Goal: Task Accomplishment & Management: Complete application form

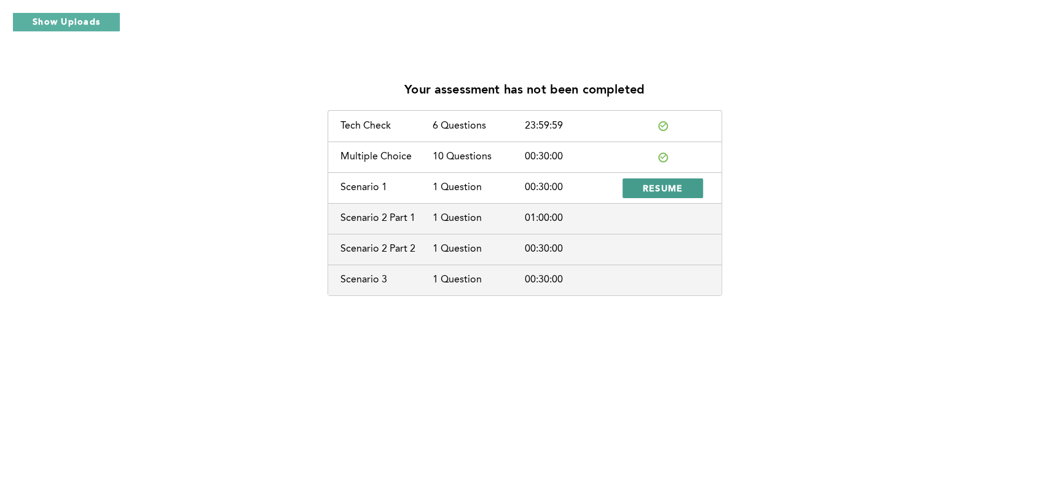
click at [644, 181] on button "RESUME" at bounding box center [663, 188] width 81 height 20
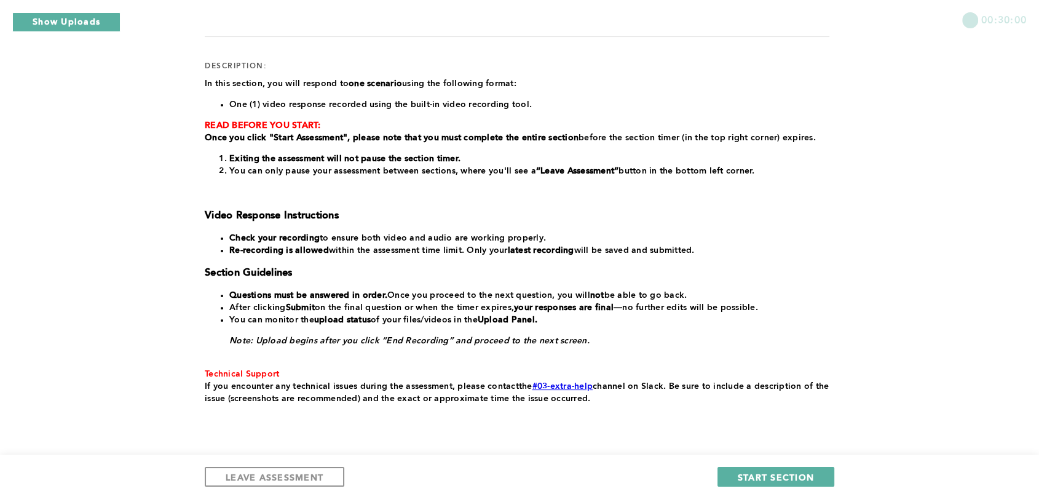
scroll to position [146, 0]
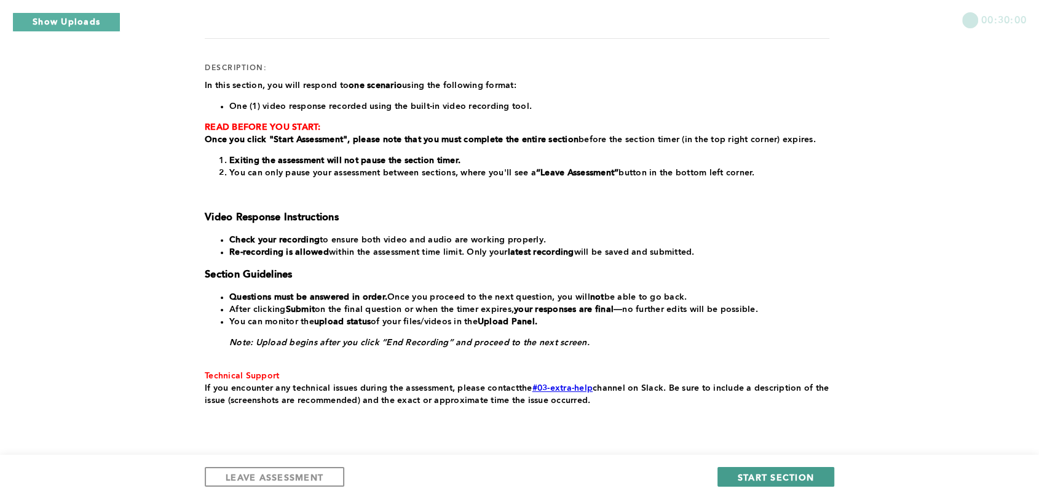
click at [777, 476] on span "START SECTION" at bounding box center [776, 477] width 76 height 12
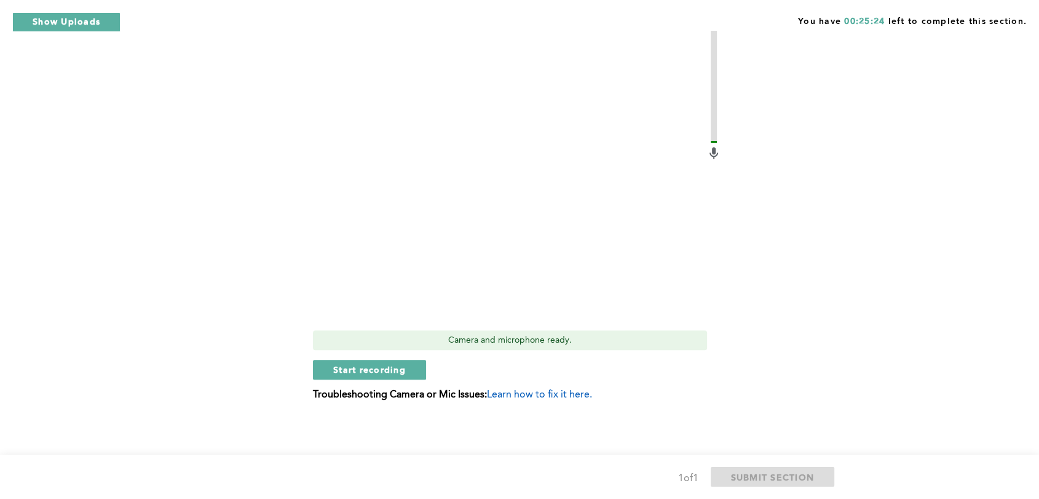
scroll to position [487, 0]
click at [382, 370] on span "Start recording" at bounding box center [369, 369] width 73 height 12
click at [382, 370] on span "Stop recording" at bounding box center [369, 369] width 72 height 12
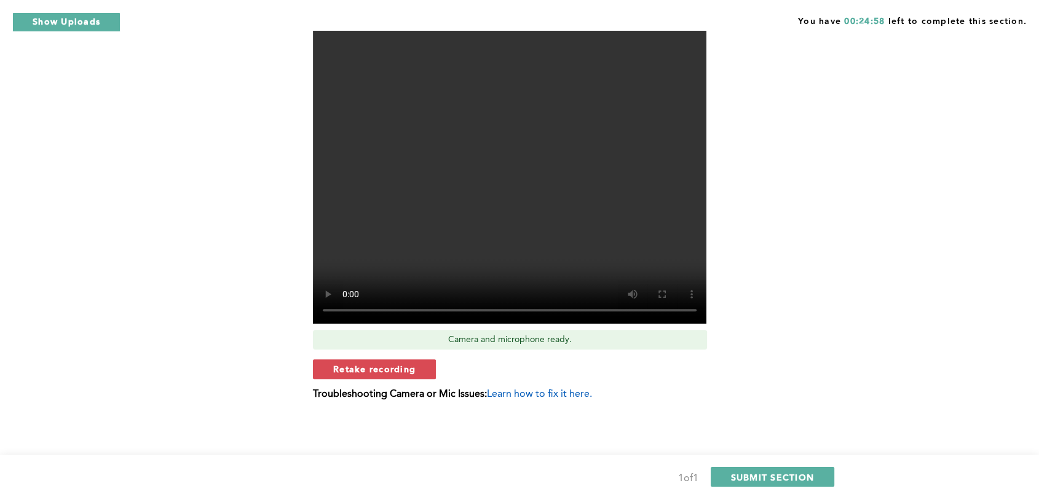
click at [382, 370] on span "Retake recording" at bounding box center [374, 369] width 82 height 12
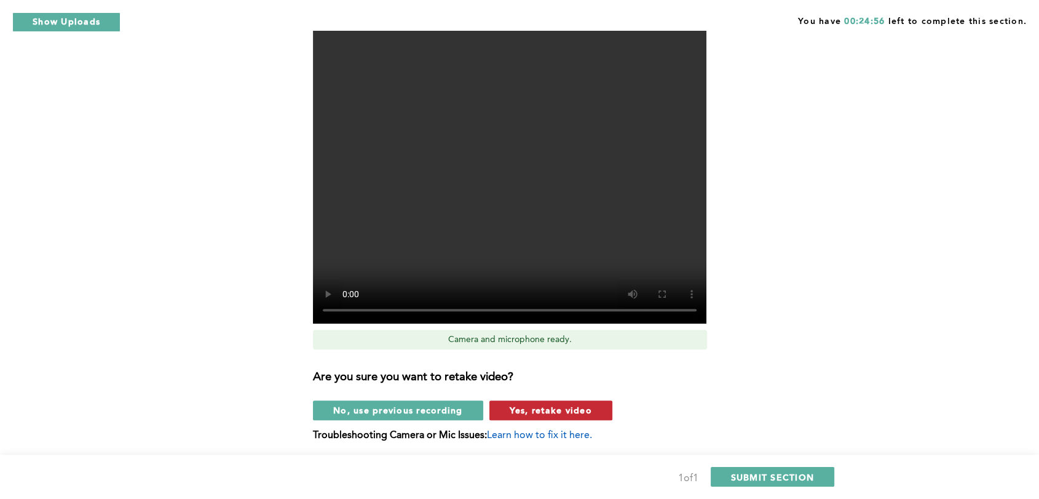
click at [527, 405] on span "Yes, retake video" at bounding box center [551, 410] width 82 height 12
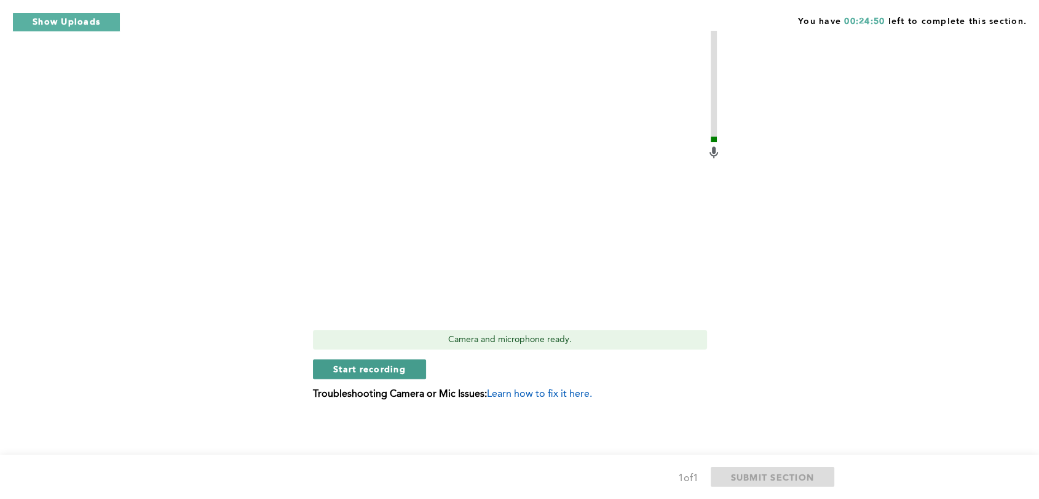
click at [385, 365] on span "Start recording" at bounding box center [369, 369] width 73 height 12
click at [524, 317] on video at bounding box center [509, 175] width 393 height 295
click at [381, 366] on span "Stop recording" at bounding box center [369, 369] width 72 height 12
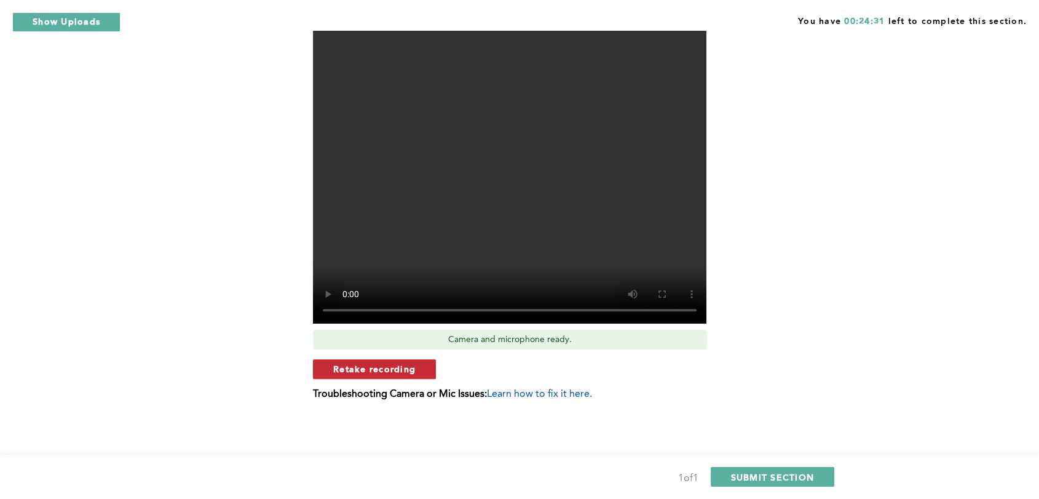
click at [428, 365] on button "Retake recording" at bounding box center [374, 369] width 123 height 20
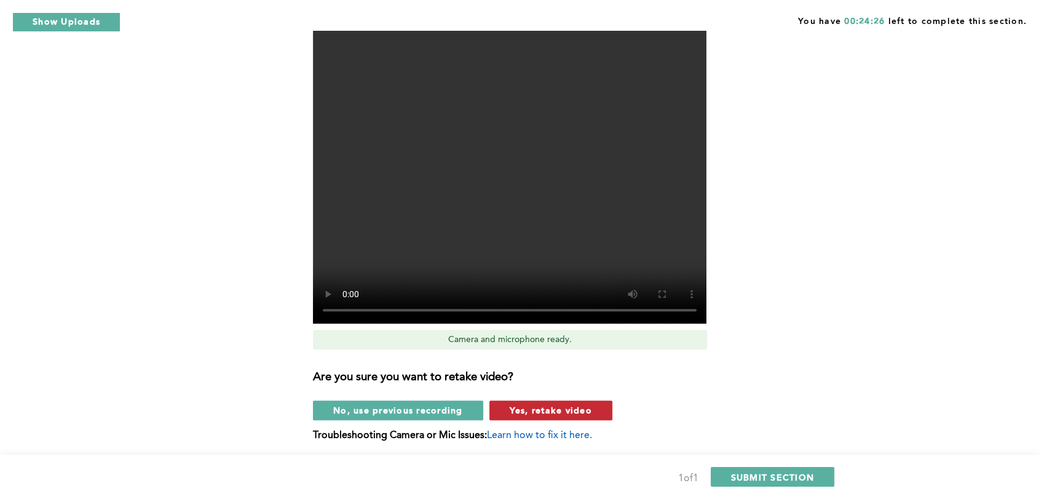
click at [563, 408] on span "Yes, retake video" at bounding box center [551, 410] width 82 height 12
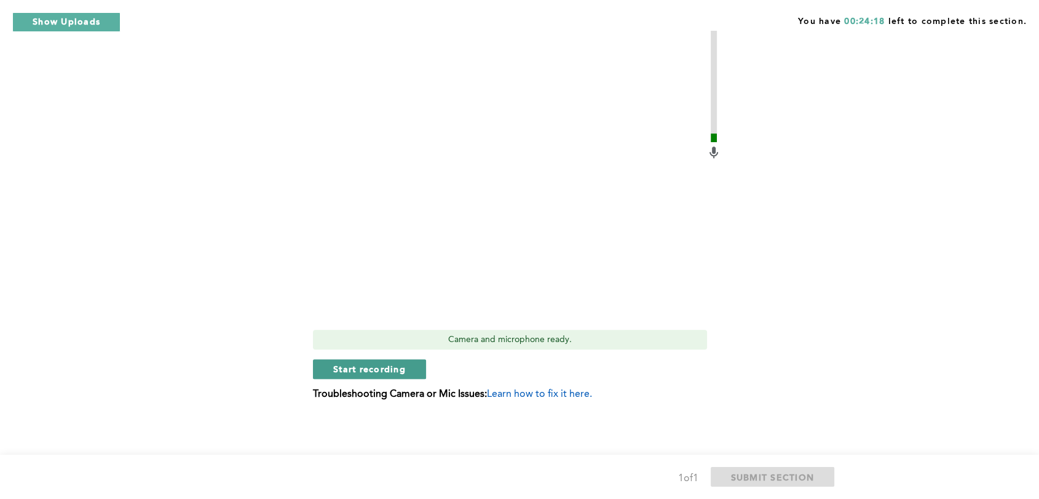
click at [401, 368] on span "Start recording" at bounding box center [369, 369] width 73 height 12
click at [401, 368] on span "Stop recording" at bounding box center [369, 369] width 72 height 12
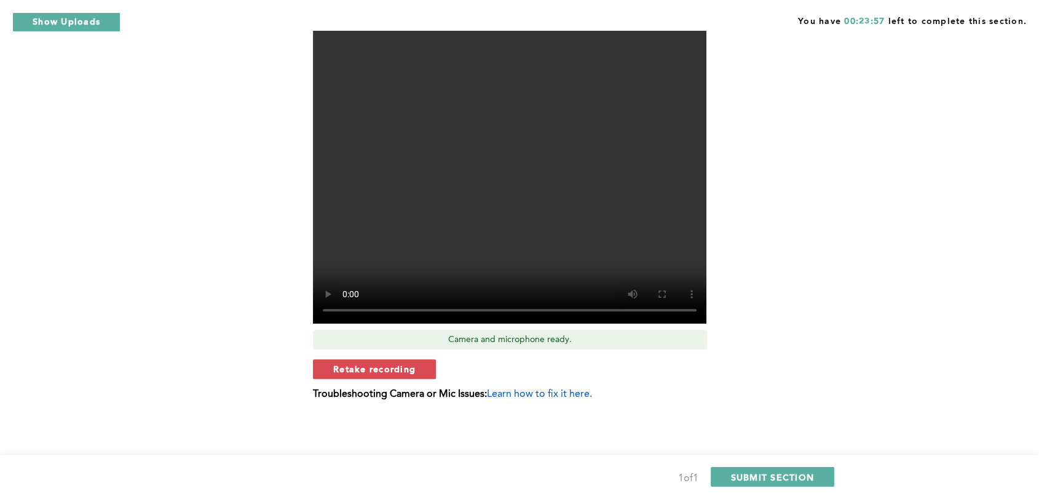
click at [401, 368] on span "Retake recording" at bounding box center [374, 369] width 82 height 12
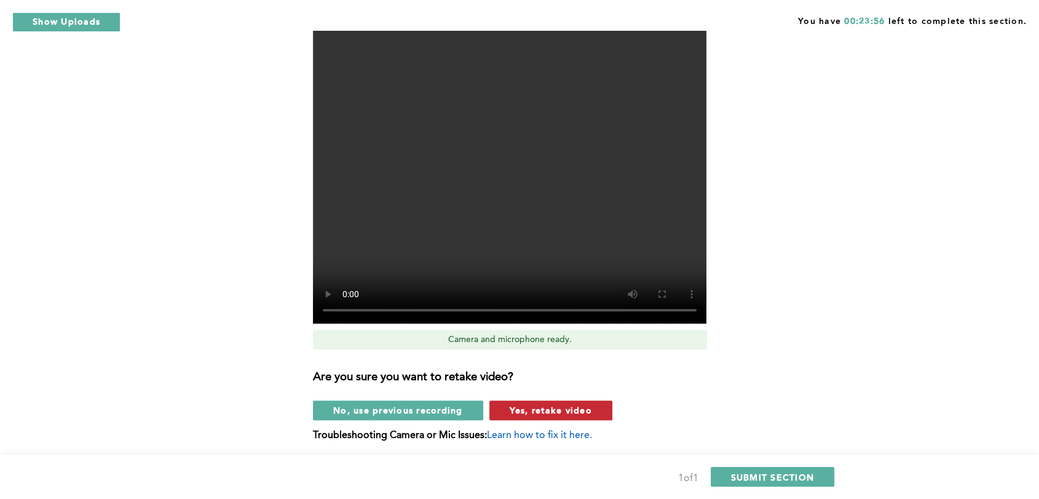
click at [499, 408] on button "Yes, retake video" at bounding box center [550, 410] width 123 height 20
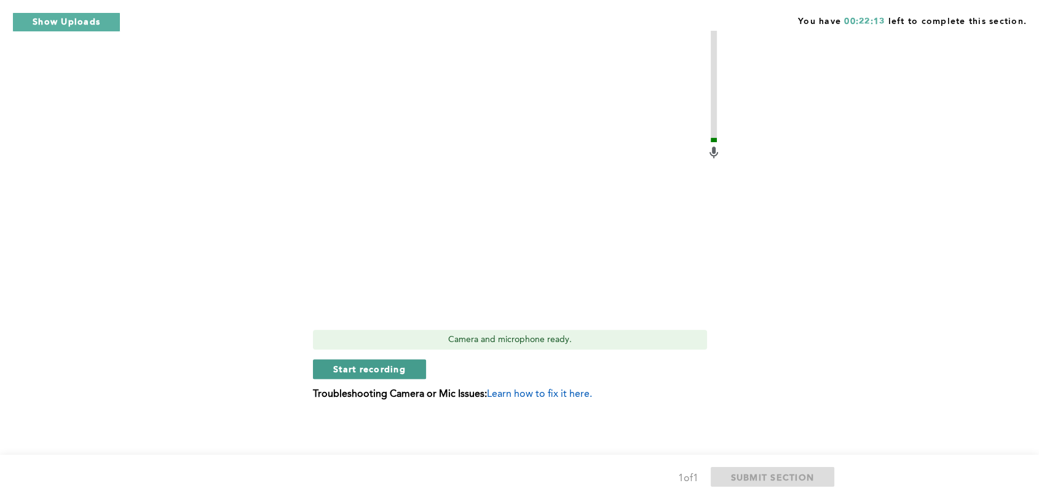
click at [389, 367] on span "Start recording" at bounding box center [369, 369] width 73 height 12
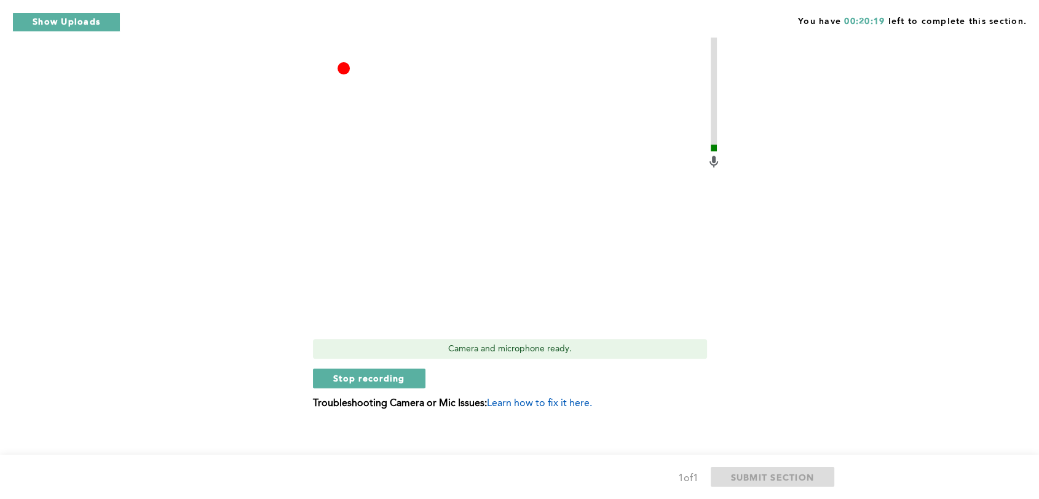
scroll to position [477, 0]
click at [413, 382] on button "Stop recording" at bounding box center [369, 379] width 112 height 20
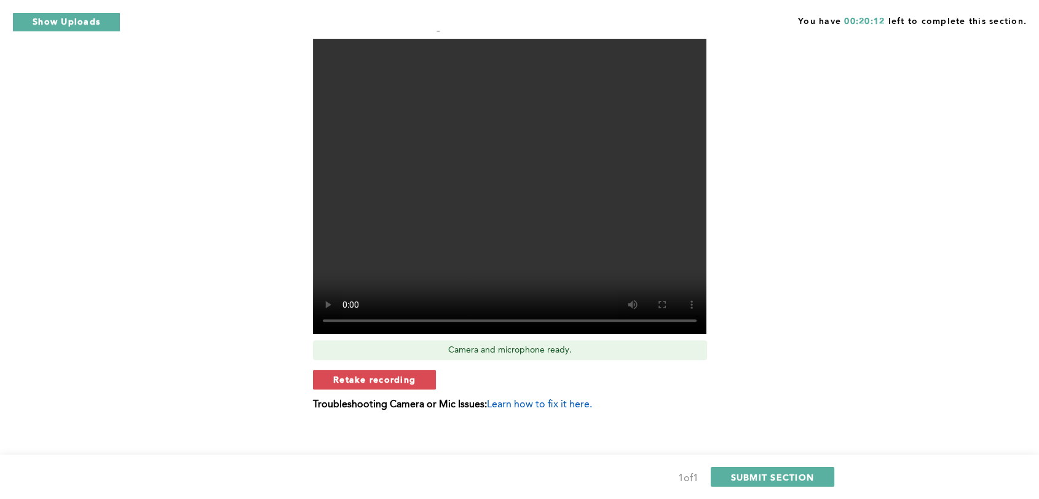
click at [413, 382] on span "Retake recording" at bounding box center [374, 379] width 82 height 12
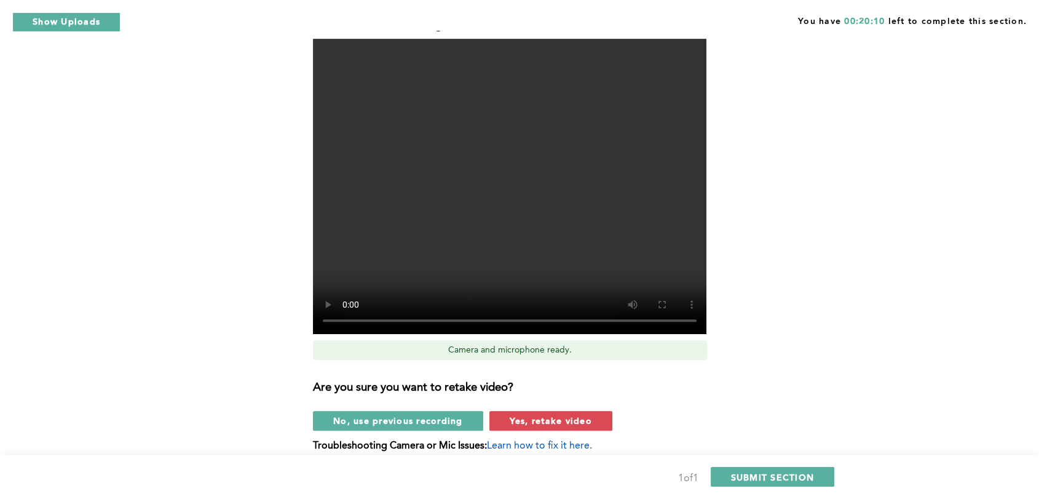
click at [569, 430] on div "Video Duration Remaining: 4:07 Camera and microphone ready. Are you sure you wa…" at bounding box center [517, 240] width 408 height 441
click at [567, 419] on span "Yes, retake video" at bounding box center [551, 420] width 82 height 12
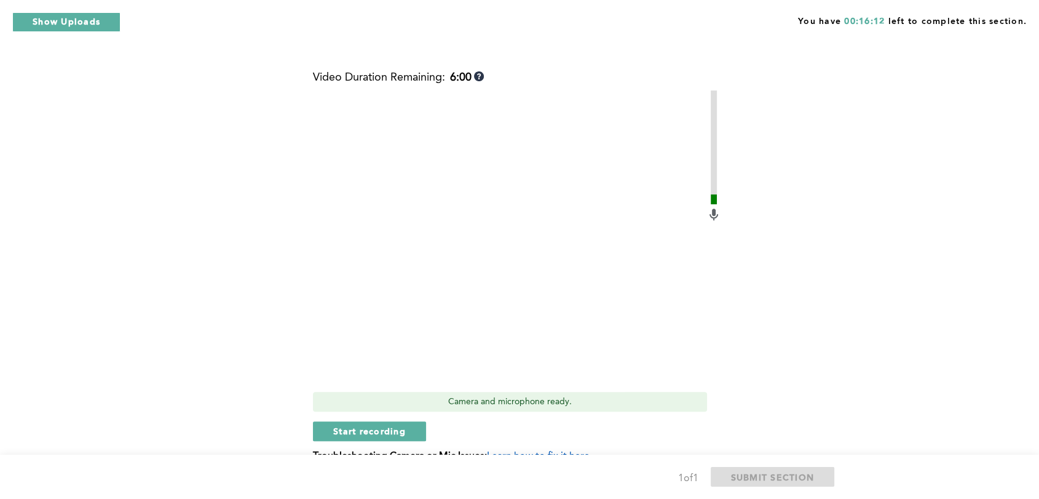
scroll to position [428, 0]
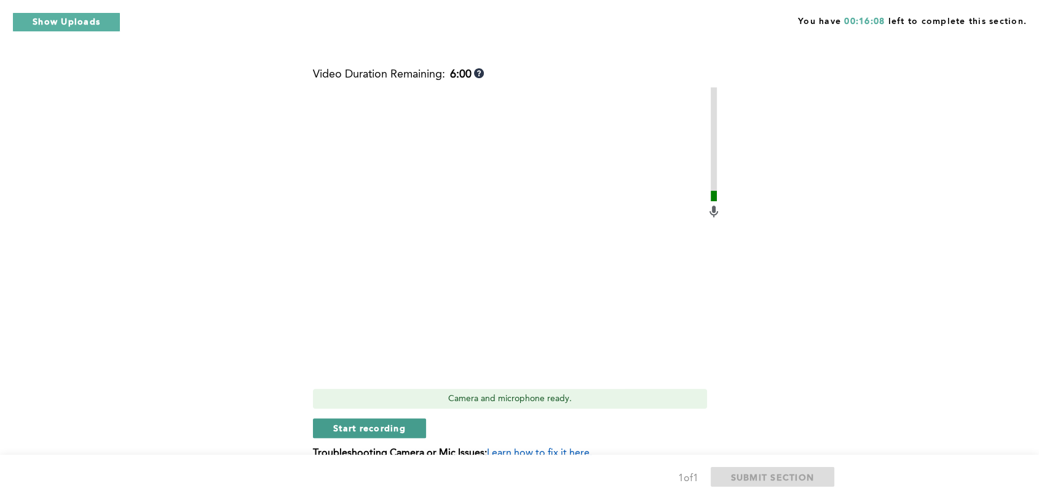
click at [376, 428] on span "Start recording" at bounding box center [369, 428] width 73 height 12
click at [376, 428] on span "Stop recording" at bounding box center [369, 428] width 72 height 12
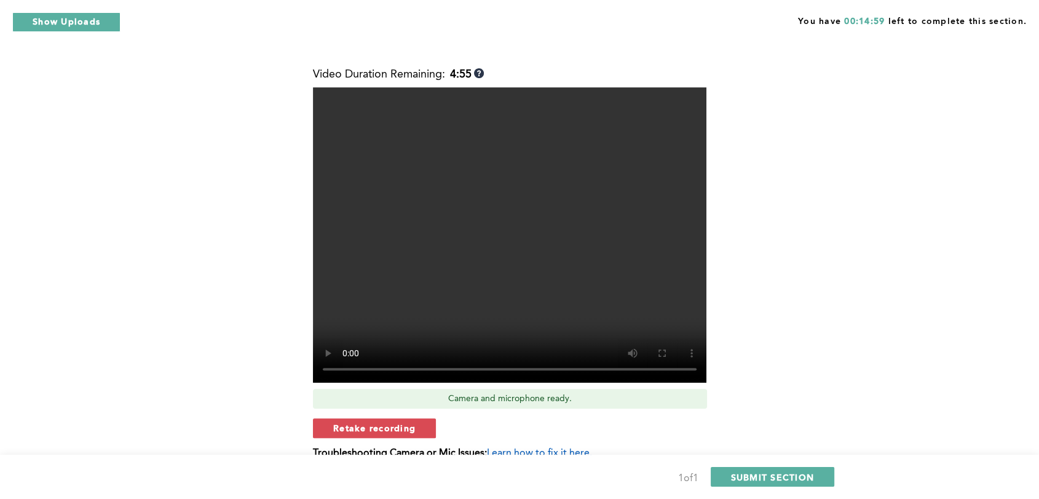
click at [376, 428] on span "Retake recording" at bounding box center [374, 428] width 82 height 12
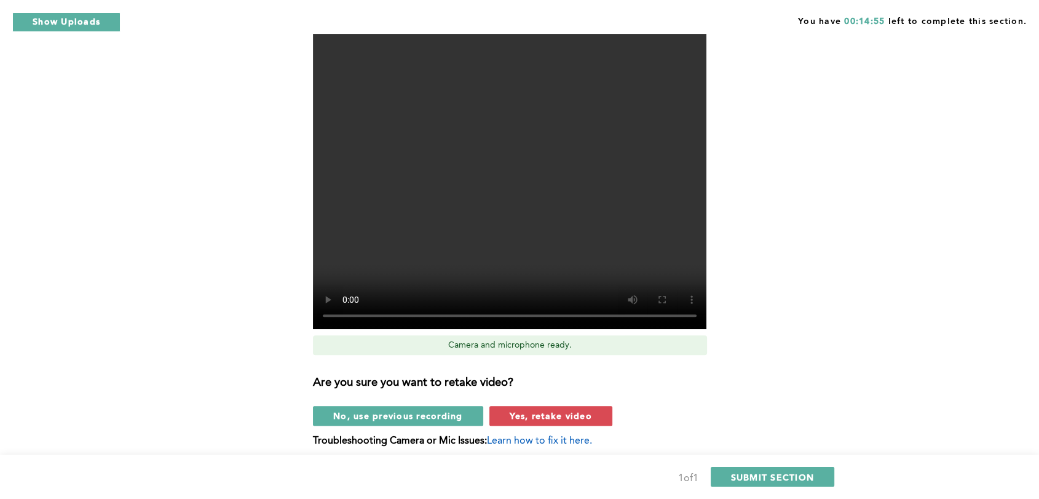
scroll to position [483, 0]
click at [528, 417] on span "Yes, retake video" at bounding box center [551, 415] width 82 height 12
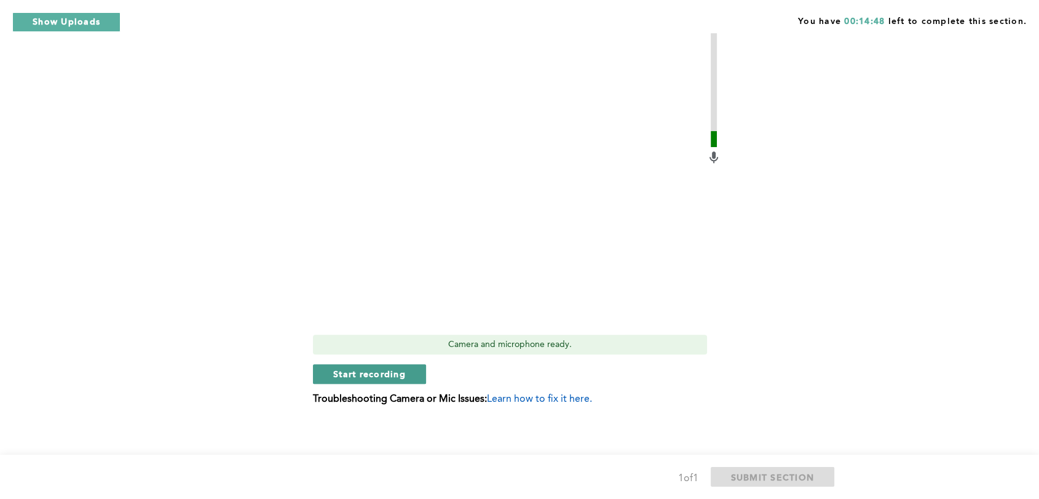
click at [345, 373] on span "Start recording" at bounding box center [369, 374] width 73 height 12
click at [345, 373] on span "Stop recording" at bounding box center [369, 374] width 72 height 12
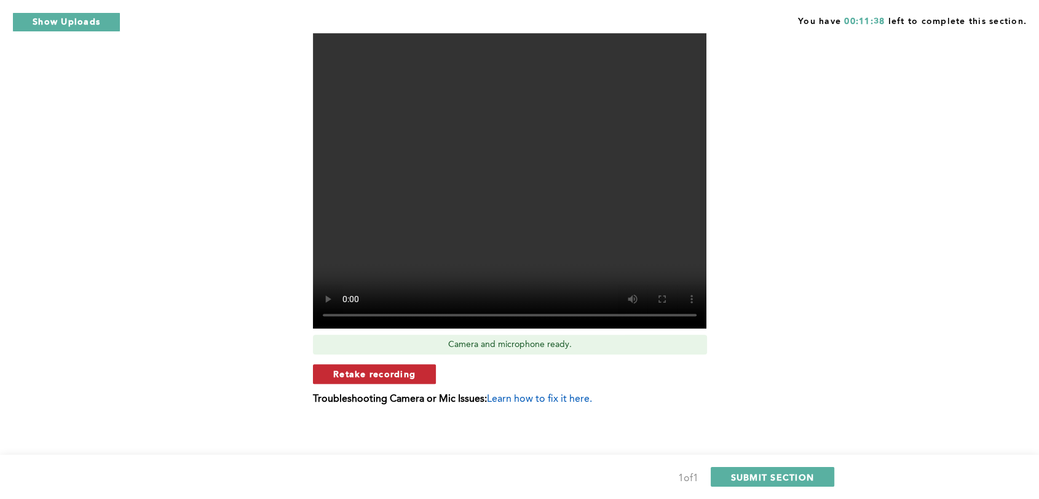
click at [408, 378] on span "Retake recording" at bounding box center [374, 374] width 82 height 12
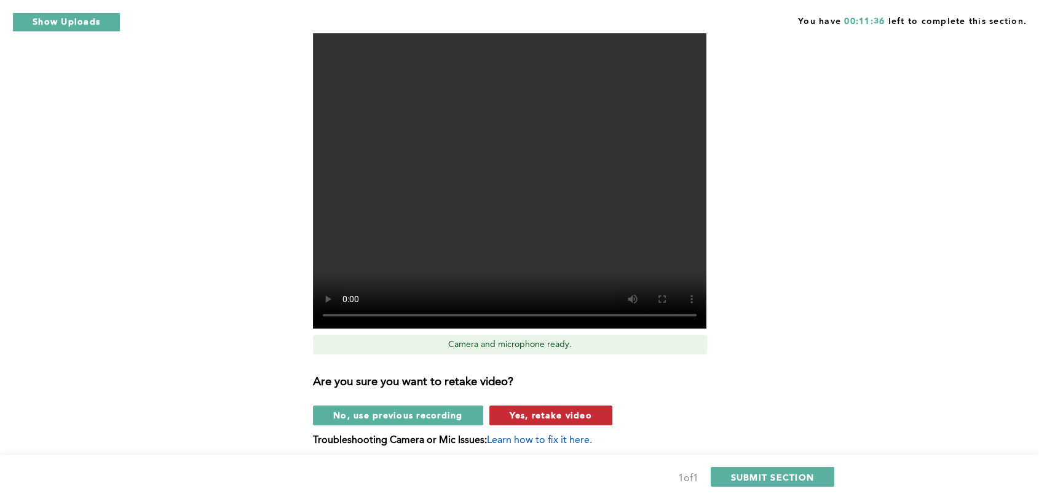
click at [560, 416] on span "Yes, retake video" at bounding box center [551, 415] width 82 height 12
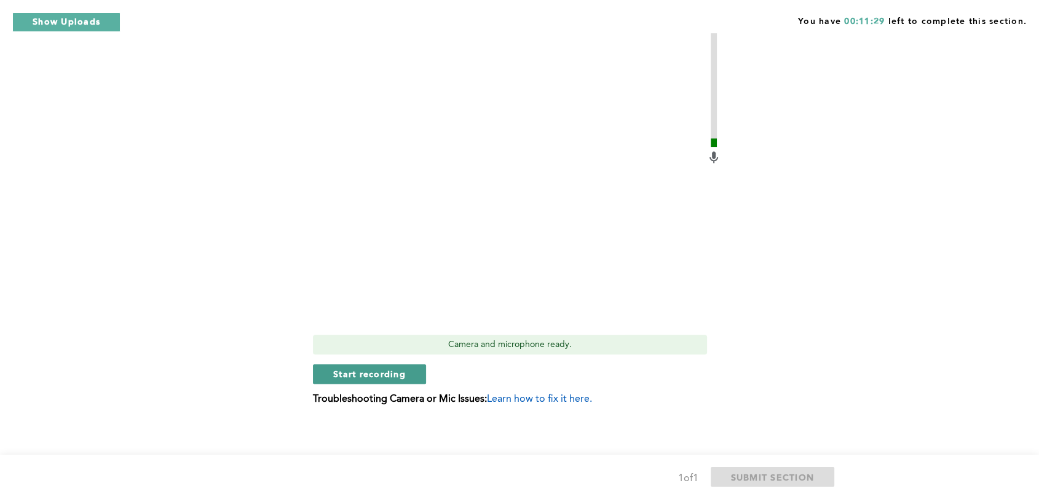
click at [408, 370] on button "Start recording" at bounding box center [369, 374] width 113 height 20
click at [408, 370] on button "Stop recording" at bounding box center [369, 374] width 112 height 20
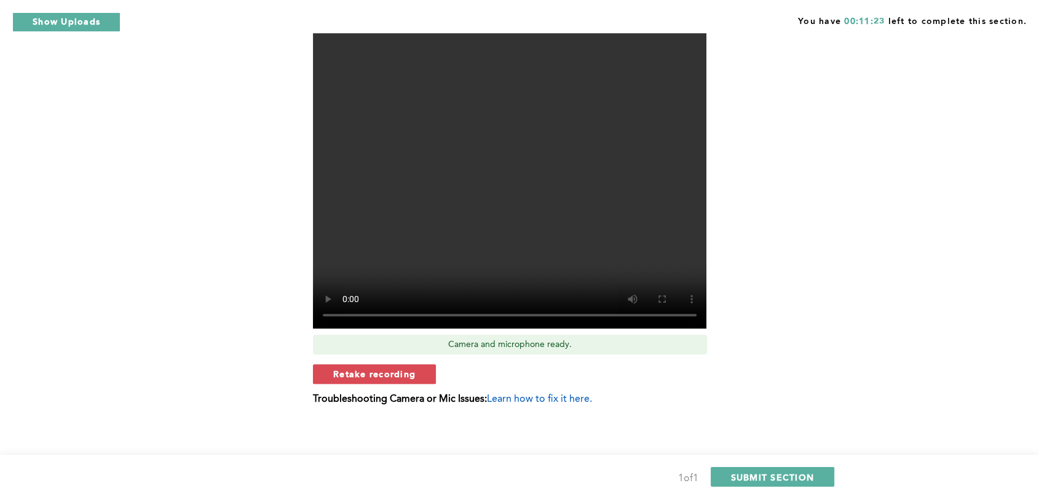
click at [408, 370] on span "Retake recording" at bounding box center [374, 374] width 82 height 12
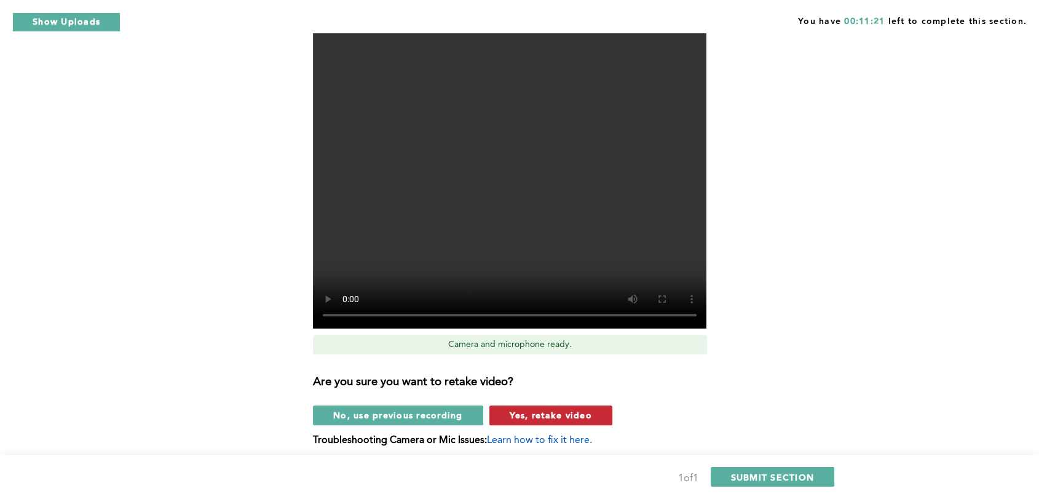
click at [553, 414] on span "Yes, retake video" at bounding box center [551, 415] width 82 height 12
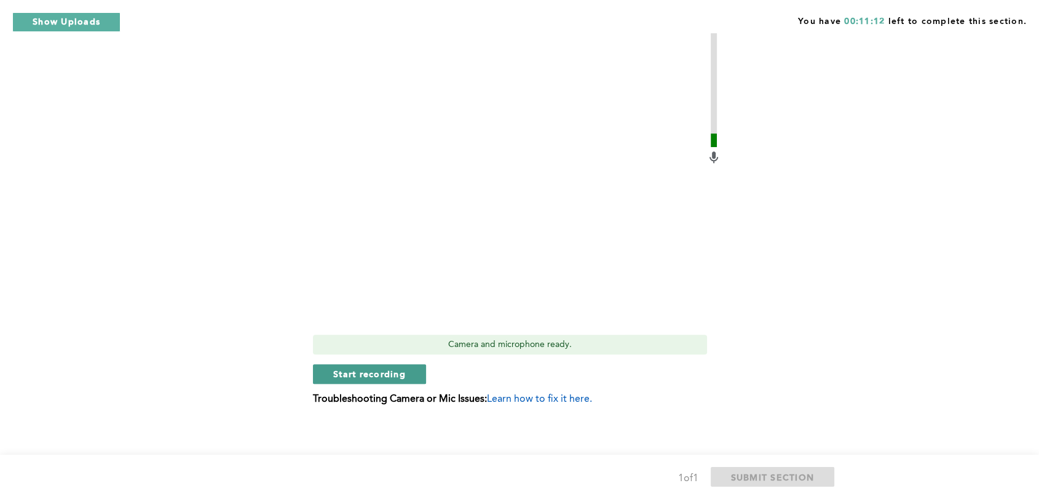
click at [379, 372] on span "Start recording" at bounding box center [369, 374] width 73 height 12
click at [379, 372] on span "Stop recording" at bounding box center [369, 374] width 72 height 12
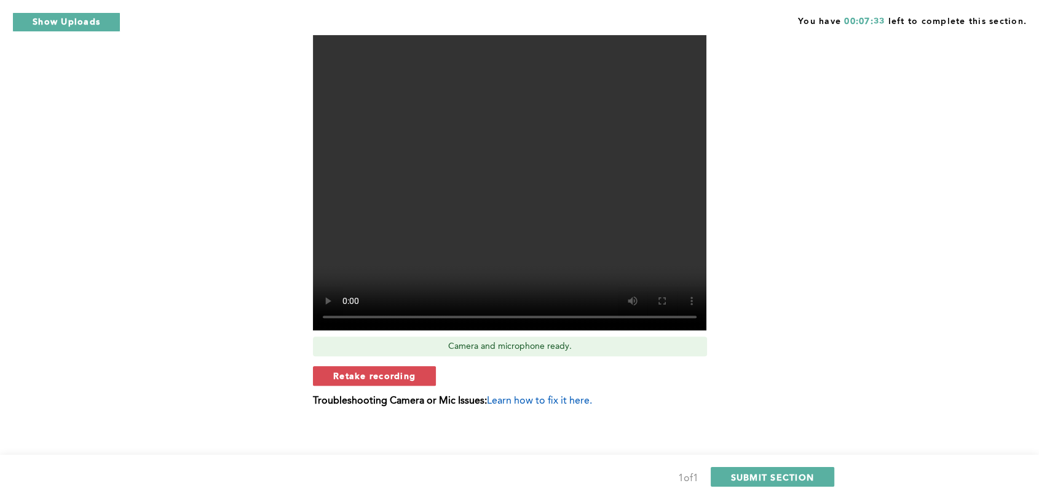
scroll to position [487, 0]
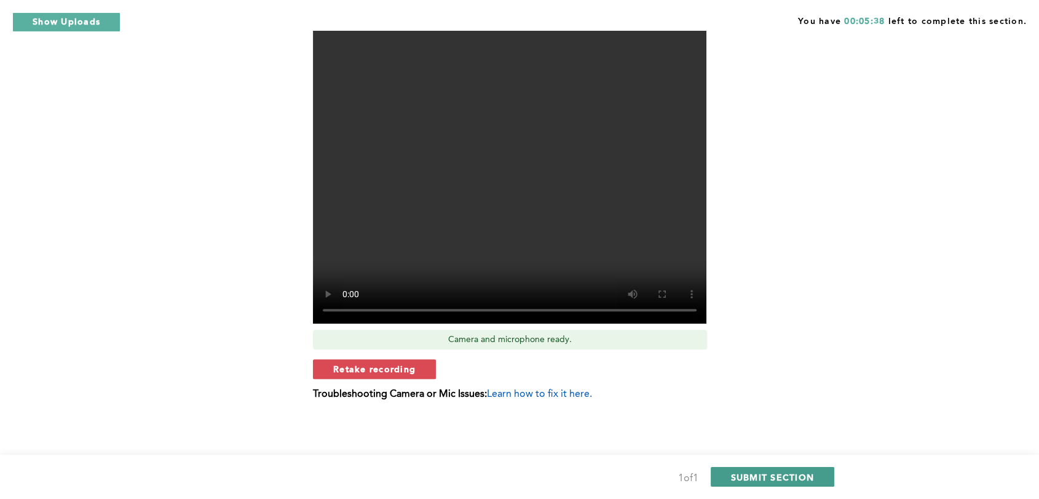
click at [768, 471] on span "SUBMIT SECTION" at bounding box center [773, 477] width 84 height 12
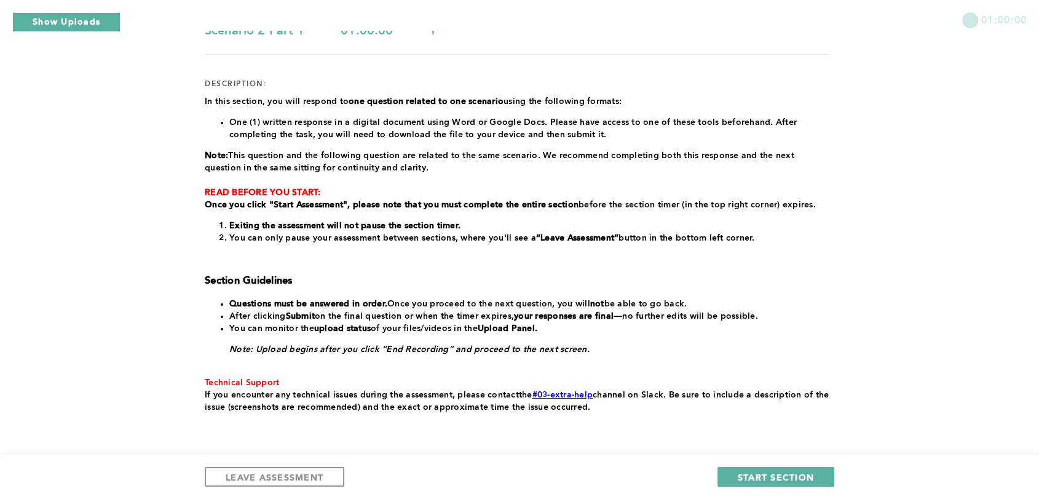
scroll to position [162, 0]
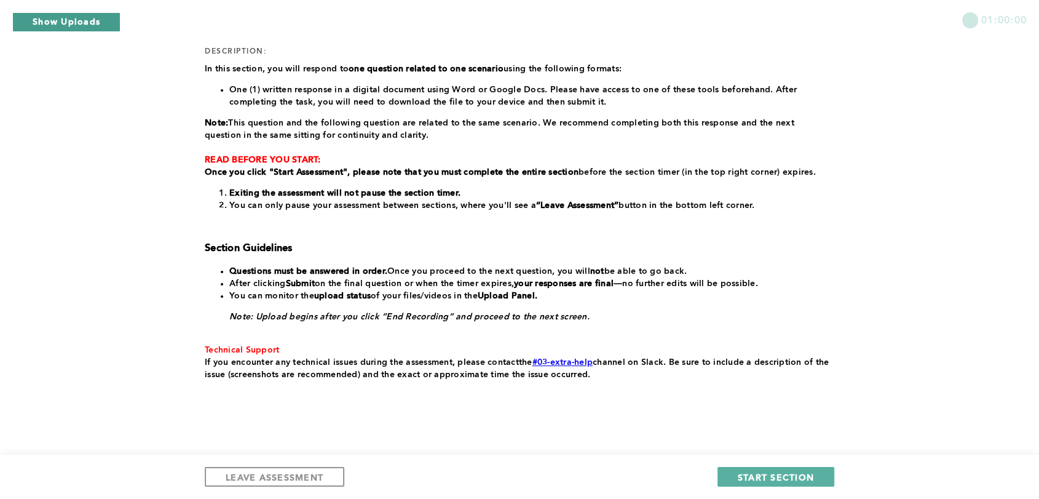
click at [85, 14] on button "Show Uploads" at bounding box center [66, 22] width 108 height 20
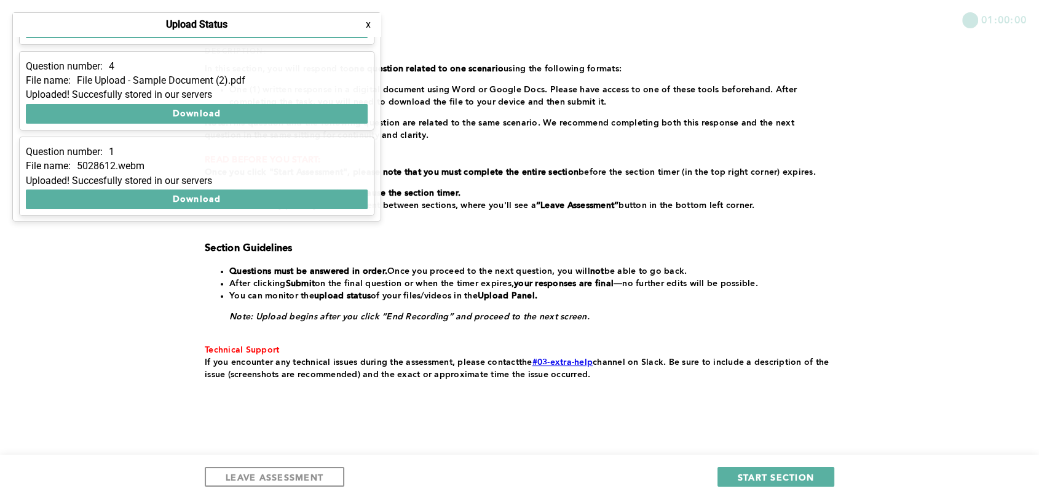
scroll to position [0, 0]
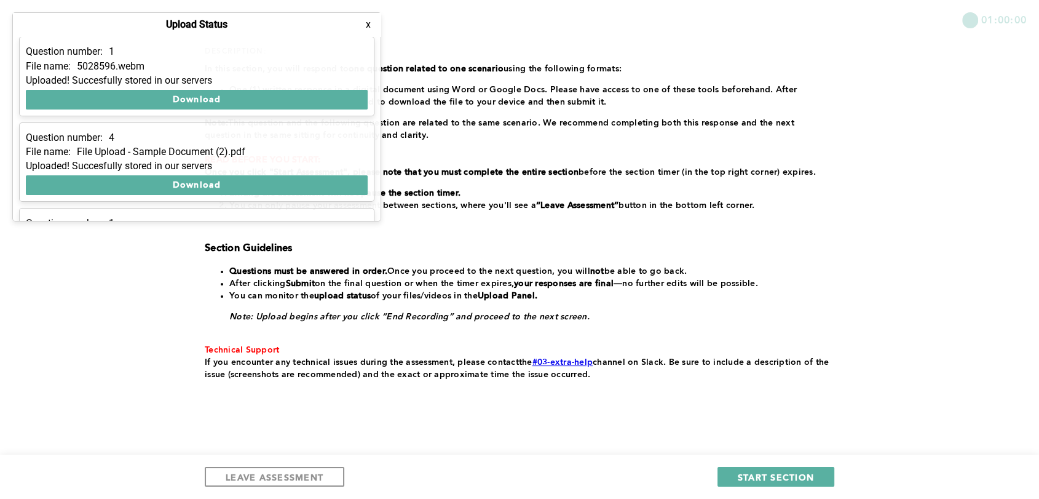
click at [71, 240] on div "01:00:00 section: Scenario 2 Part 1 duration: 01:00:00 number of questions: 1 d…" at bounding box center [519, 176] width 1039 height 676
click at [369, 23] on button "x" at bounding box center [368, 24] width 12 height 12
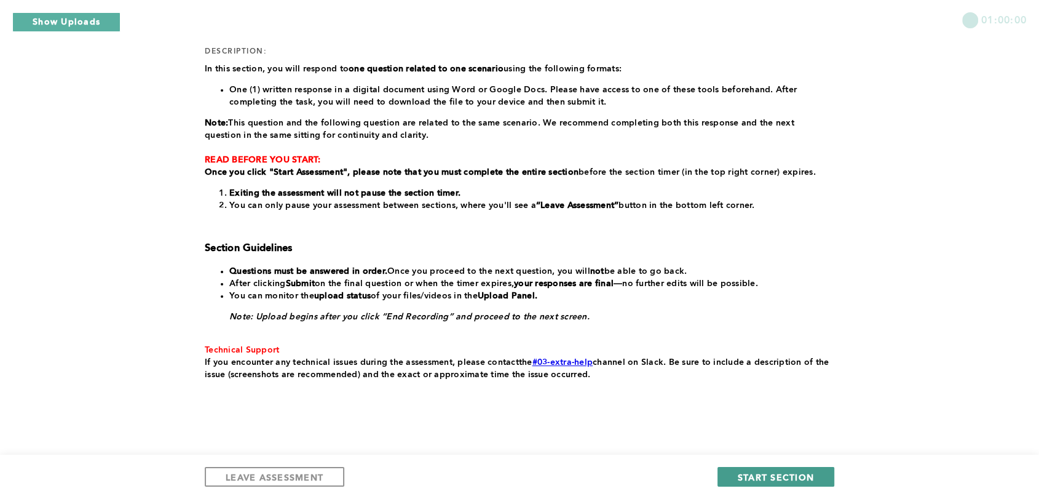
click at [786, 468] on button "START SECTION" at bounding box center [775, 477] width 117 height 20
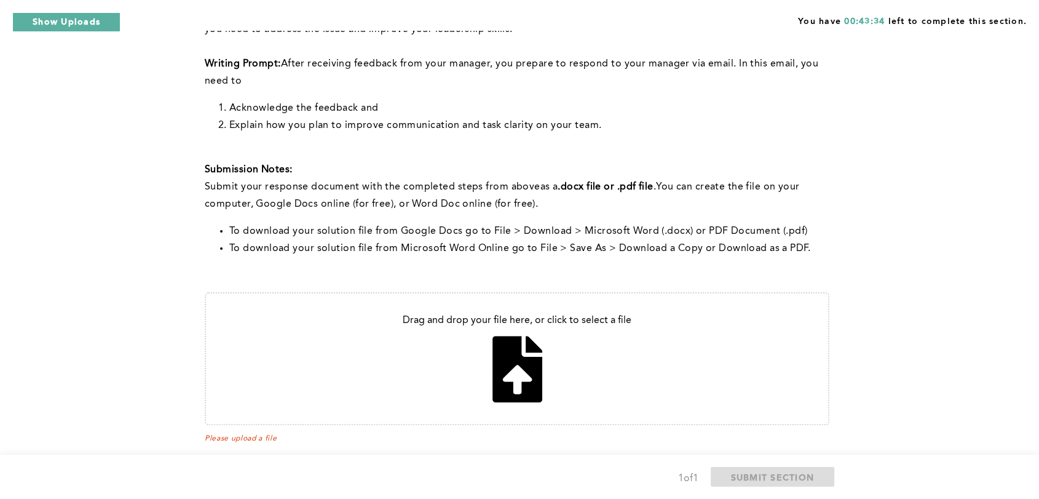
scroll to position [258, 0]
click at [582, 398] on input "file" at bounding box center [517, 358] width 622 height 130
type input "C:\fakepath\Q1_Email.pdf"
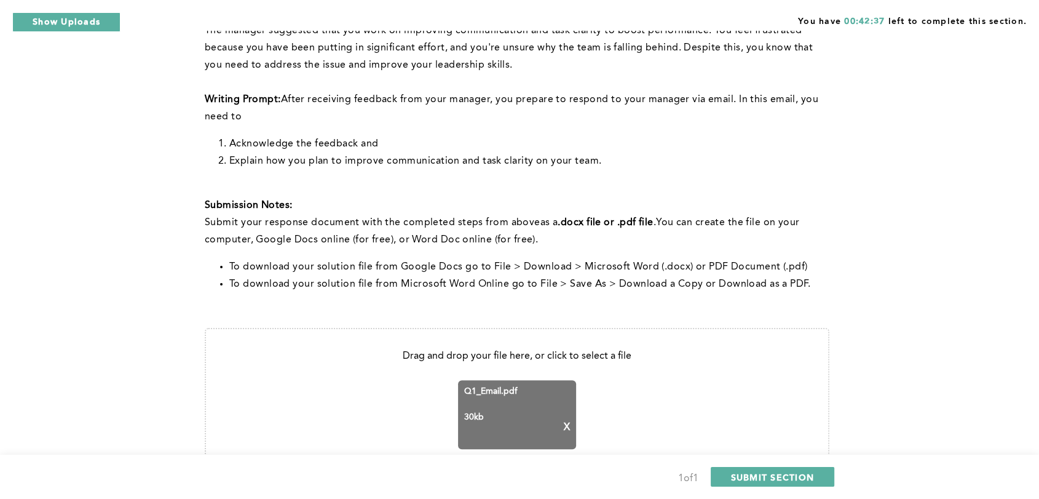
scroll to position [295, 0]
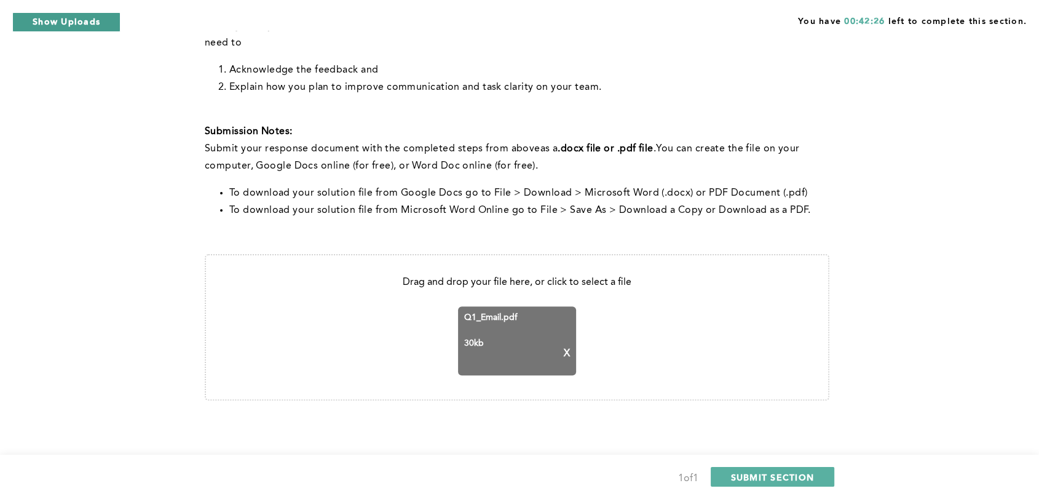
click at [79, 23] on button "Show Uploads" at bounding box center [66, 22] width 108 height 20
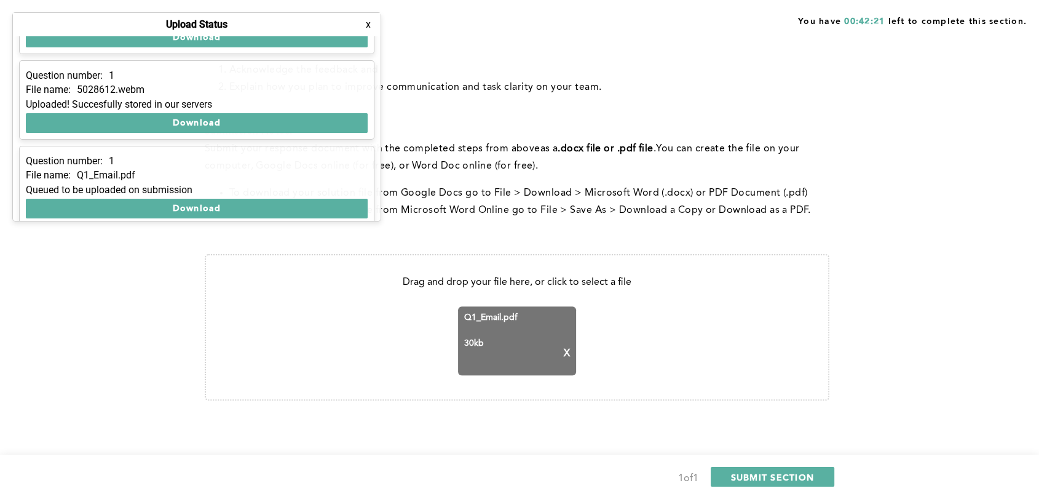
scroll to position [157, 0]
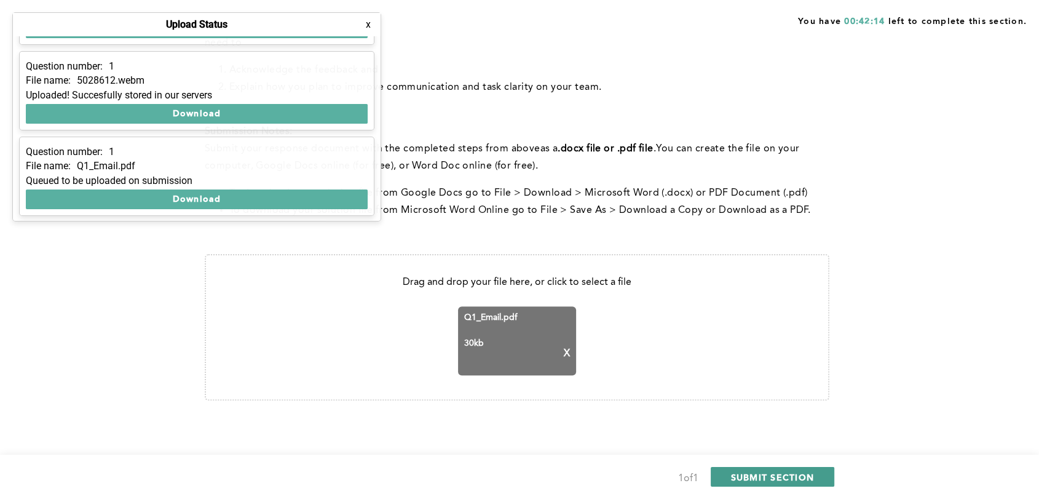
click at [781, 478] on span "SUBMIT SECTION" at bounding box center [773, 477] width 84 height 12
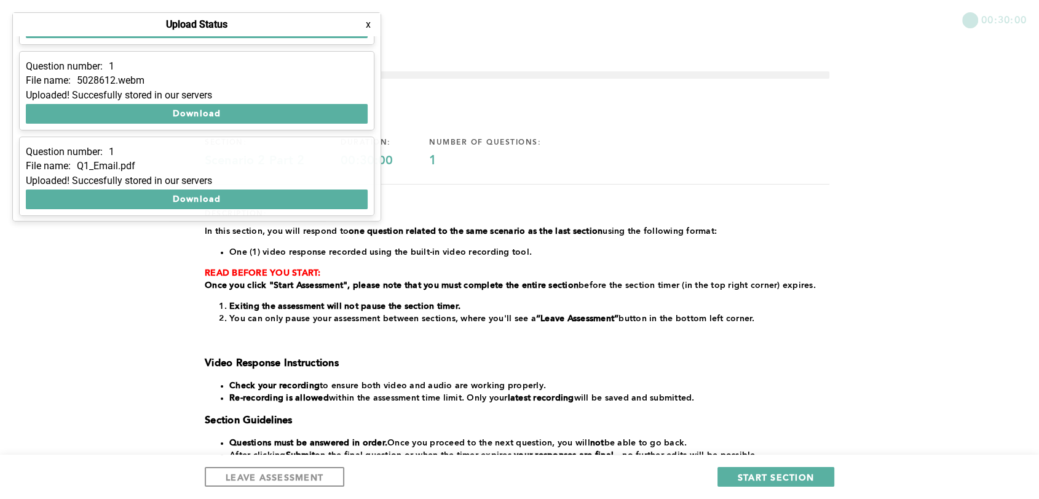
click at [368, 20] on button "x" at bounding box center [368, 24] width 12 height 12
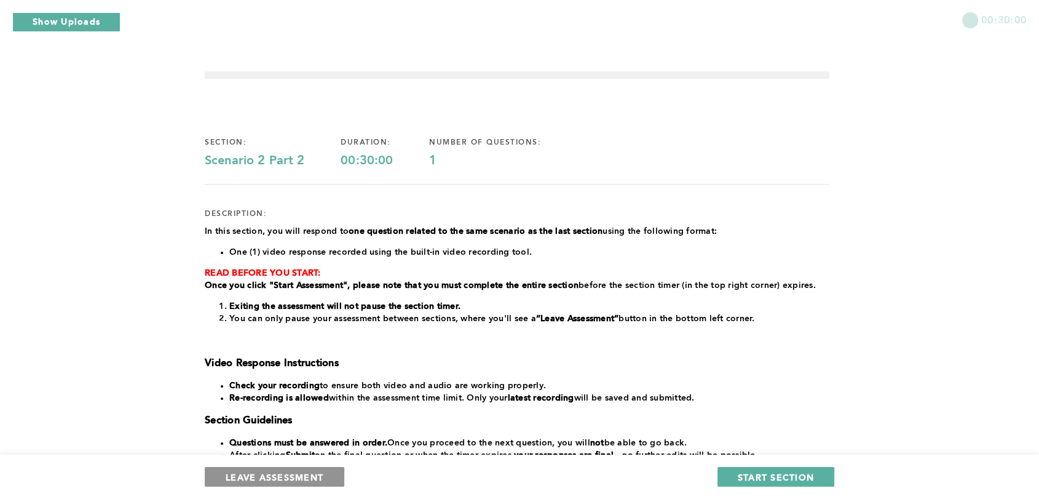
click at [290, 471] on span "LEAVE ASSESSMENT" at bounding box center [275, 477] width 98 height 12
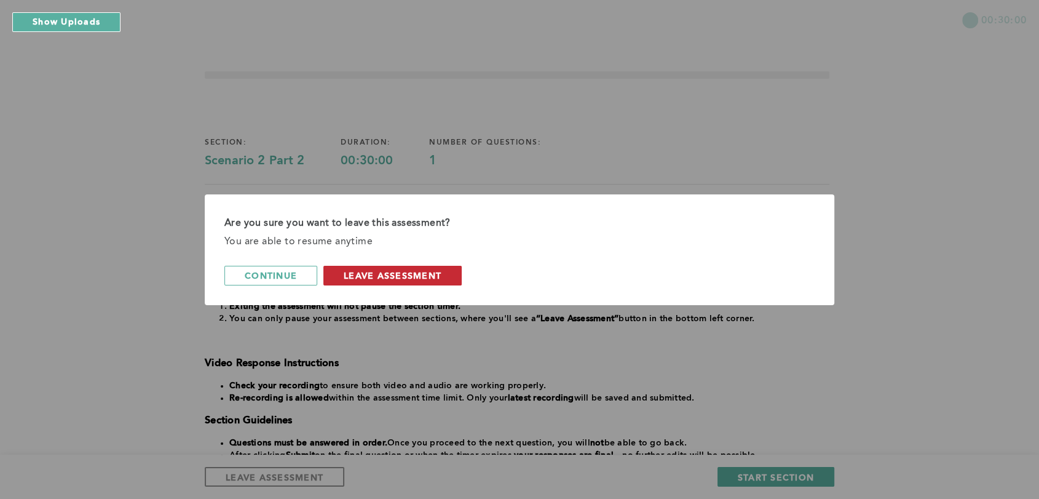
click at [393, 266] on button "leave assessment" at bounding box center [392, 276] width 138 height 20
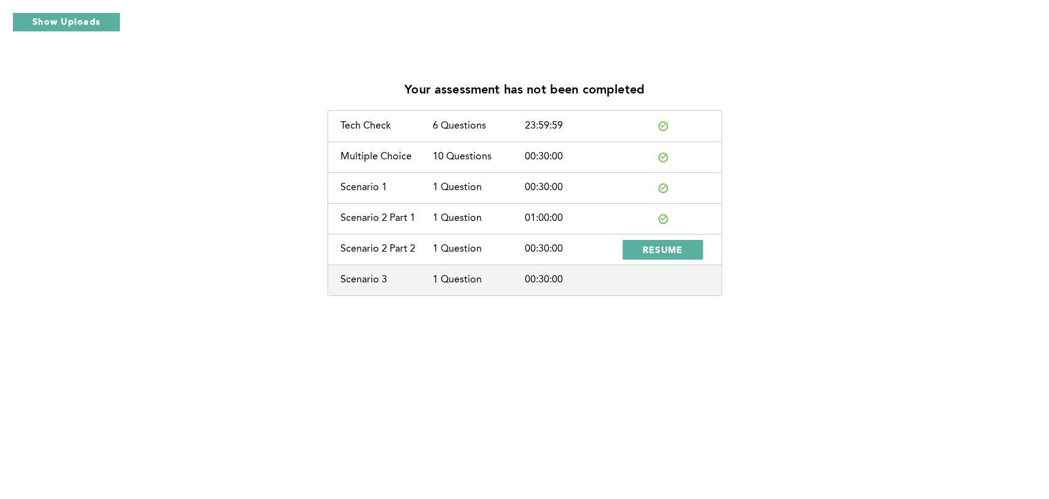
click at [452, 390] on div "Your assessment has not been completed Tech Check 6 Questions 23:59:59 Multiple…" at bounding box center [524, 249] width 1049 height 499
click at [669, 243] on span "RESUME" at bounding box center [663, 249] width 41 height 12
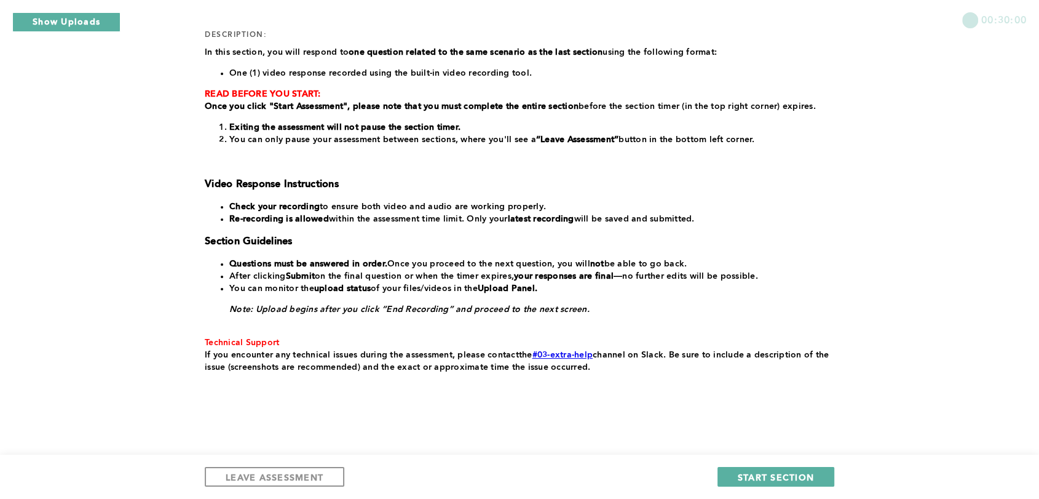
scroll to position [186, 0]
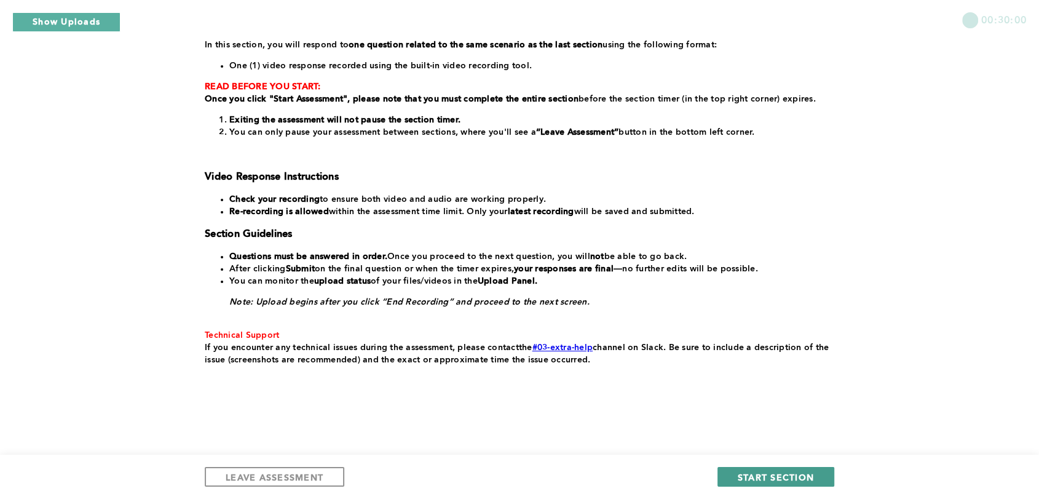
click at [791, 479] on span "START SECTION" at bounding box center [776, 477] width 76 height 12
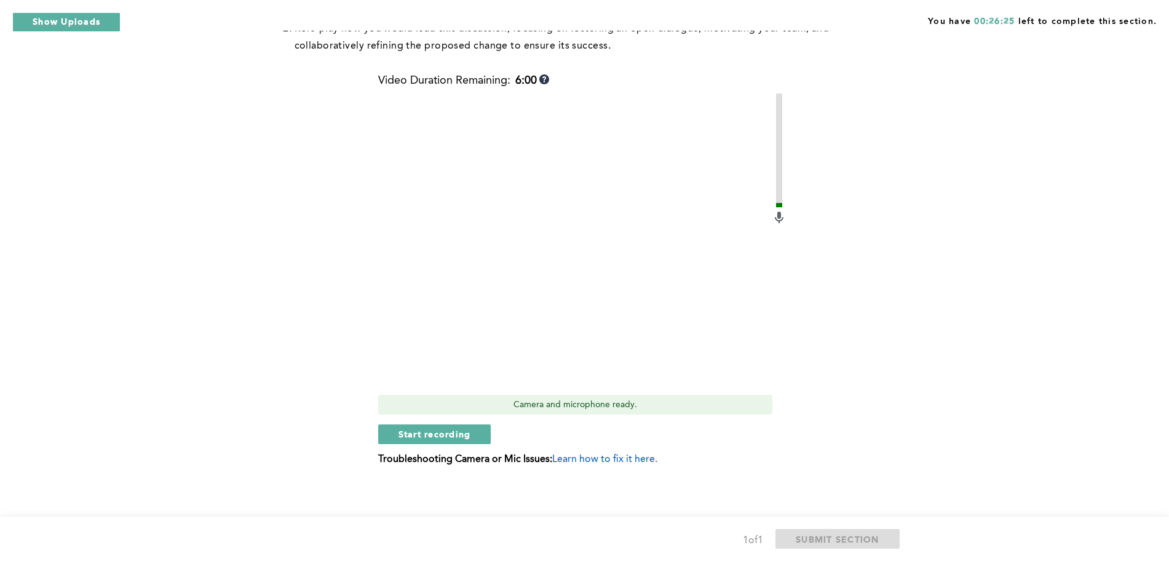
scroll to position [511, 0]
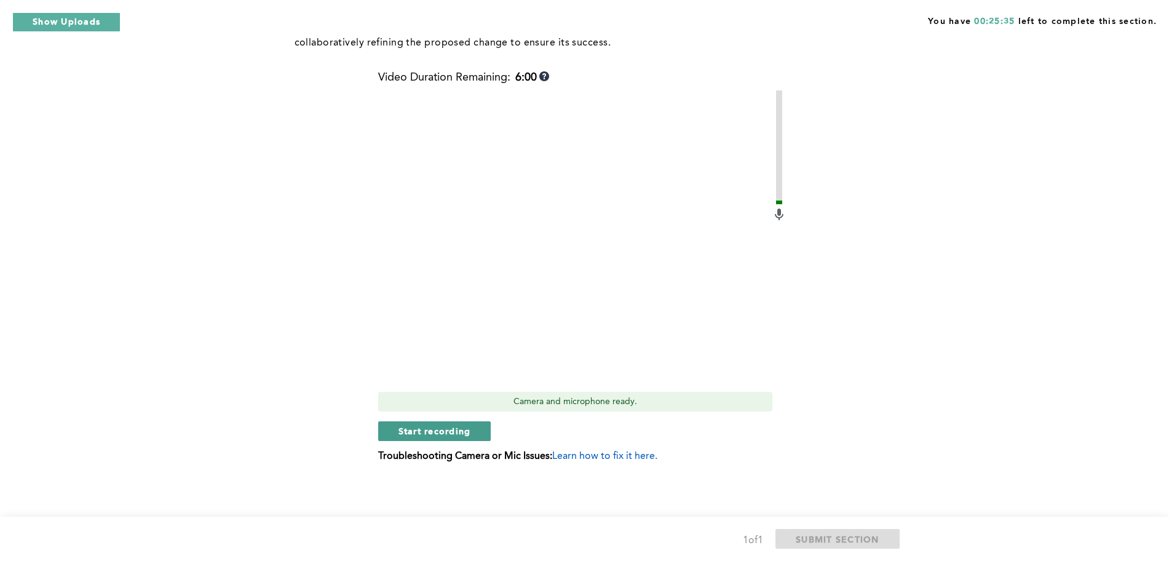
click at [460, 430] on span "Start recording" at bounding box center [434, 431] width 73 height 12
click at [451, 432] on span "Stop recording" at bounding box center [434, 431] width 72 height 12
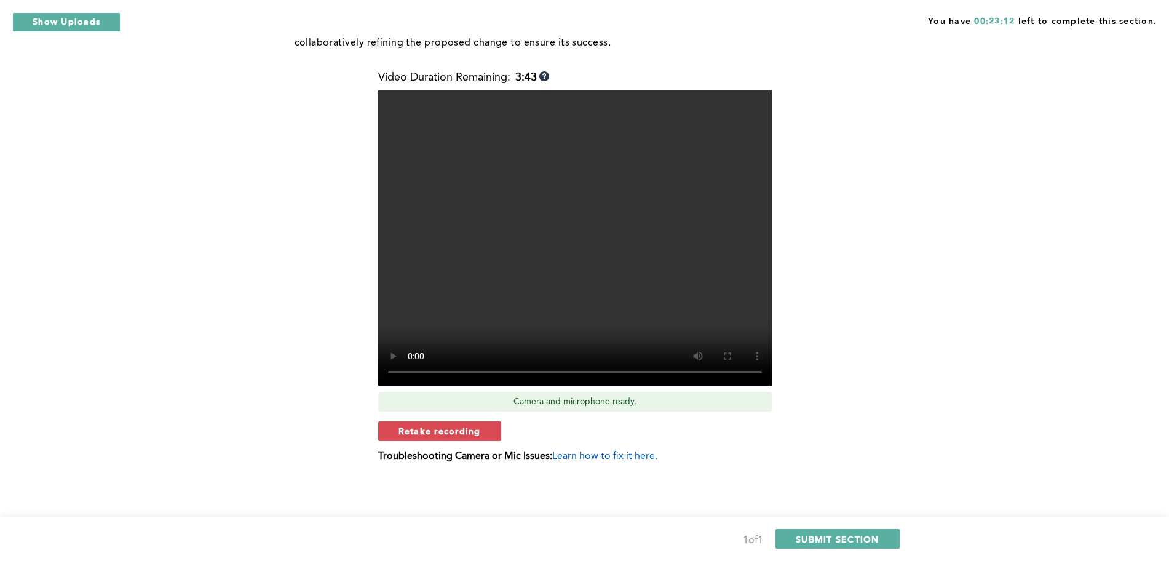
click at [451, 432] on span "Retake recording" at bounding box center [439, 431] width 82 height 12
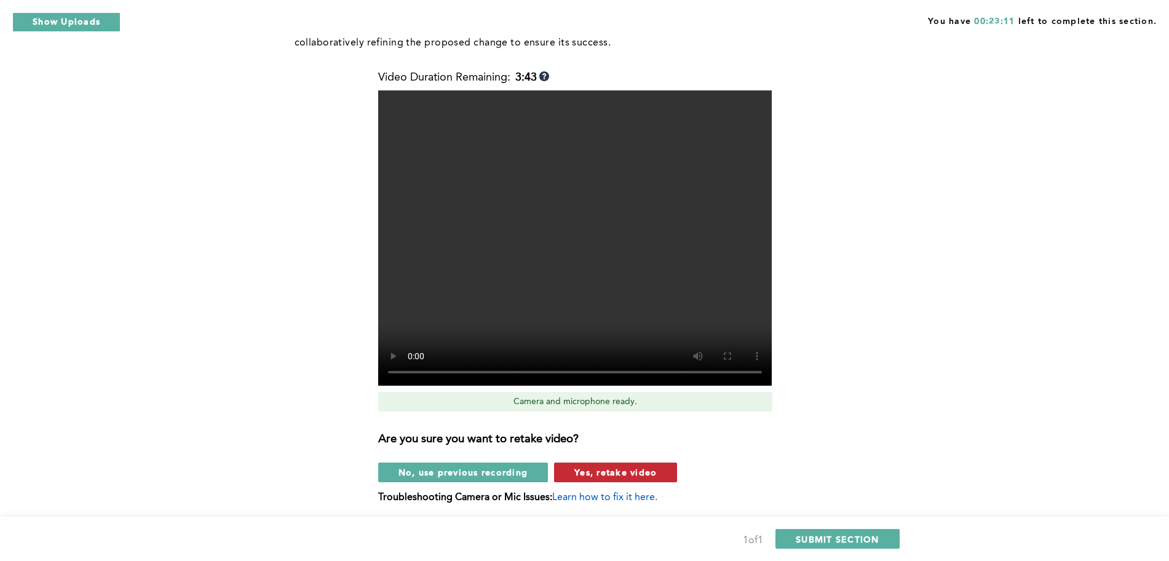
click at [627, 475] on span "Yes, retake video" at bounding box center [615, 472] width 82 height 12
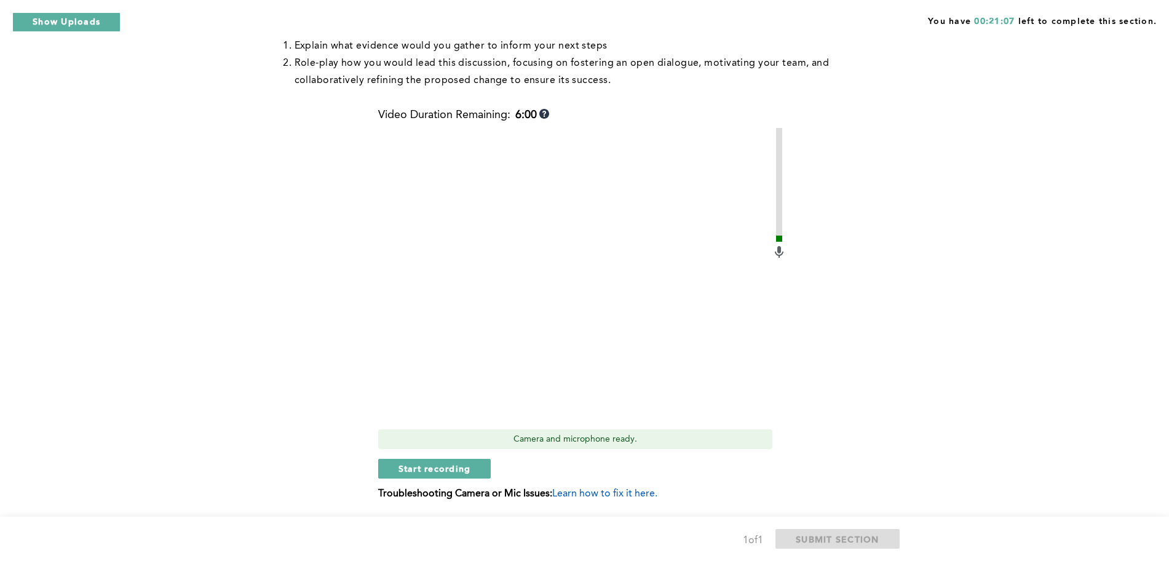
scroll to position [473, 0]
click at [448, 471] on span "Start recording" at bounding box center [434, 470] width 73 height 12
click at [448, 471] on span "Stop recording" at bounding box center [434, 470] width 72 height 12
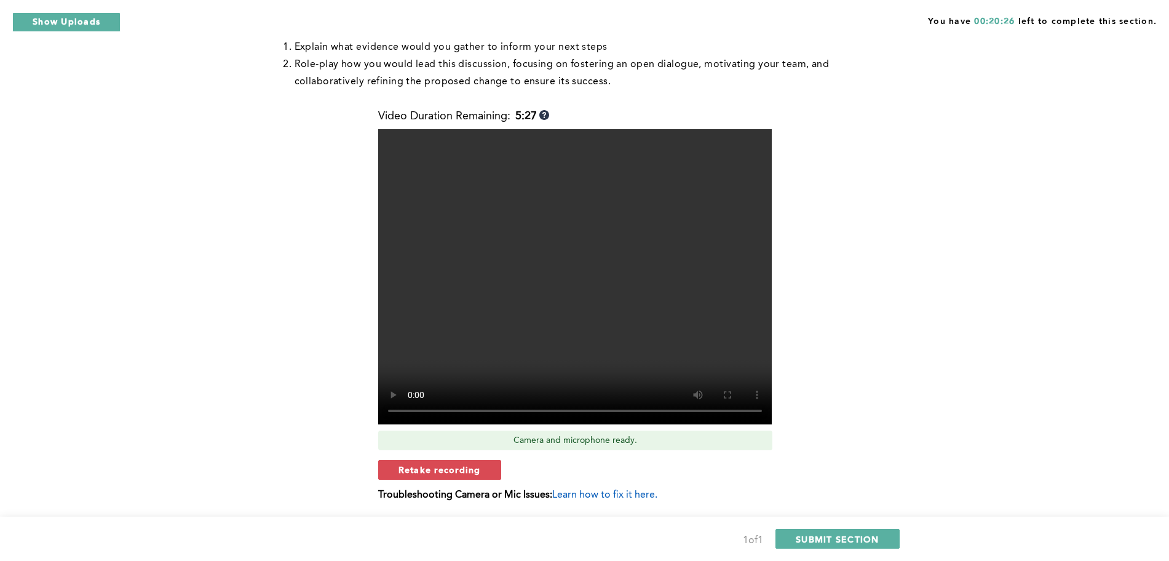
click at [448, 471] on span "Retake recording" at bounding box center [439, 470] width 82 height 12
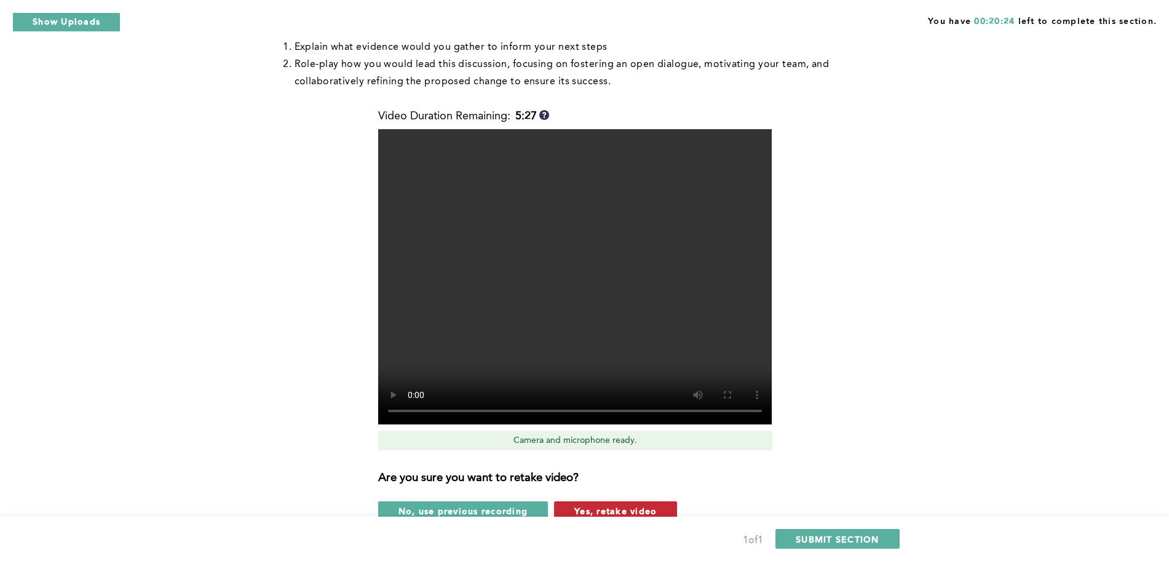
click at [632, 498] on span "Yes, retake video" at bounding box center [615, 511] width 82 height 12
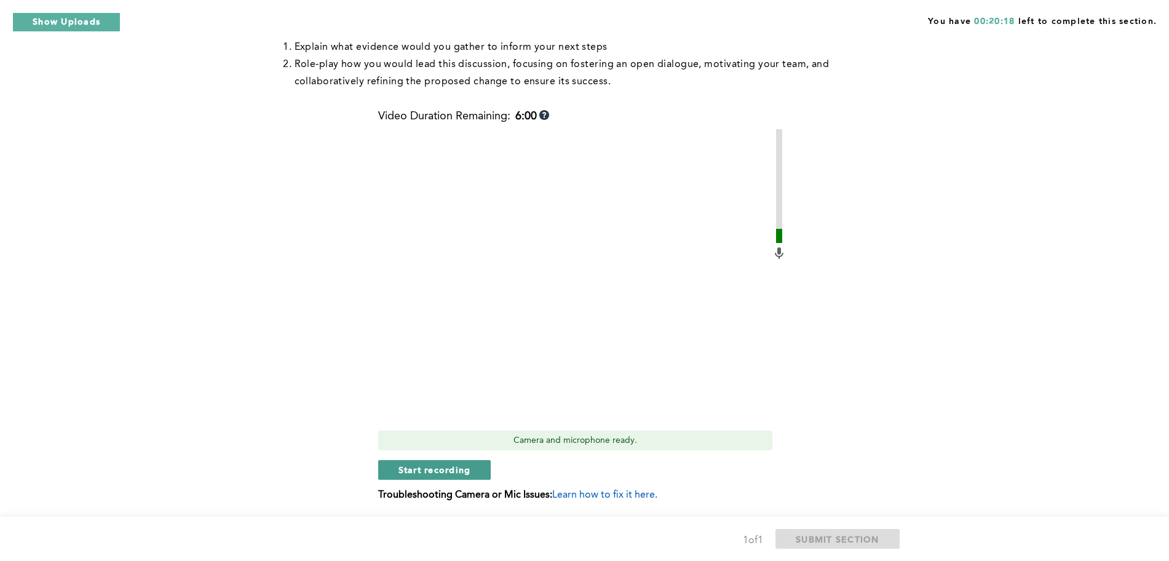
click at [457, 472] on span "Start recording" at bounding box center [434, 470] width 73 height 12
click at [466, 467] on span "Stop recording" at bounding box center [434, 470] width 72 height 12
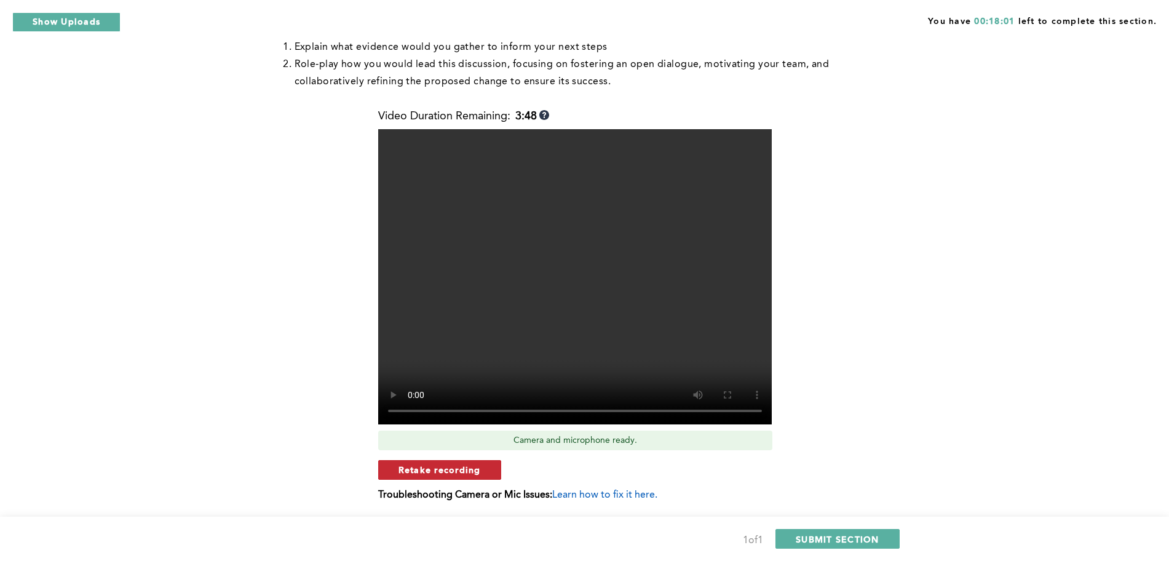
click at [481, 462] on button "Retake recording" at bounding box center [439, 470] width 123 height 20
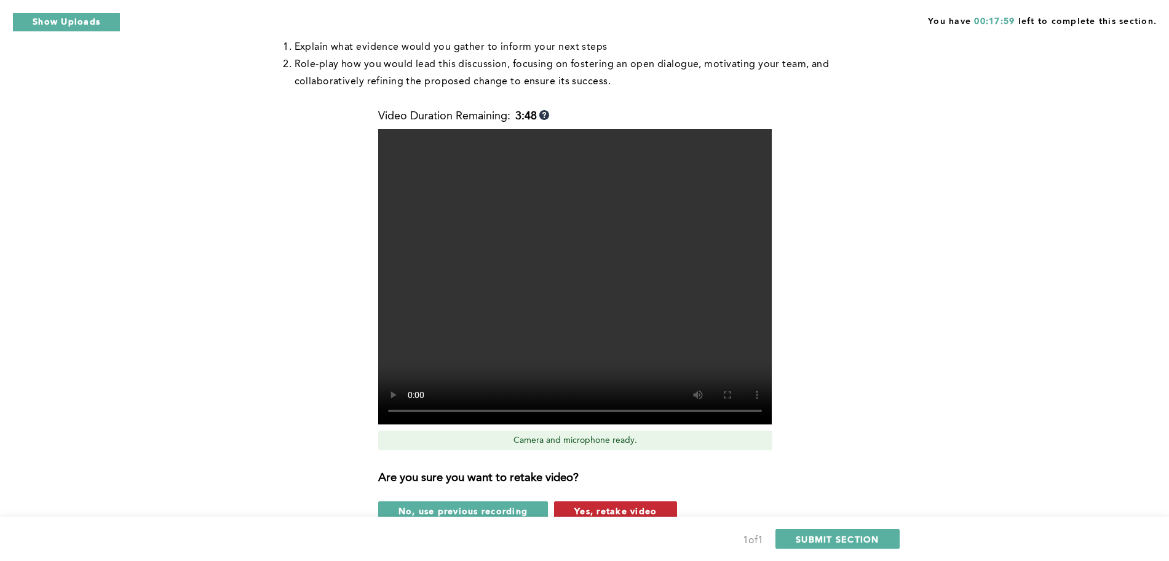
click at [587, 498] on span "Yes, retake video" at bounding box center [615, 511] width 82 height 12
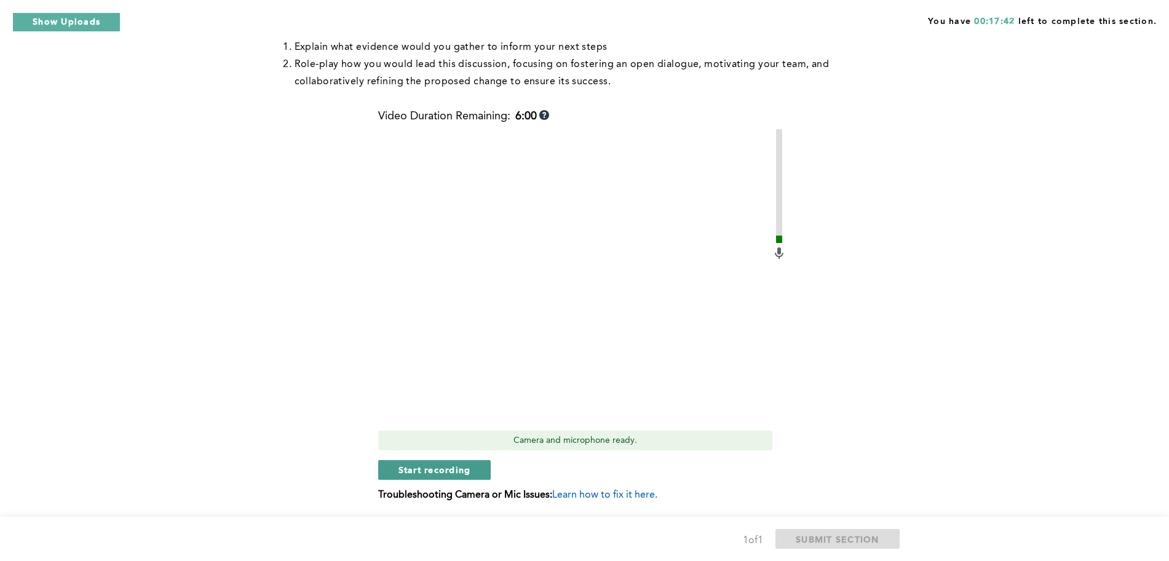
click at [411, 472] on span "Start recording" at bounding box center [434, 470] width 73 height 12
click at [411, 472] on span "Stop recording" at bounding box center [434, 470] width 72 height 12
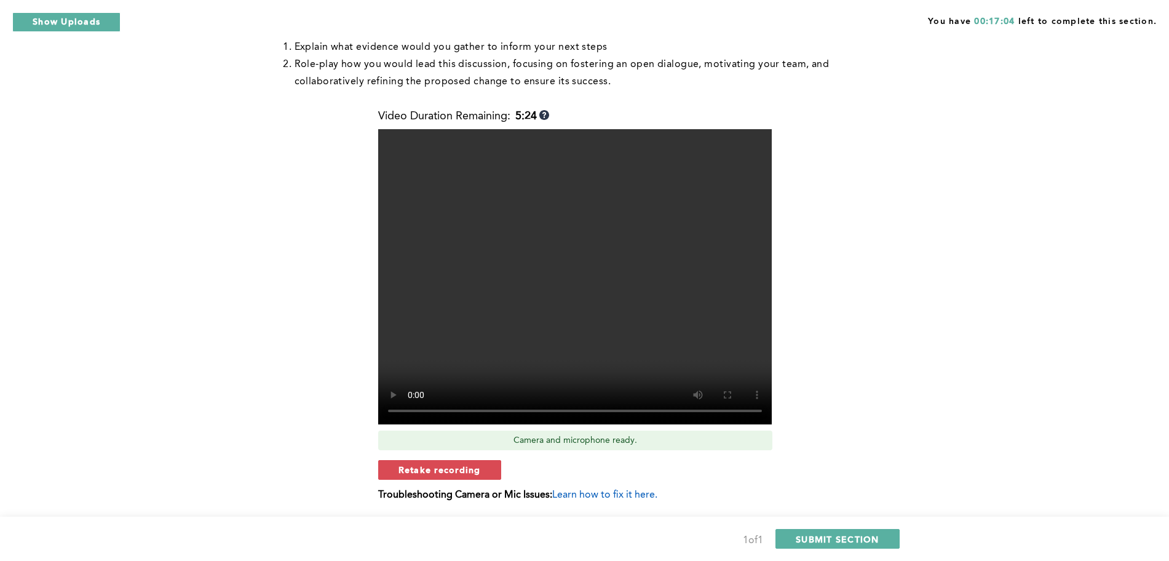
click at [411, 472] on span "Retake recording" at bounding box center [439, 470] width 82 height 12
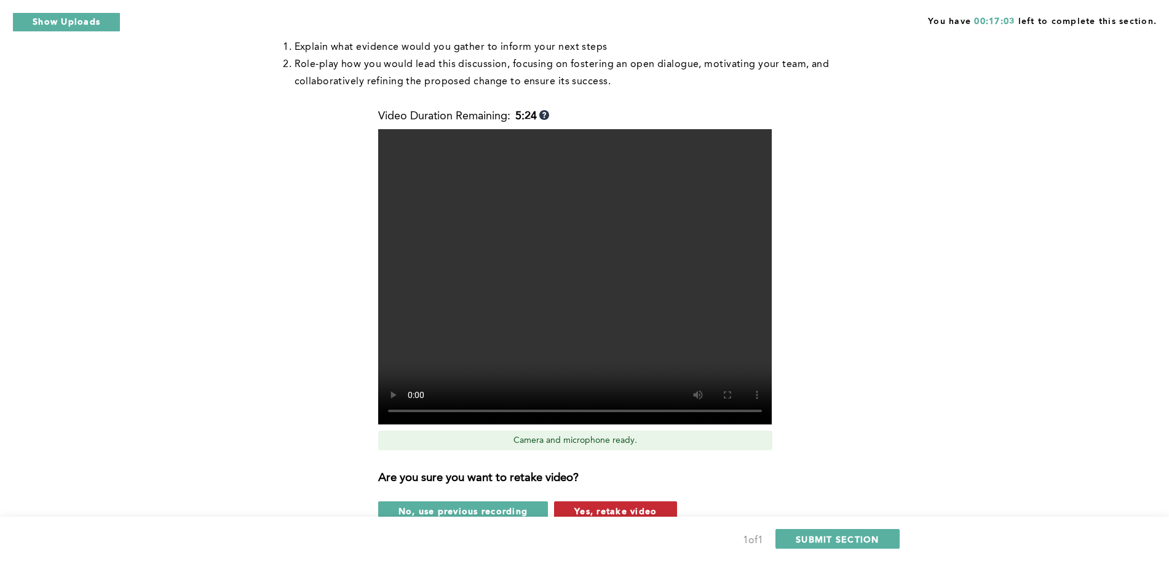
click at [601, 498] on span "Yes, retake video" at bounding box center [615, 511] width 82 height 12
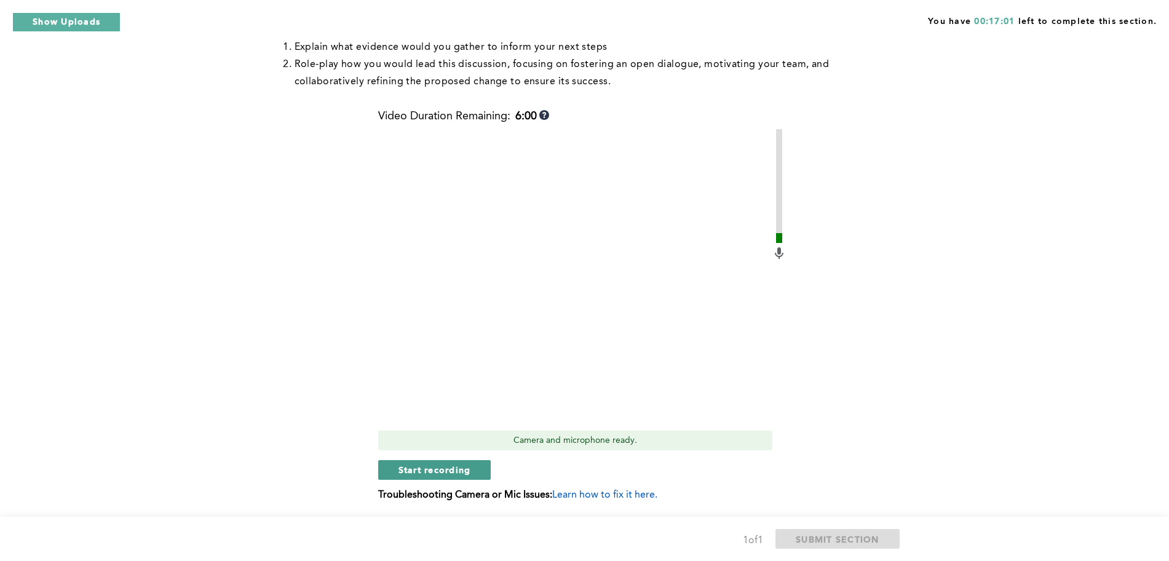
click at [457, 468] on span "Start recording" at bounding box center [434, 470] width 73 height 12
click at [457, 468] on span "Stop recording" at bounding box center [434, 470] width 72 height 12
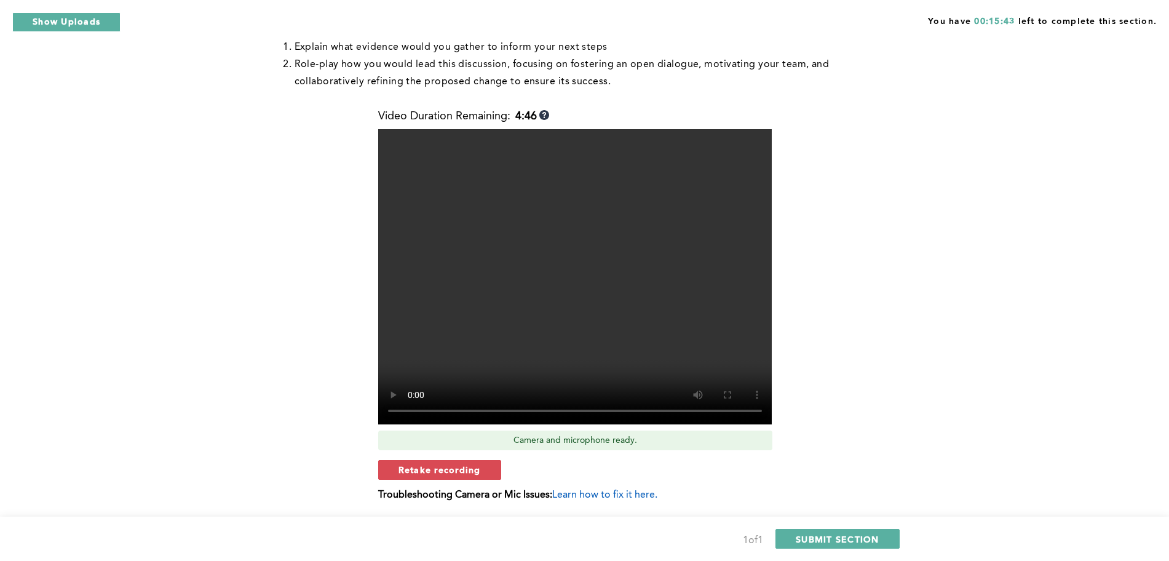
click at [457, 468] on span "Retake recording" at bounding box center [439, 470] width 82 height 12
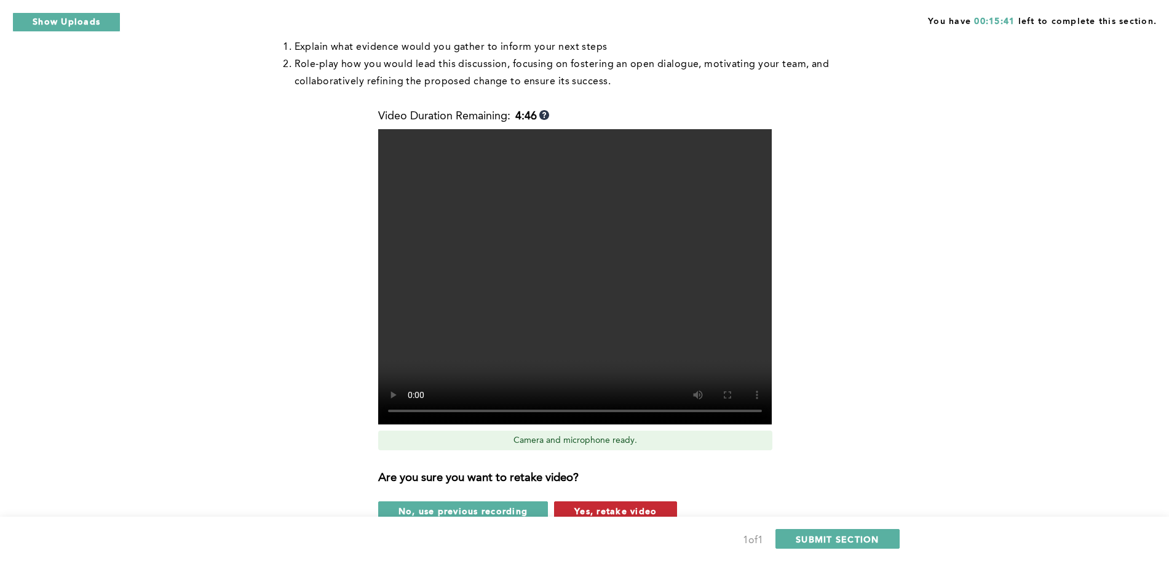
click at [638, 498] on span "Yes, retake video" at bounding box center [615, 511] width 82 height 12
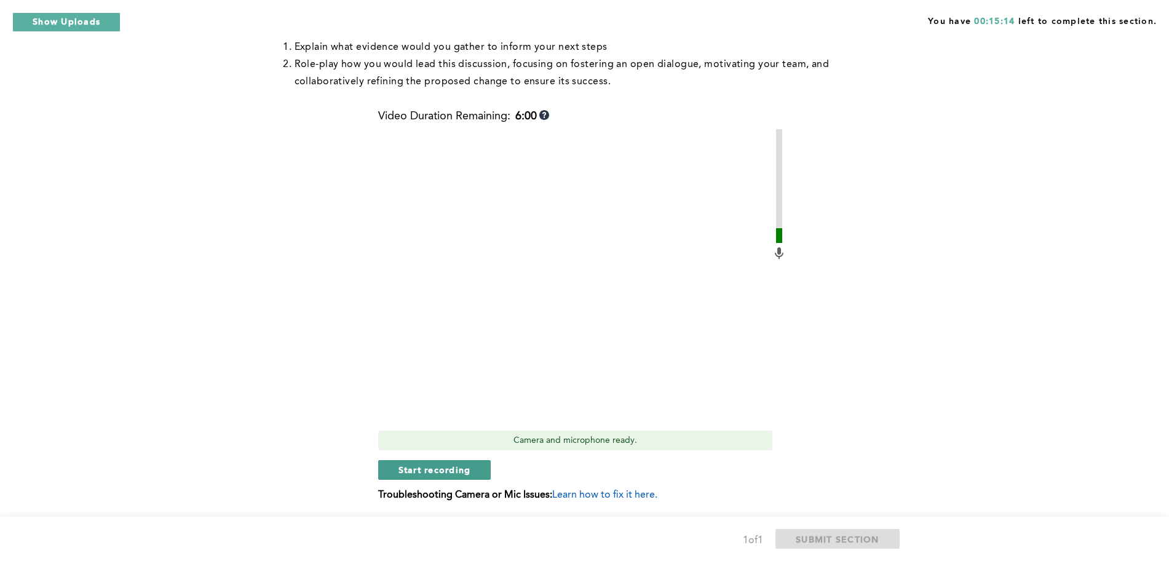
click at [463, 473] on span "Start recording" at bounding box center [434, 470] width 73 height 12
click at [463, 473] on span "Stop recording" at bounding box center [434, 470] width 72 height 12
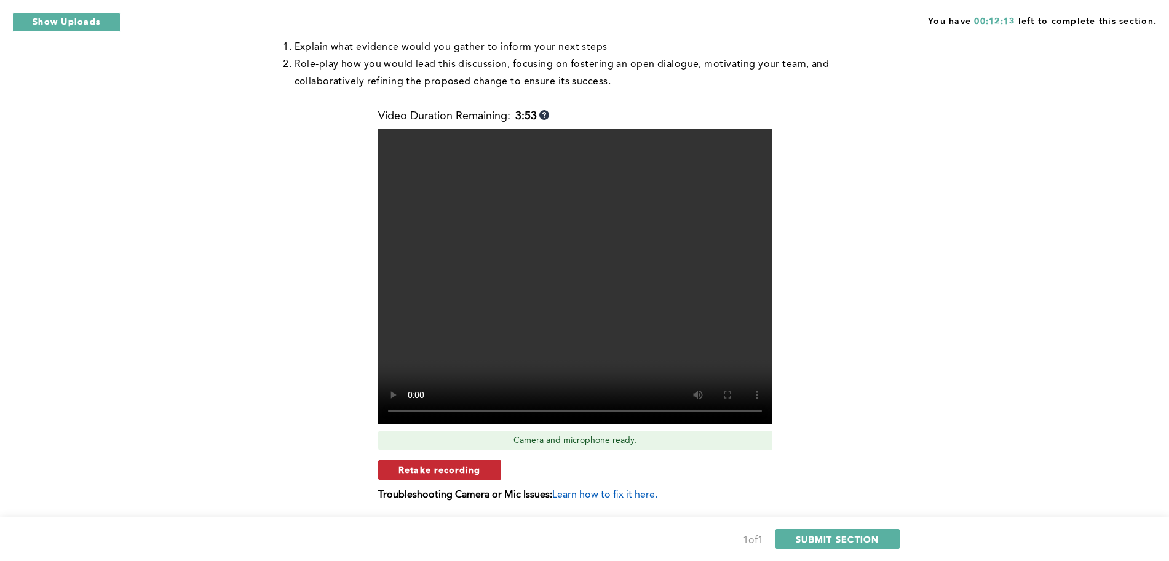
click at [471, 466] on span "Retake recording" at bounding box center [439, 470] width 82 height 12
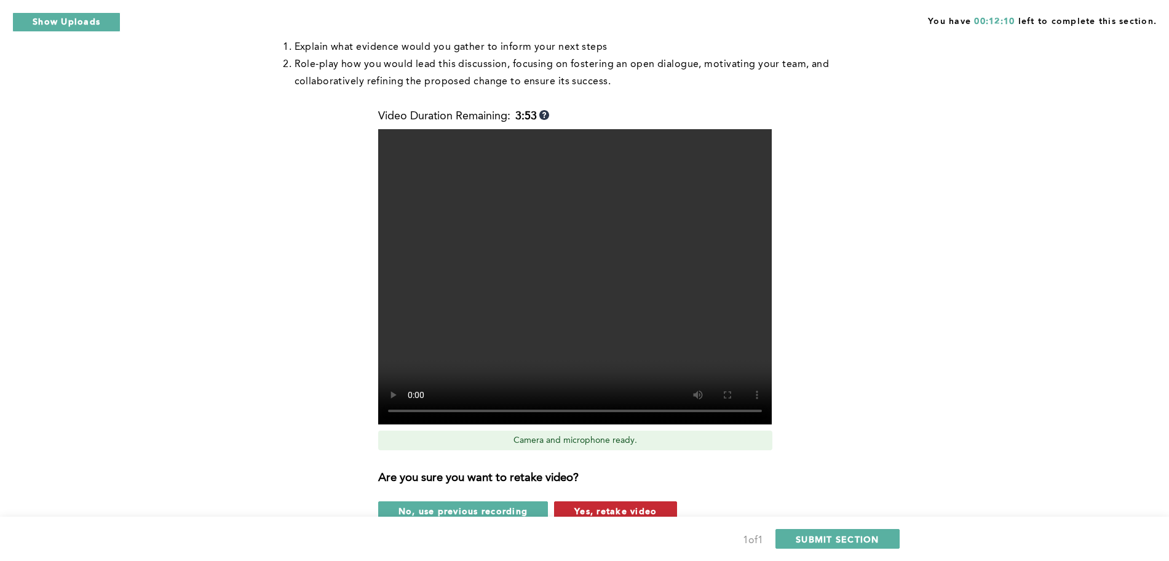
click at [609, 498] on span "Yes, retake video" at bounding box center [615, 511] width 82 height 12
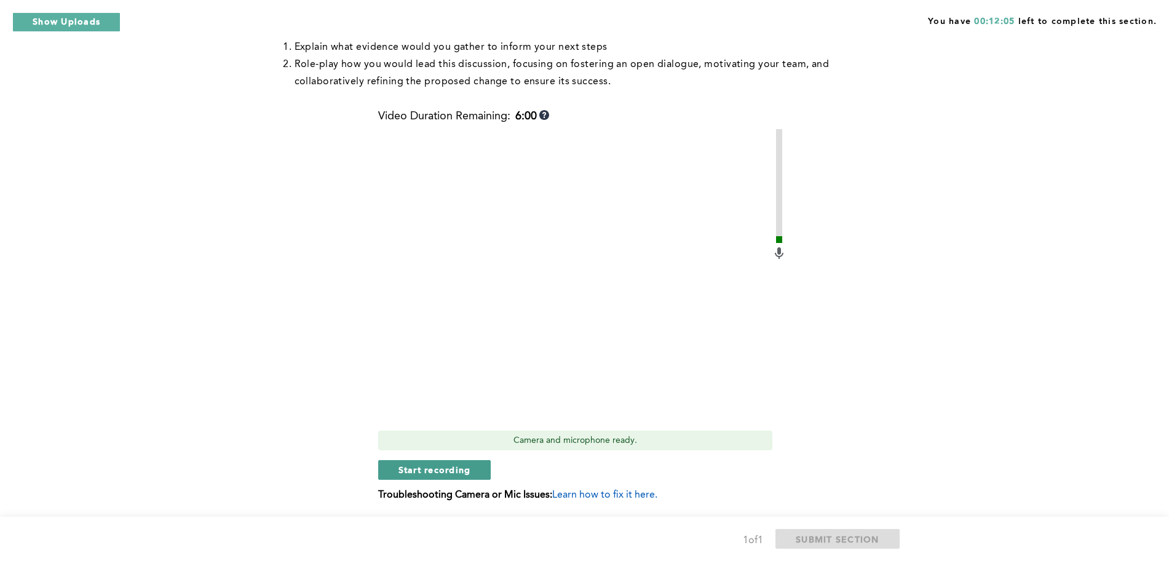
click at [458, 463] on button "Start recording" at bounding box center [434, 470] width 113 height 20
click at [458, 463] on button "Stop recording" at bounding box center [434, 470] width 112 height 20
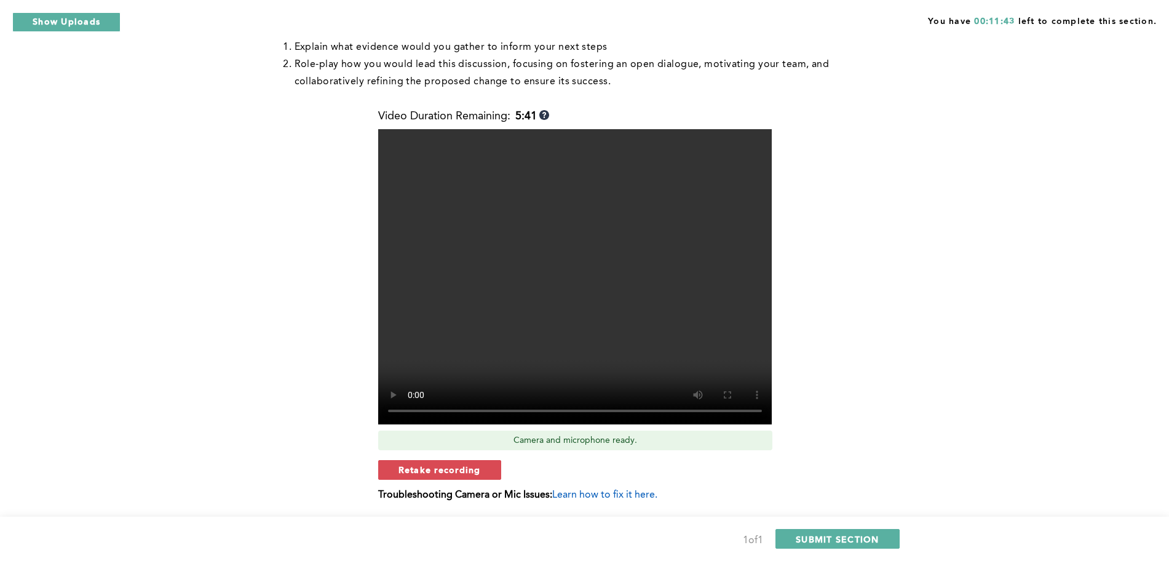
click at [458, 463] on button "Retake recording" at bounding box center [439, 470] width 123 height 20
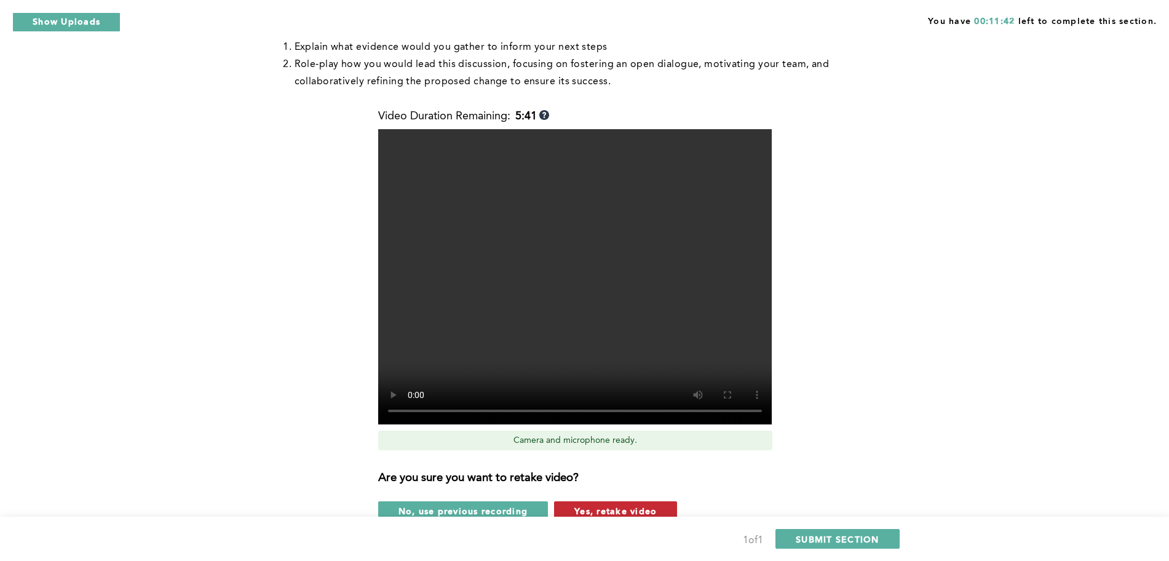
click at [601, 498] on span "Yes, retake video" at bounding box center [615, 511] width 82 height 12
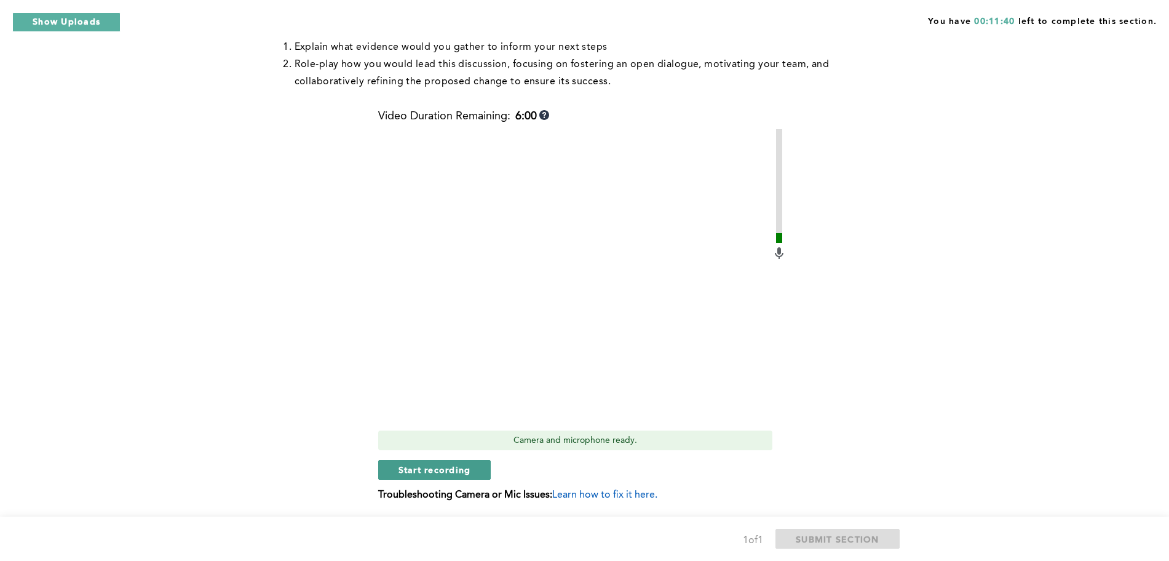
click at [438, 466] on span "Start recording" at bounding box center [434, 470] width 73 height 12
click at [438, 466] on span "Stop recording" at bounding box center [434, 470] width 72 height 12
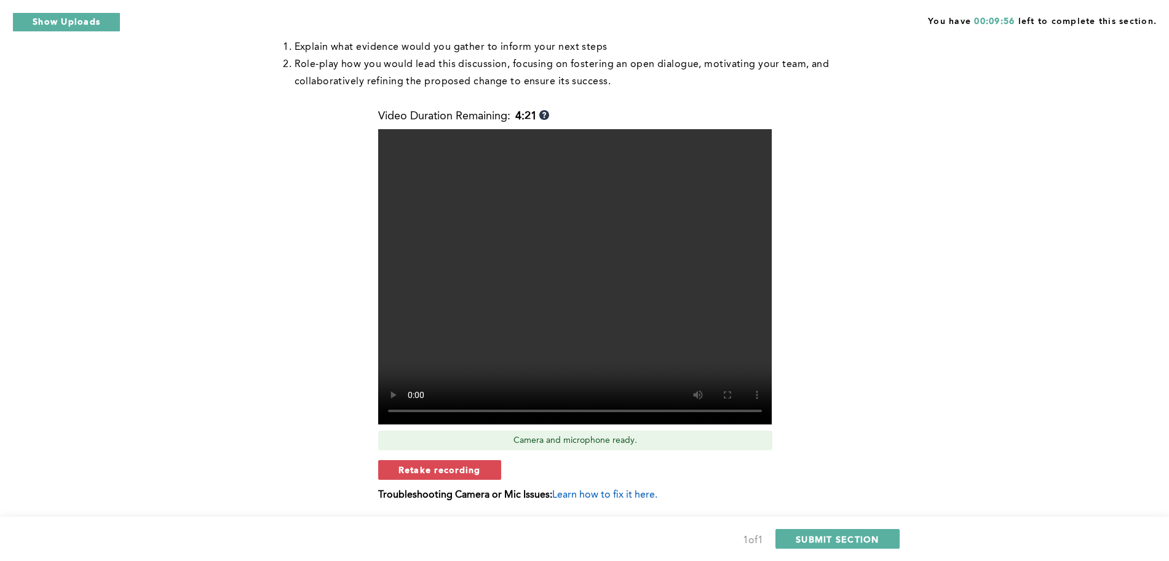
click at [438, 466] on span "Retake recording" at bounding box center [439, 470] width 82 height 12
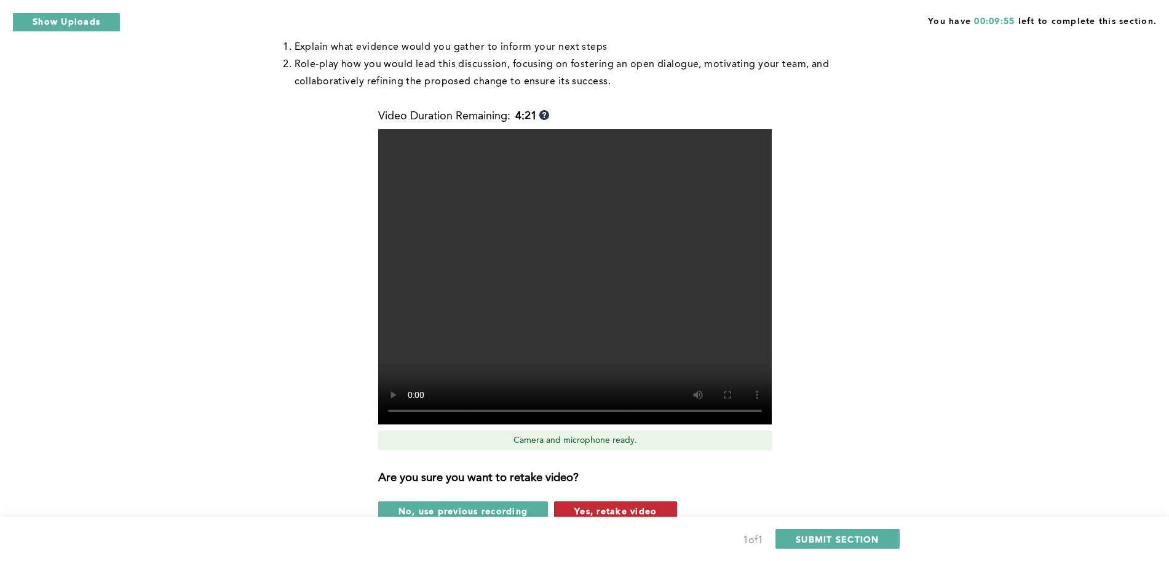
click at [625, 498] on span "Yes, retake video" at bounding box center [615, 511] width 82 height 12
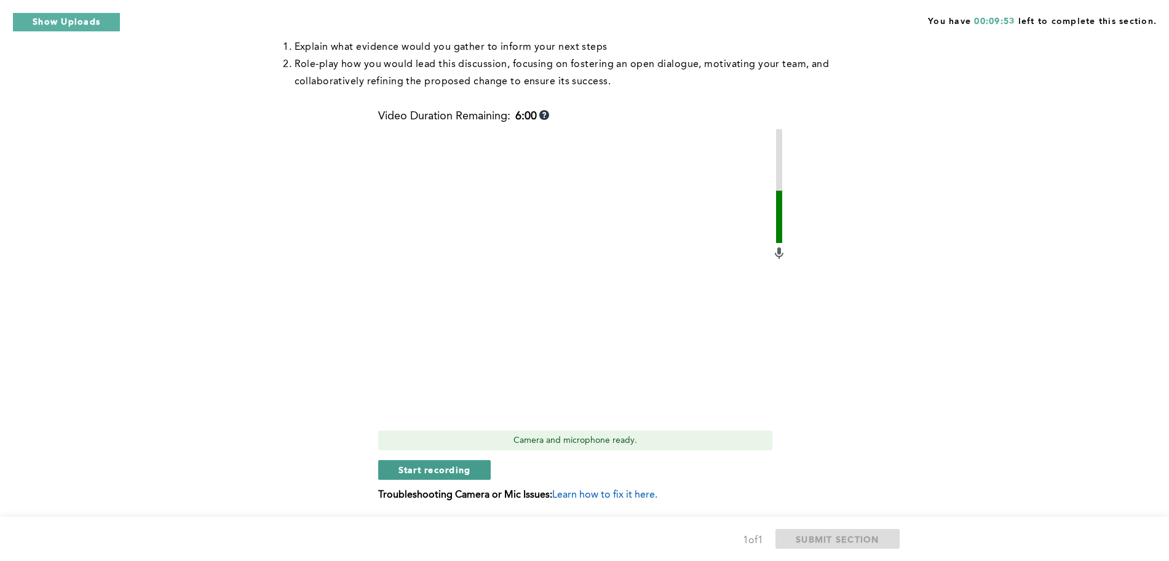
click at [454, 472] on span "Start recording" at bounding box center [434, 470] width 73 height 12
click at [454, 472] on span "Stop recording" at bounding box center [434, 470] width 72 height 12
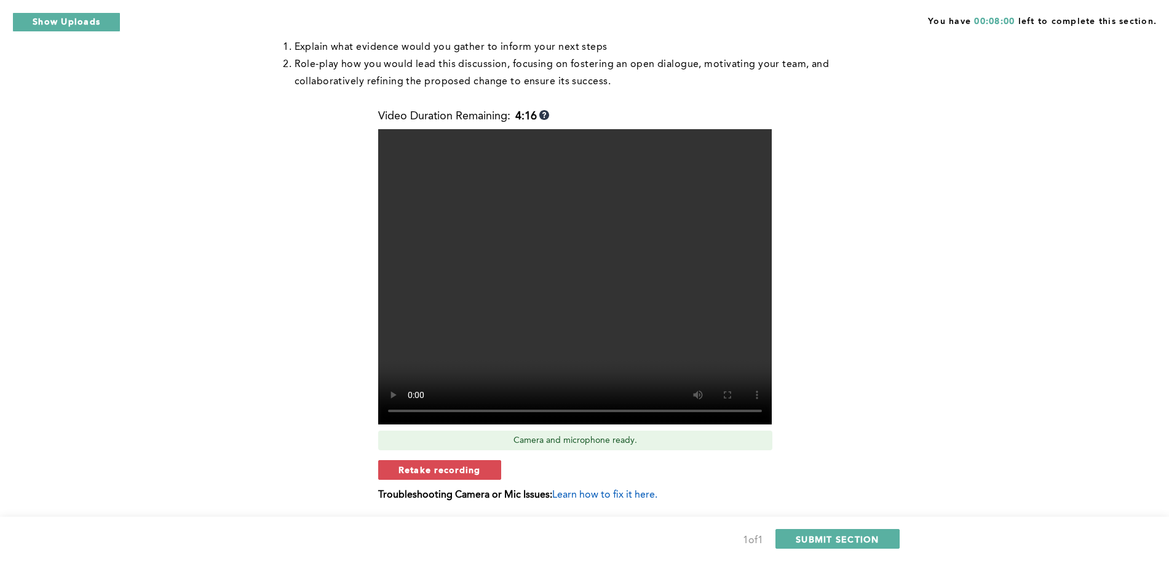
click at [454, 472] on span "Retake recording" at bounding box center [439, 470] width 82 height 12
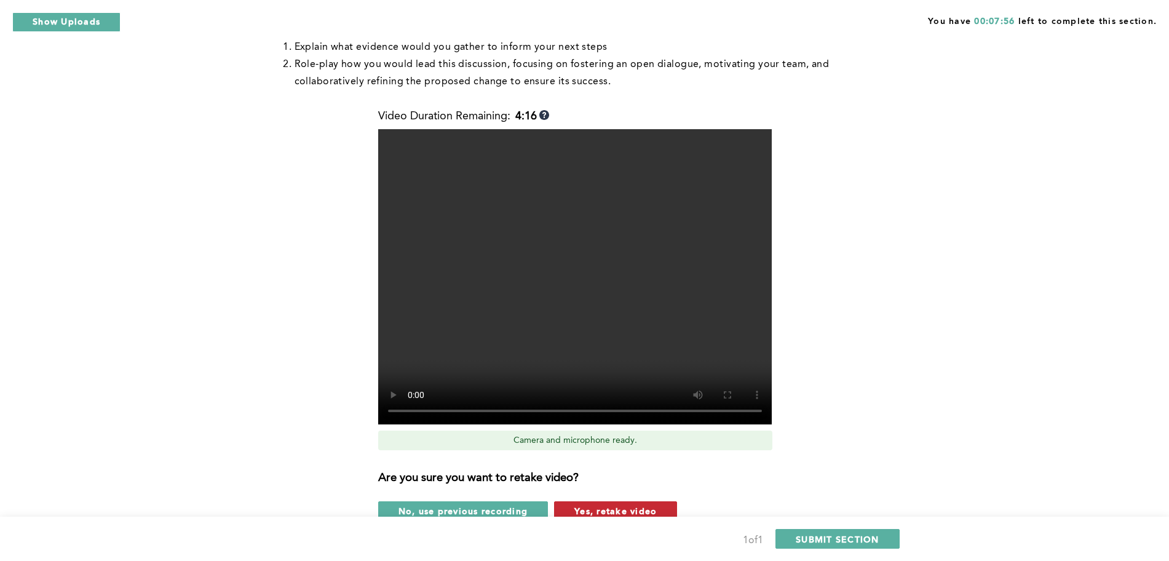
click at [613, 498] on span "Yes, retake video" at bounding box center [615, 511] width 82 height 12
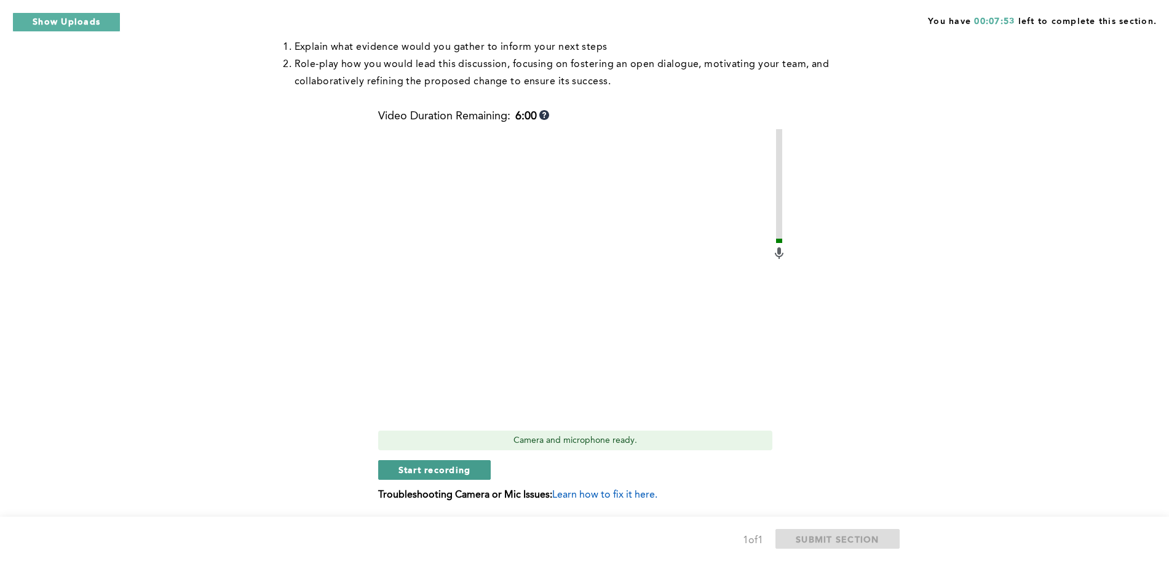
click at [454, 462] on button "Start recording" at bounding box center [434, 470] width 113 height 20
click at [454, 462] on button "Stop recording" at bounding box center [434, 470] width 112 height 20
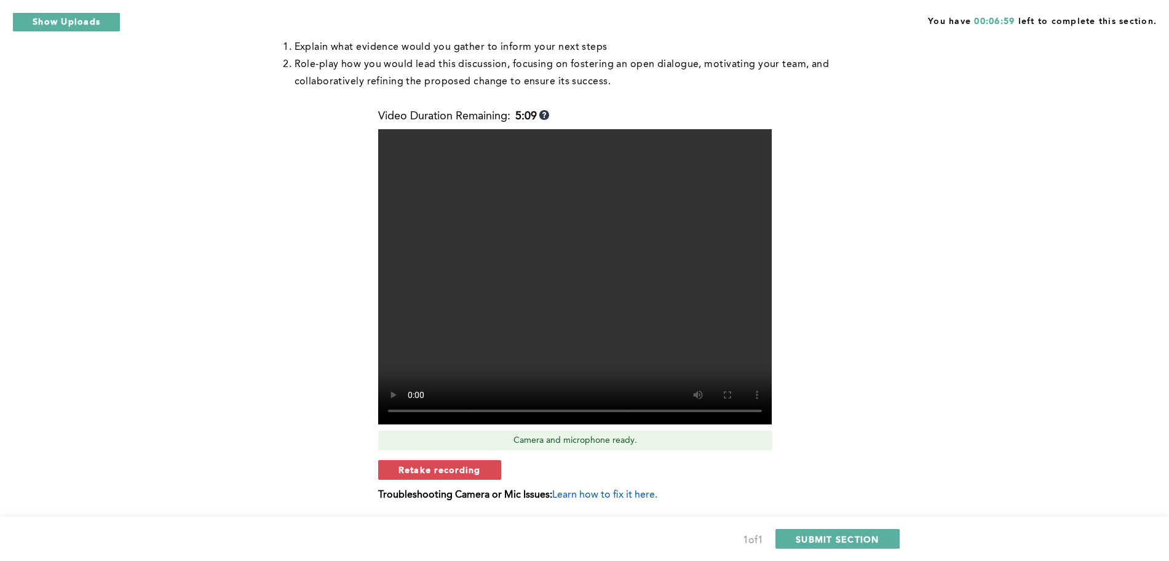
click at [454, 462] on button "Retake recording" at bounding box center [439, 470] width 123 height 20
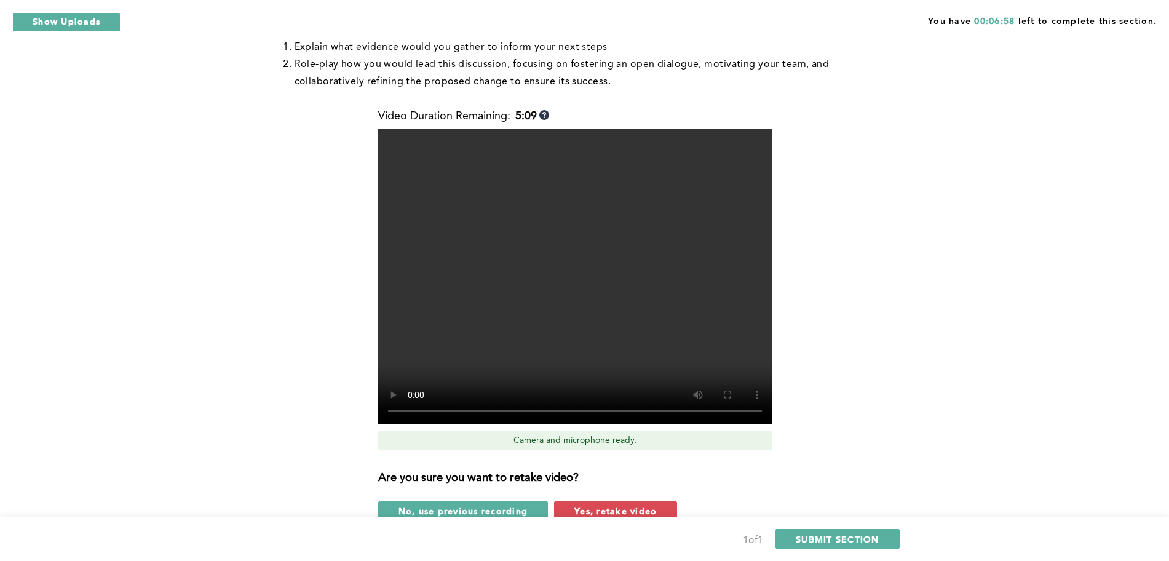
click at [594, 498] on div "1 of 1 SUBMIT SECTION" at bounding box center [584, 538] width 1169 height 44
click at [596, 498] on span "Yes, retake video" at bounding box center [615, 511] width 82 height 12
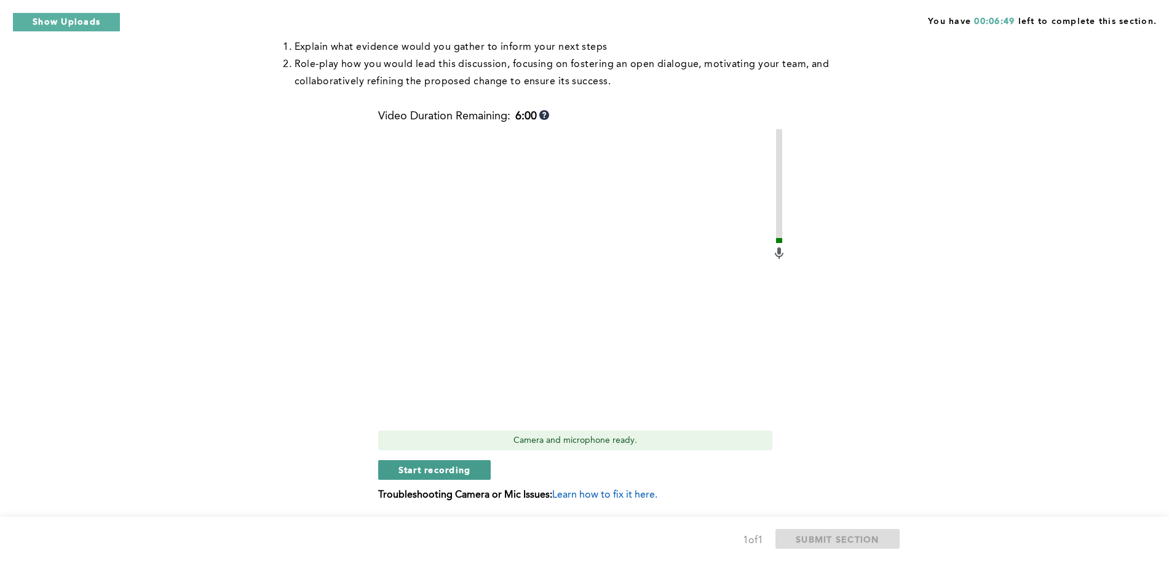
click at [439, 473] on span "Start recording" at bounding box center [434, 470] width 73 height 12
click at [452, 465] on span "Stop recording" at bounding box center [434, 470] width 72 height 12
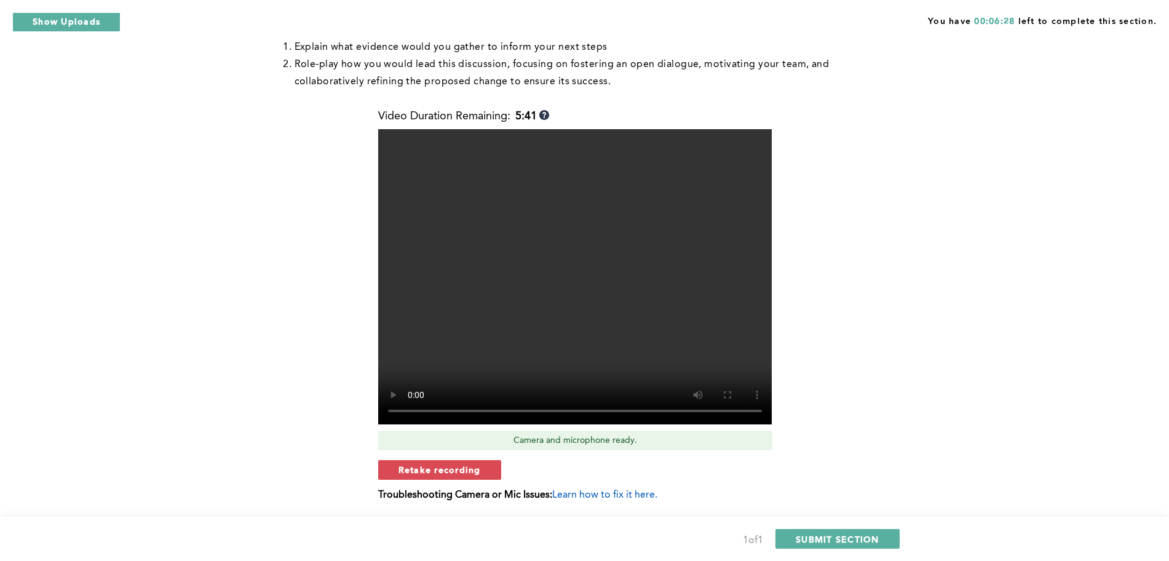
click at [452, 465] on span "Retake recording" at bounding box center [439, 470] width 82 height 12
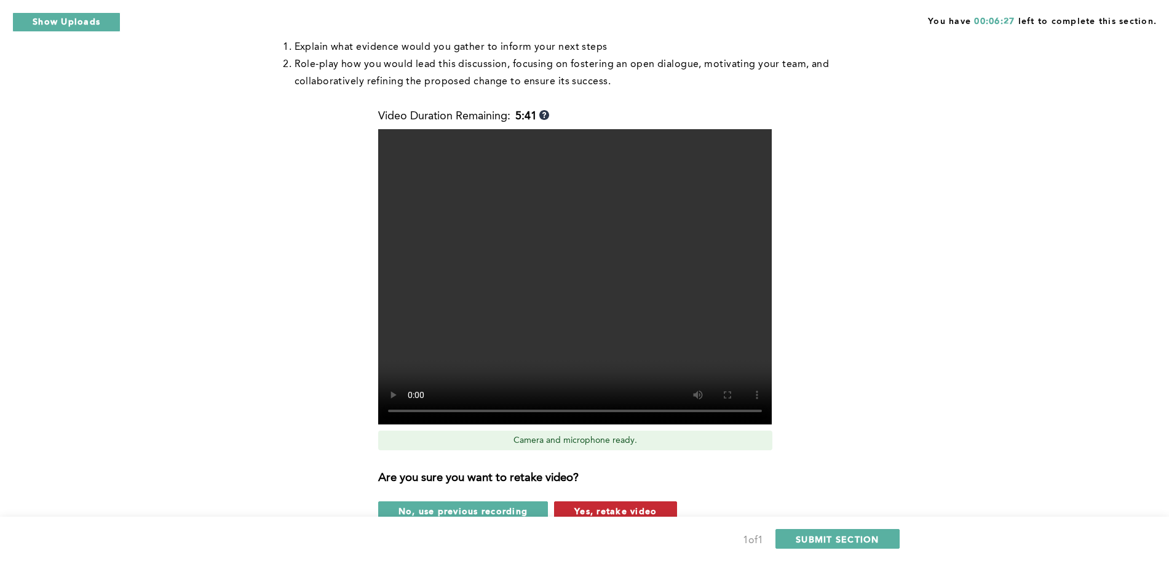
click at [587, 498] on span "Yes, retake video" at bounding box center [615, 511] width 82 height 12
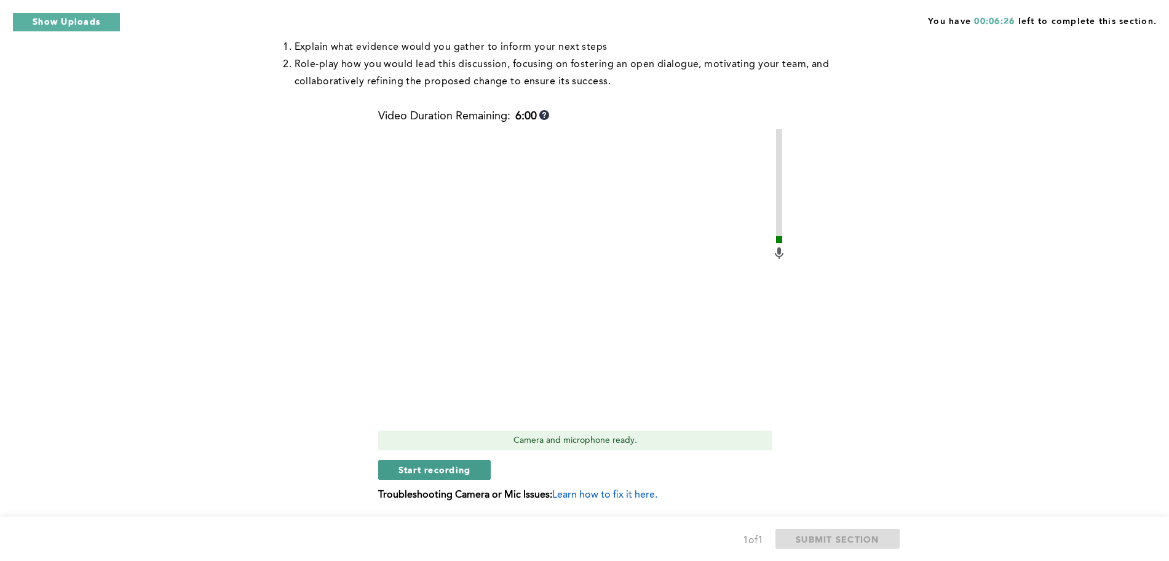
click at [435, 464] on span "Start recording" at bounding box center [434, 470] width 73 height 12
click at [435, 464] on span "Stop recording" at bounding box center [434, 470] width 72 height 12
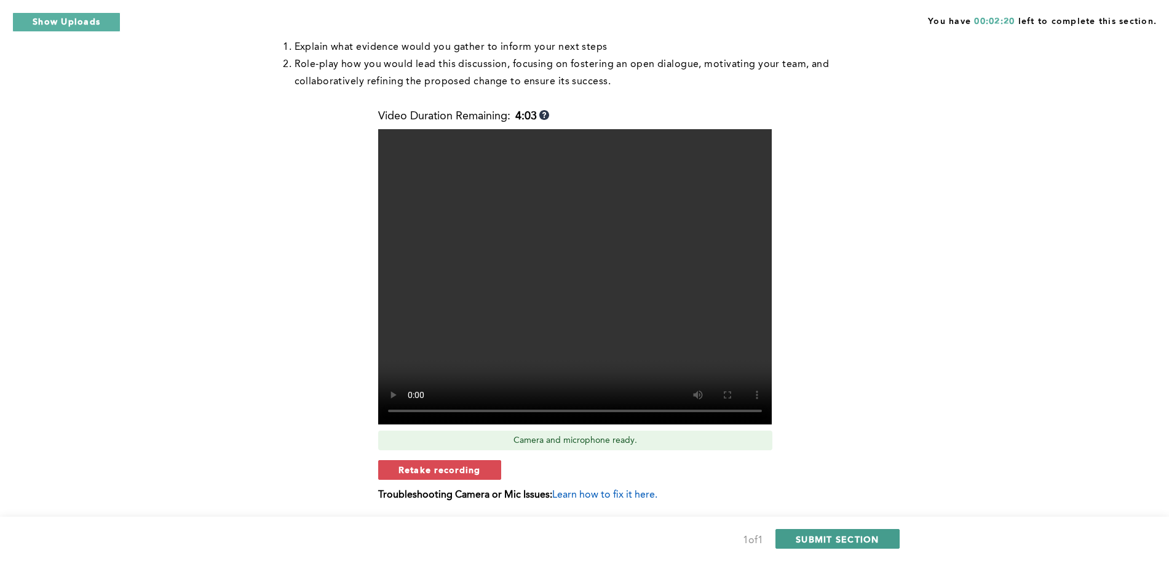
click at [830, 498] on span "SUBMIT SECTION" at bounding box center [837, 539] width 84 height 12
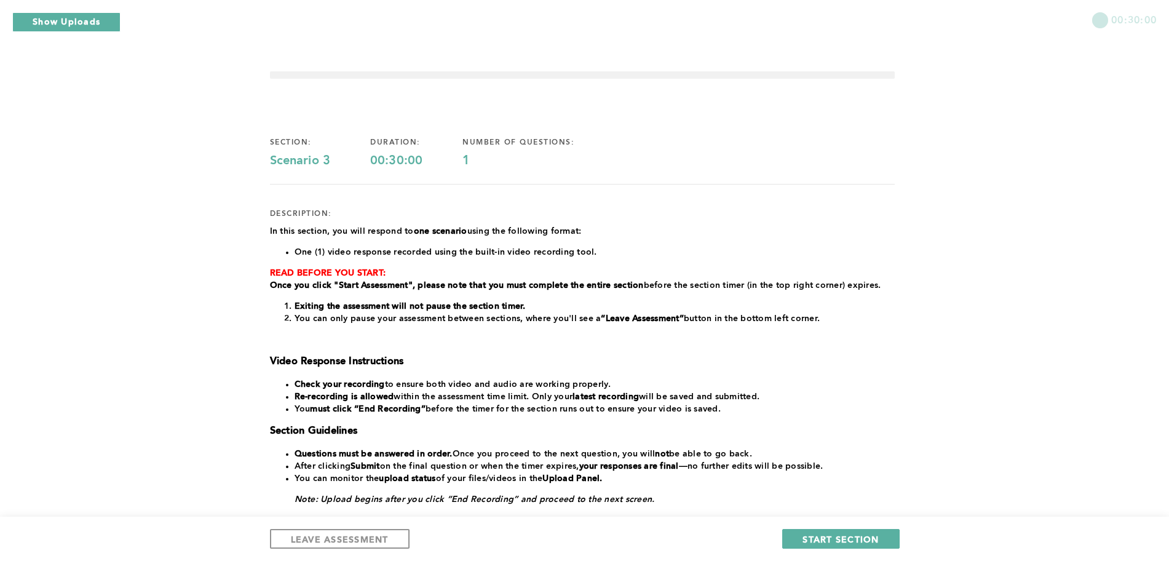
scroll to position [135, 0]
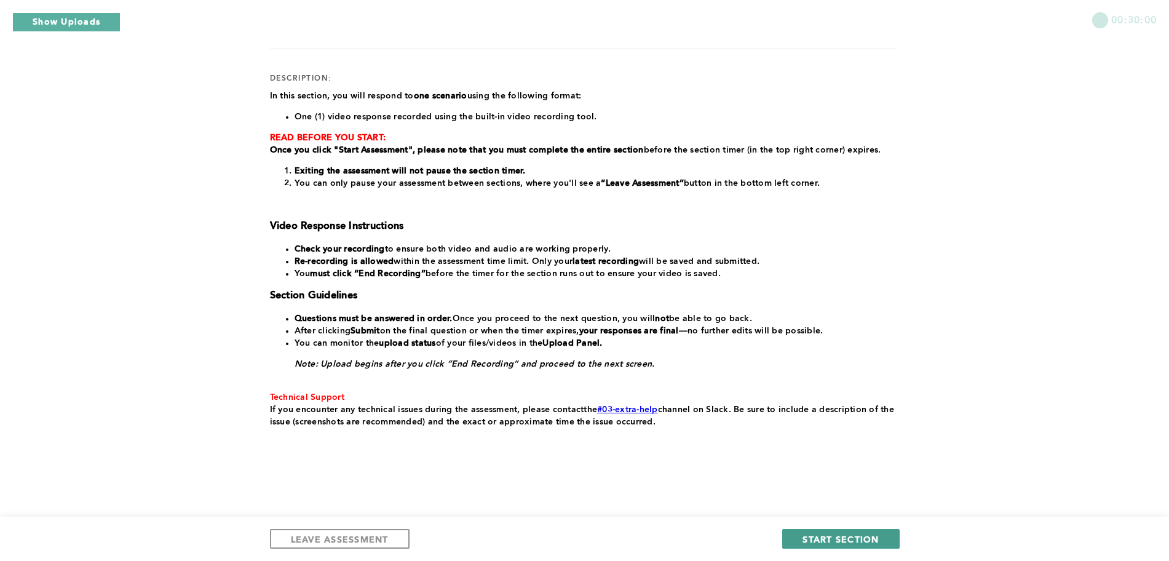
click at [857, 498] on span "START SECTION" at bounding box center [840, 539] width 76 height 12
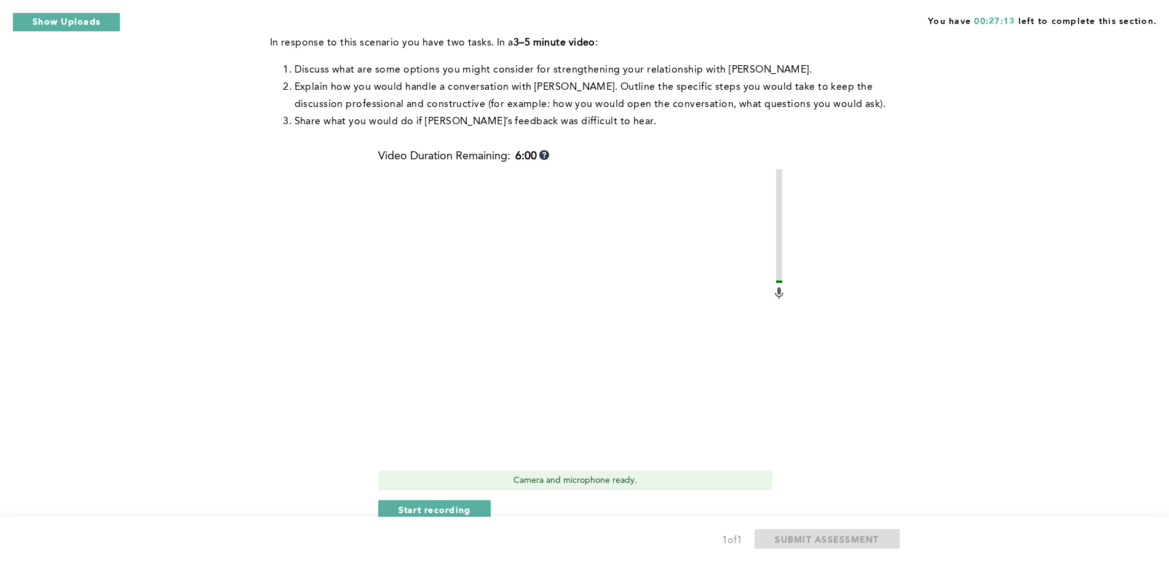
scroll to position [256, 0]
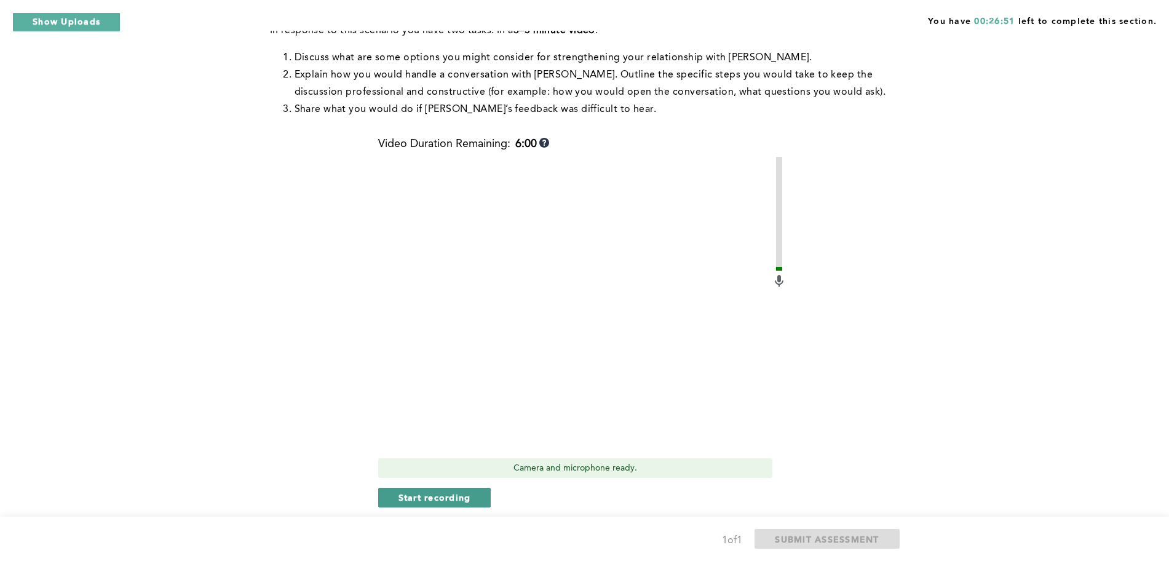
click at [457, 491] on span "Start recording" at bounding box center [434, 497] width 73 height 12
click at [457, 491] on span "Stop recording" at bounding box center [434, 497] width 72 height 12
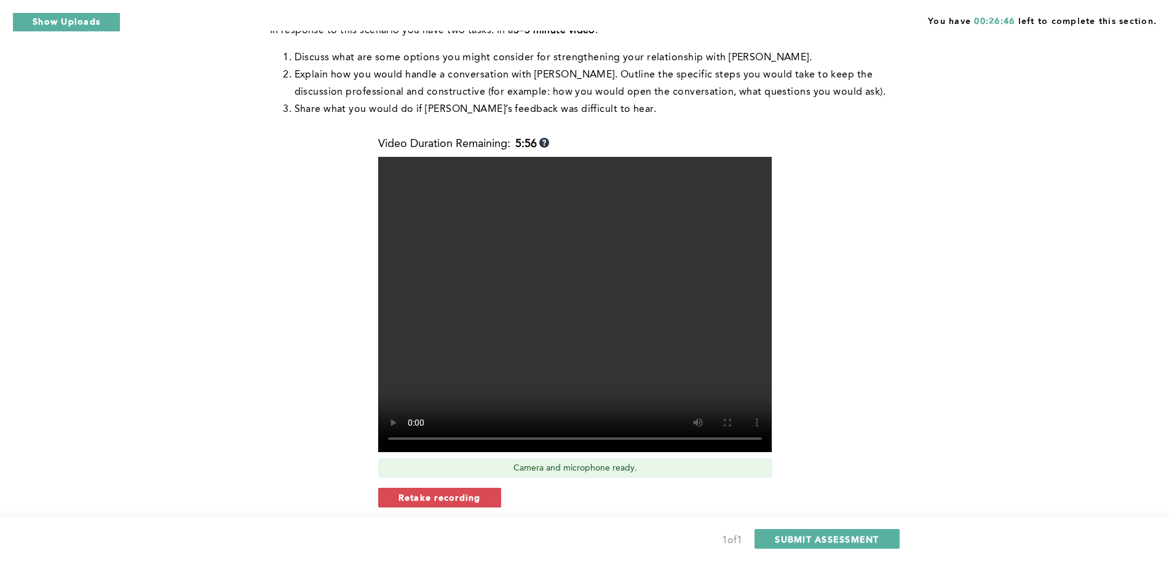
click at [457, 491] on span "Retake recording" at bounding box center [439, 497] width 82 height 12
click at [605, 498] on span "Yes, retake video" at bounding box center [615, 538] width 82 height 12
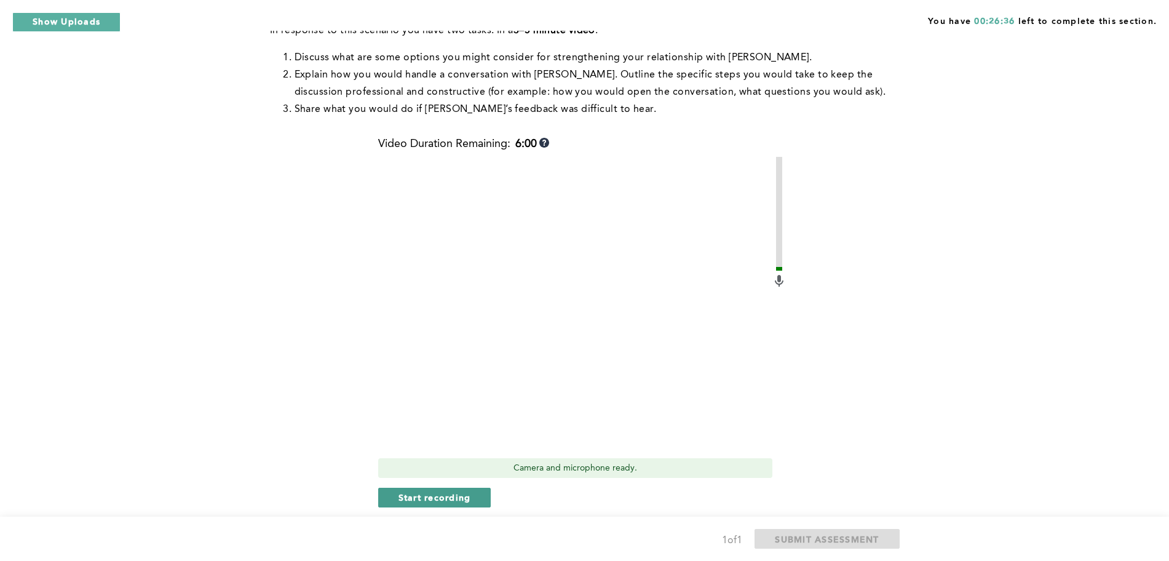
click at [456, 491] on span "Start recording" at bounding box center [434, 497] width 73 height 12
click at [456, 491] on span "Stop recording" at bounding box center [434, 497] width 72 height 12
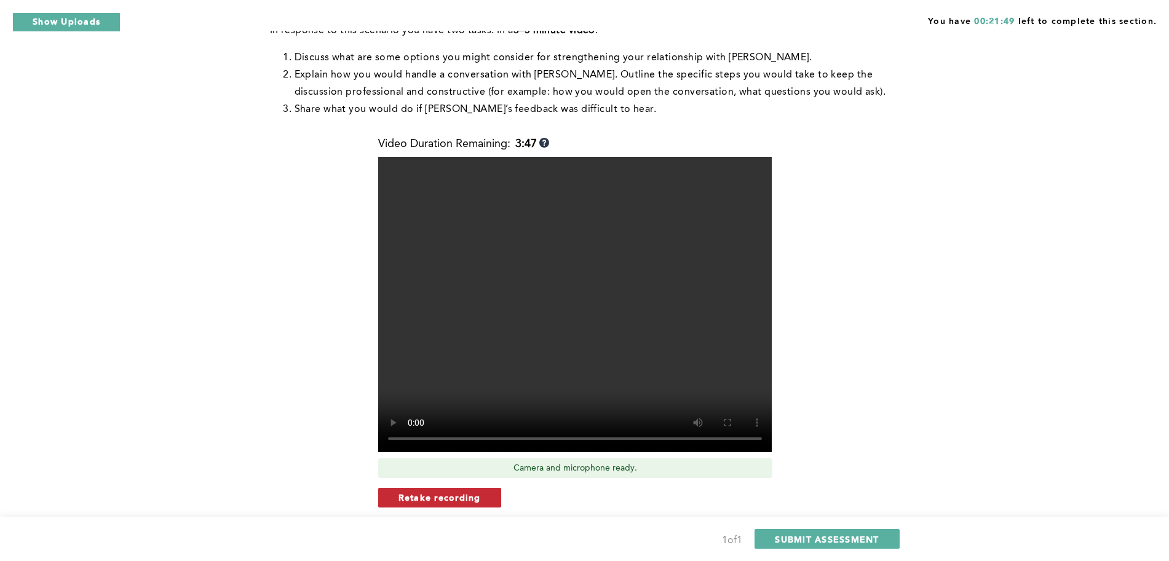
click at [453, 491] on span "Retake recording" at bounding box center [439, 497] width 82 height 12
click at [595, 498] on button "Yes, retake video" at bounding box center [615, 539] width 123 height 20
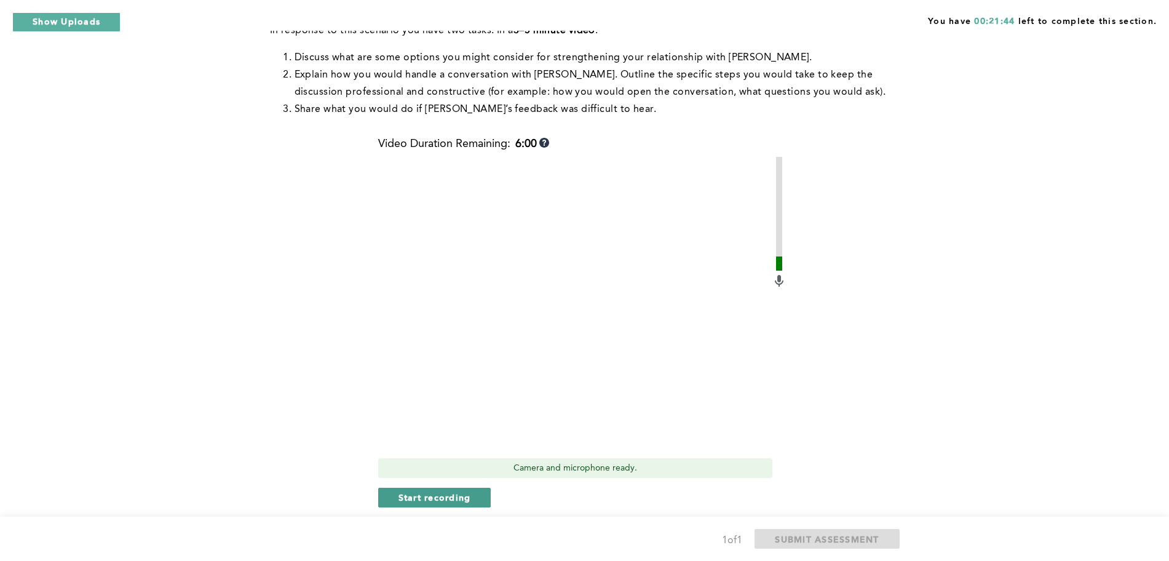
click at [441, 491] on span "Start recording" at bounding box center [434, 497] width 73 height 12
click at [441, 487] on button "Stop recording" at bounding box center [434, 497] width 112 height 20
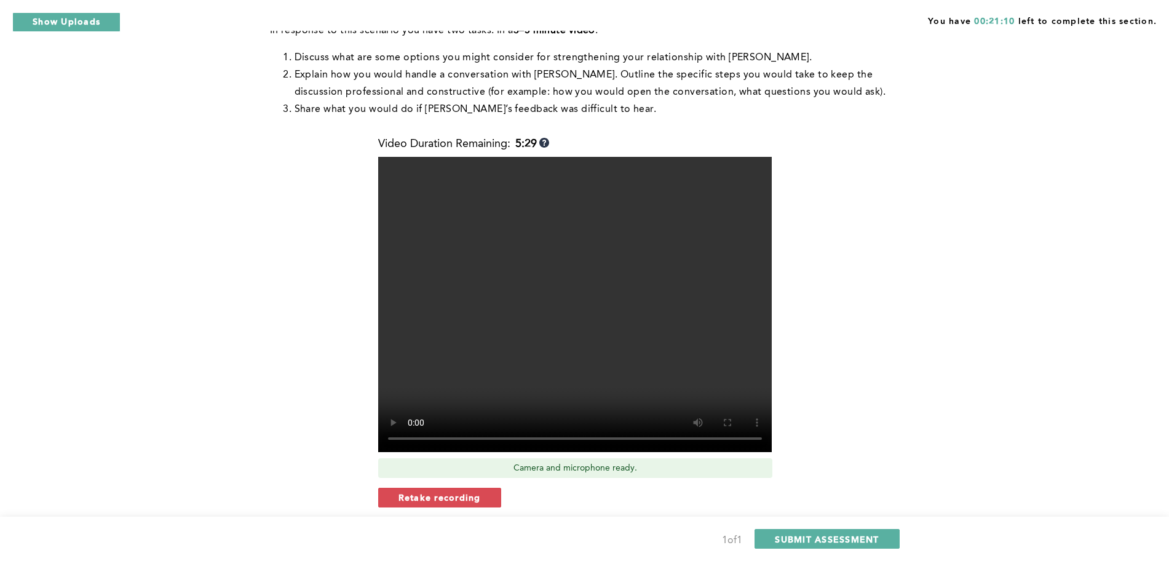
click at [441, 487] on button "Retake recording" at bounding box center [439, 497] width 123 height 20
click at [576, 498] on button "Yes, retake video" at bounding box center [615, 539] width 123 height 20
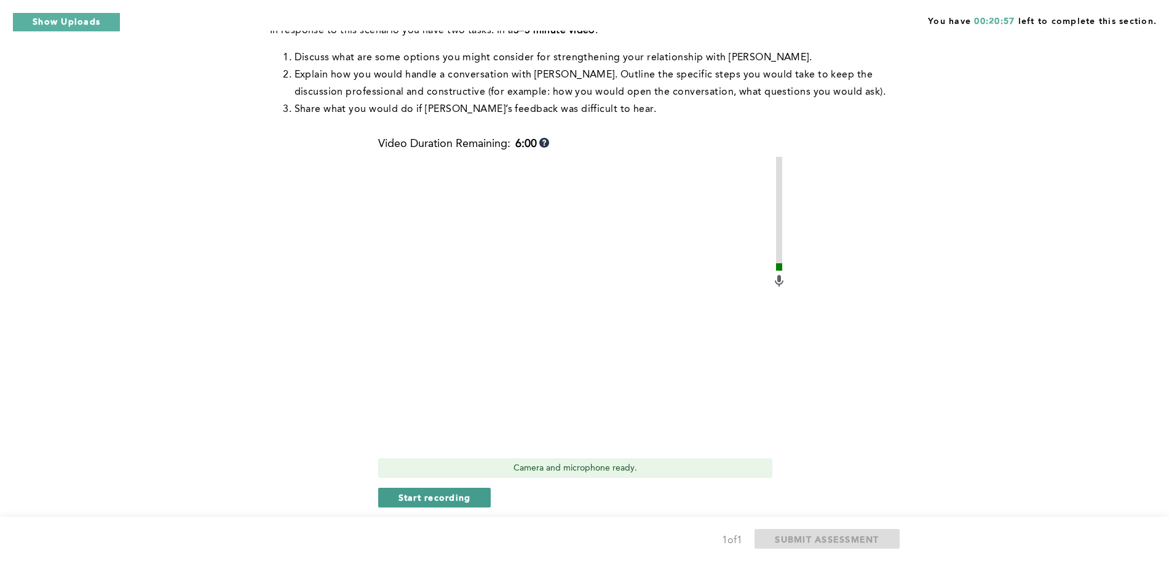
click at [431, 491] on span "Start recording" at bounding box center [434, 497] width 73 height 12
click at [431, 491] on span "Stop recording" at bounding box center [434, 497] width 72 height 12
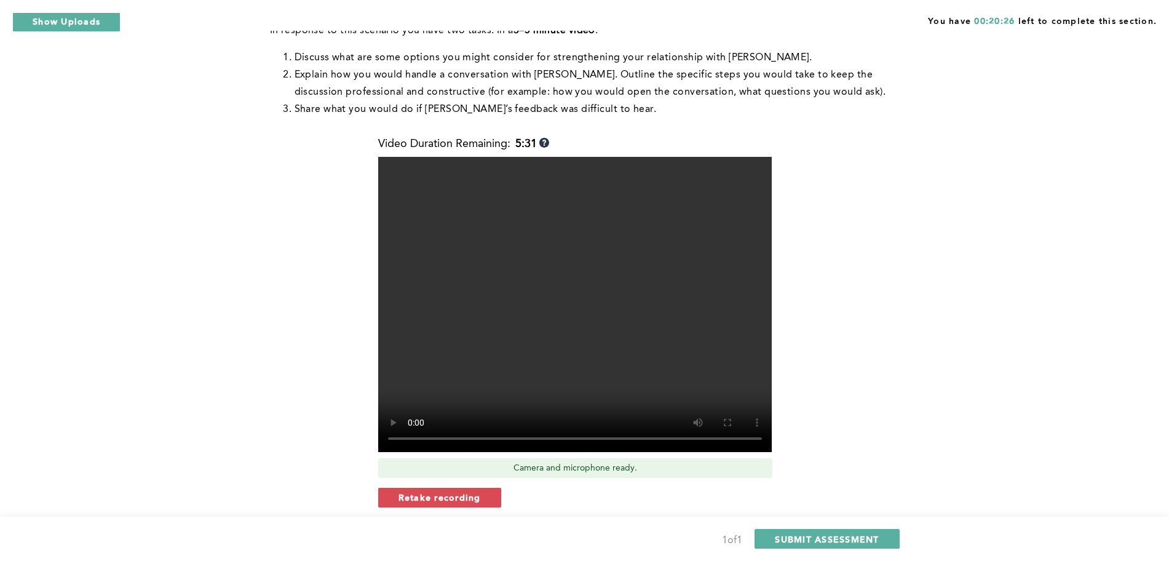
click at [431, 491] on span "Retake recording" at bounding box center [439, 497] width 82 height 12
click at [595, 498] on button "Yes, retake video" at bounding box center [615, 539] width 123 height 20
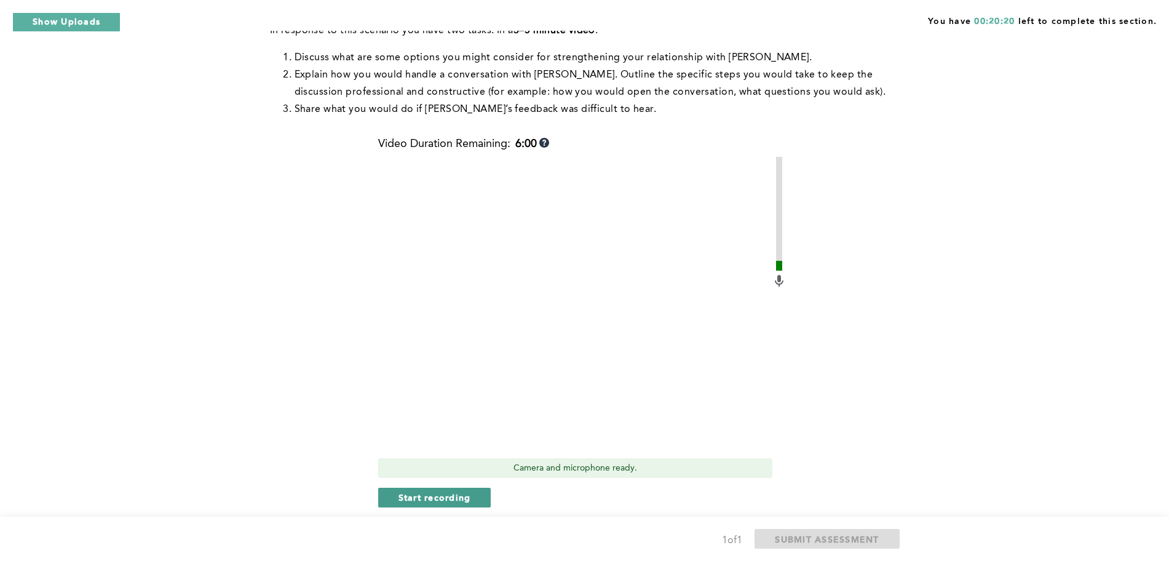
click at [465, 491] on span "Start recording" at bounding box center [434, 497] width 73 height 12
click at [465, 491] on span "Stop recording" at bounding box center [434, 497] width 72 height 12
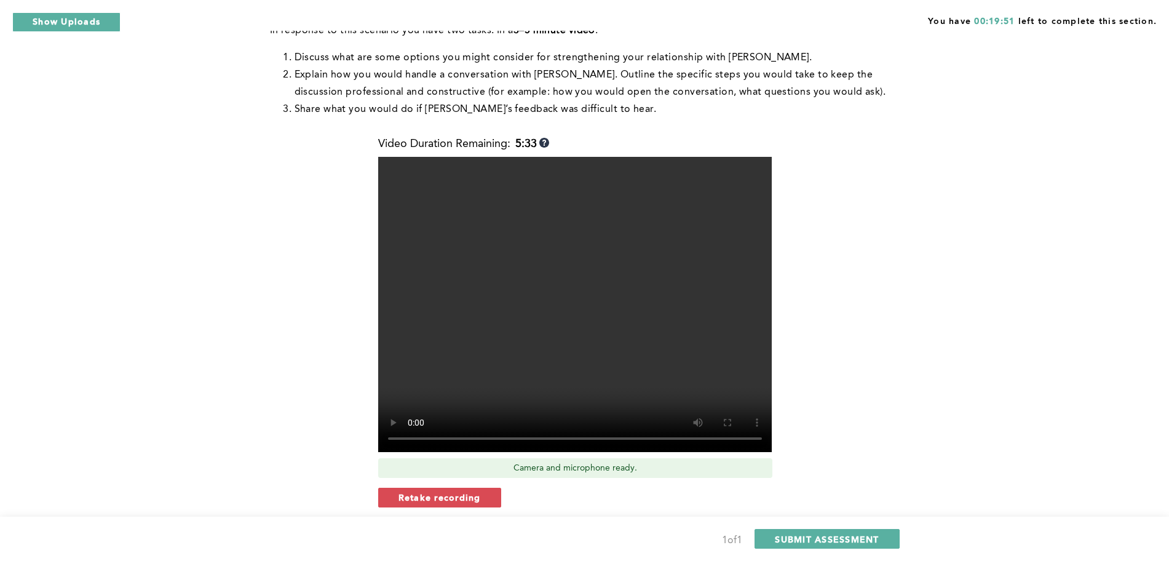
click at [465, 491] on span "Retake recording" at bounding box center [439, 497] width 82 height 12
click at [598, 498] on button "Yes, retake video" at bounding box center [615, 539] width 123 height 20
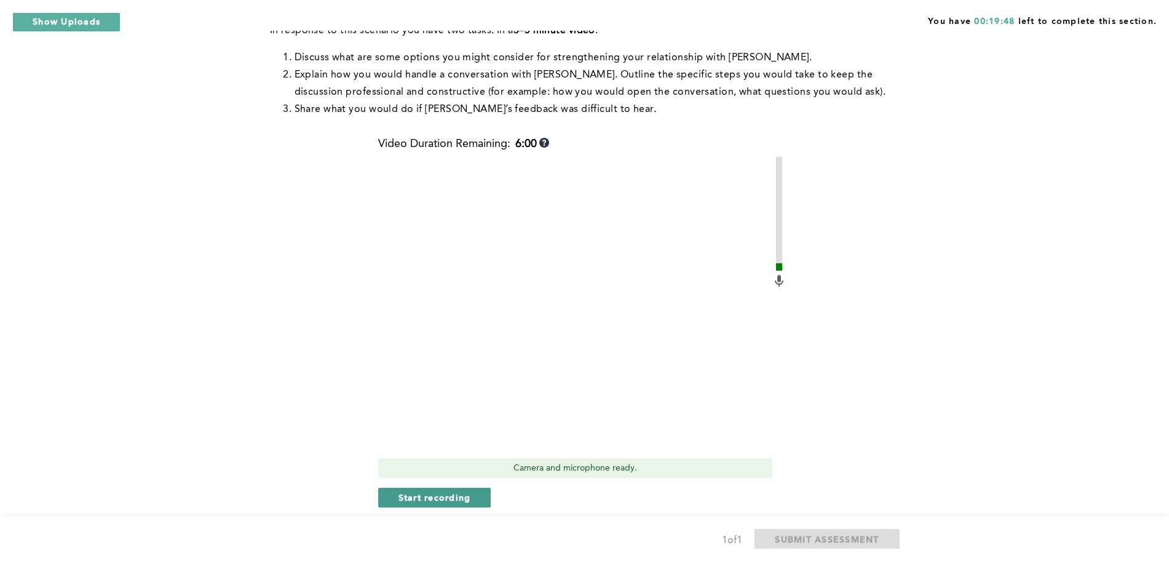
click at [463, 491] on span "Start recording" at bounding box center [434, 497] width 73 height 12
click at [463, 491] on span "Stop recording" at bounding box center [434, 497] width 72 height 12
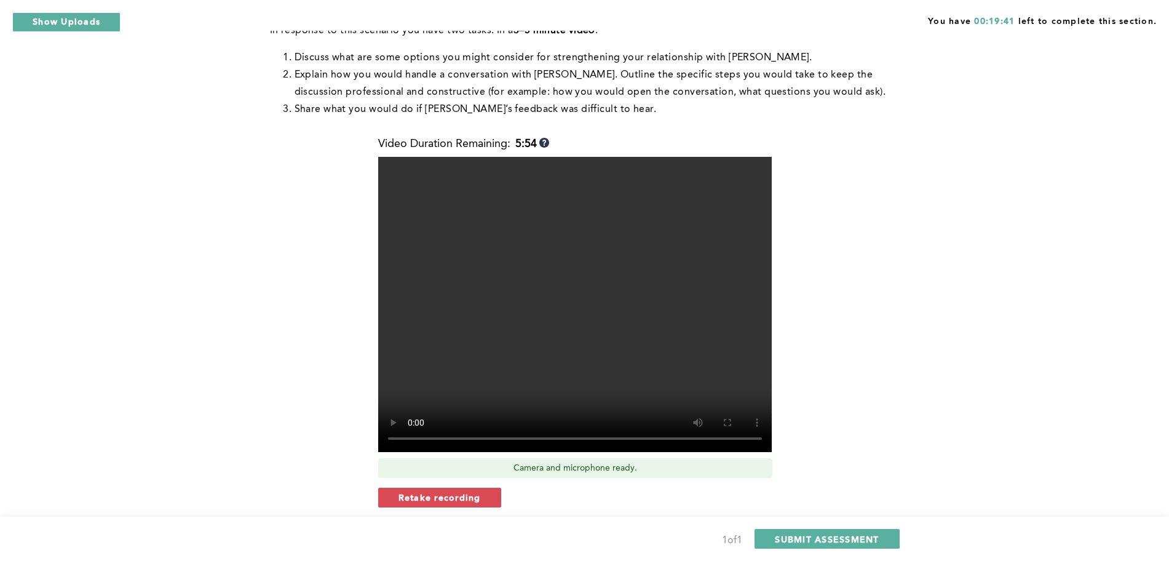
click at [463, 491] on span "Retake recording" at bounding box center [439, 497] width 82 height 12
click at [602, 498] on div "Are you sure you want to retake video? No, use previous recording Yes, retake v…" at bounding box center [582, 517] width 408 height 61
click at [603, 498] on button "Yes, retake video" at bounding box center [615, 539] width 123 height 20
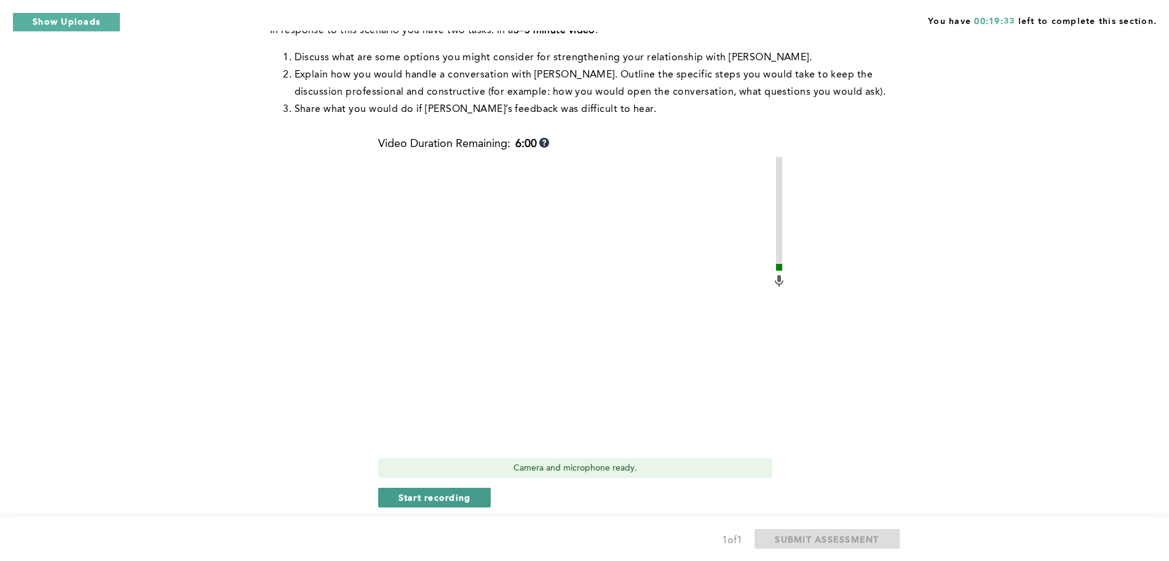
click at [440, 487] on button "Start recording" at bounding box center [434, 497] width 113 height 20
click at [440, 487] on button "Stop recording" at bounding box center [434, 497] width 112 height 20
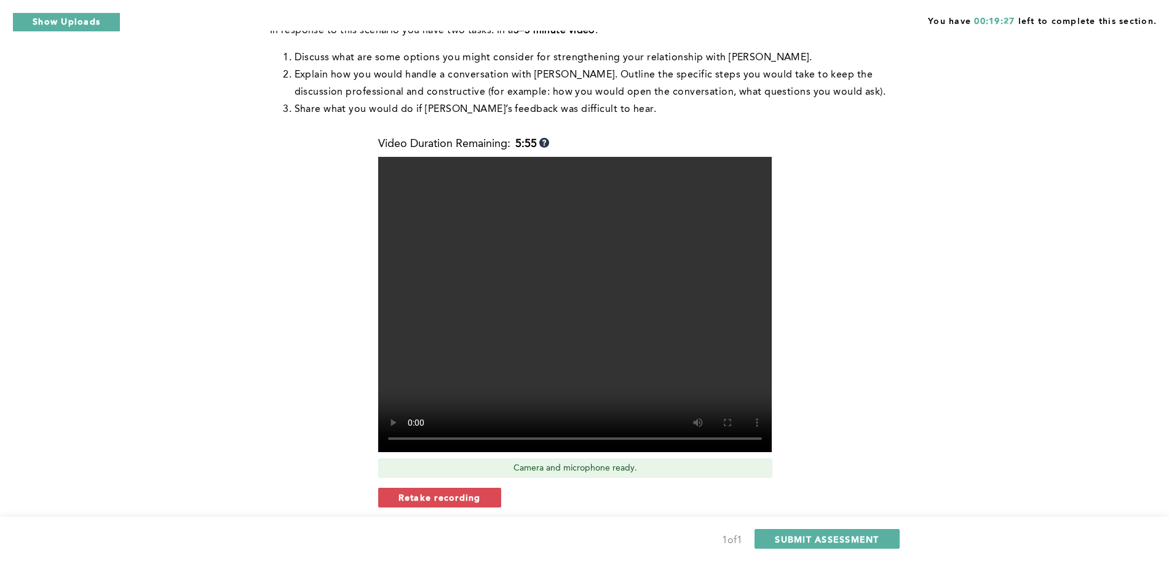
click at [440, 487] on button "Retake recording" at bounding box center [439, 497] width 123 height 20
click at [578, 498] on button "Yes, retake video" at bounding box center [615, 539] width 123 height 20
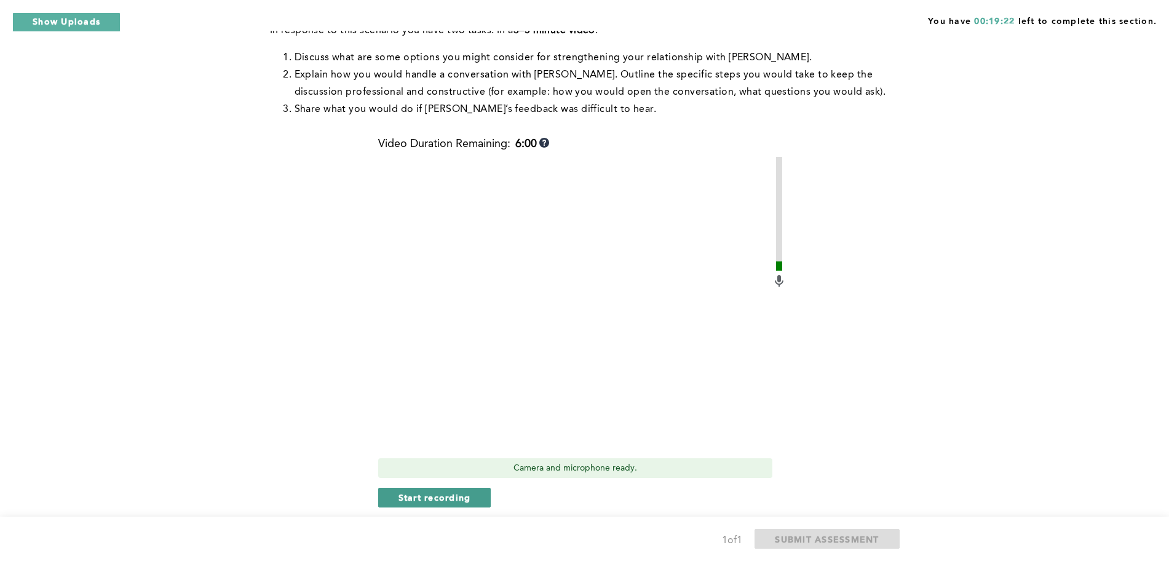
click at [446, 491] on span "Start recording" at bounding box center [434, 497] width 73 height 12
click at [446, 491] on span "Stop recording" at bounding box center [434, 497] width 72 height 12
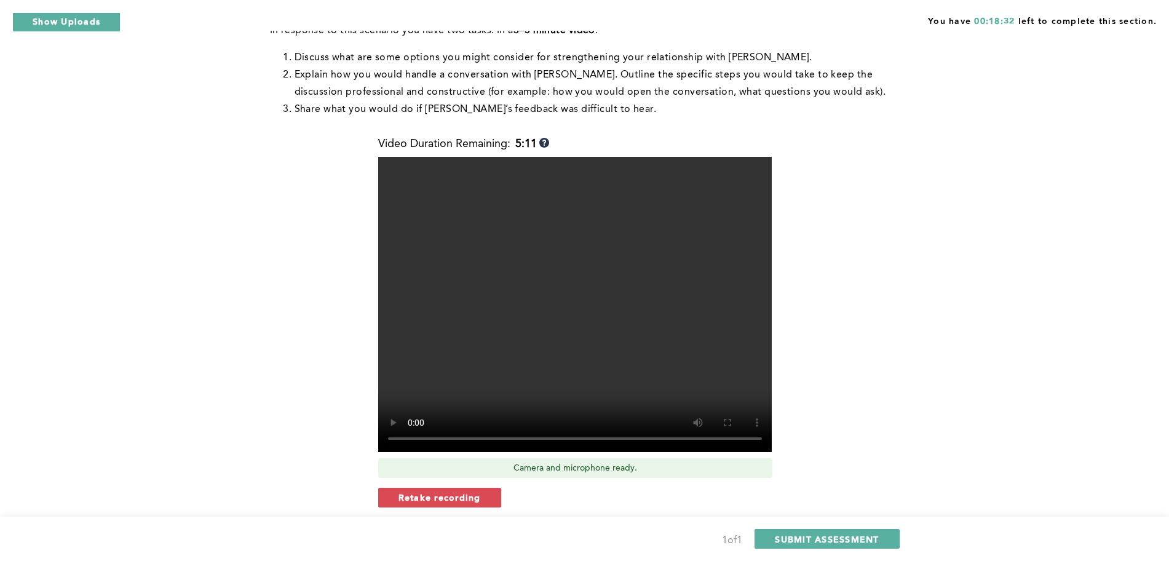
click at [446, 491] on span "Retake recording" at bounding box center [439, 497] width 82 height 12
click at [601, 498] on span "Yes, retake video" at bounding box center [615, 538] width 82 height 12
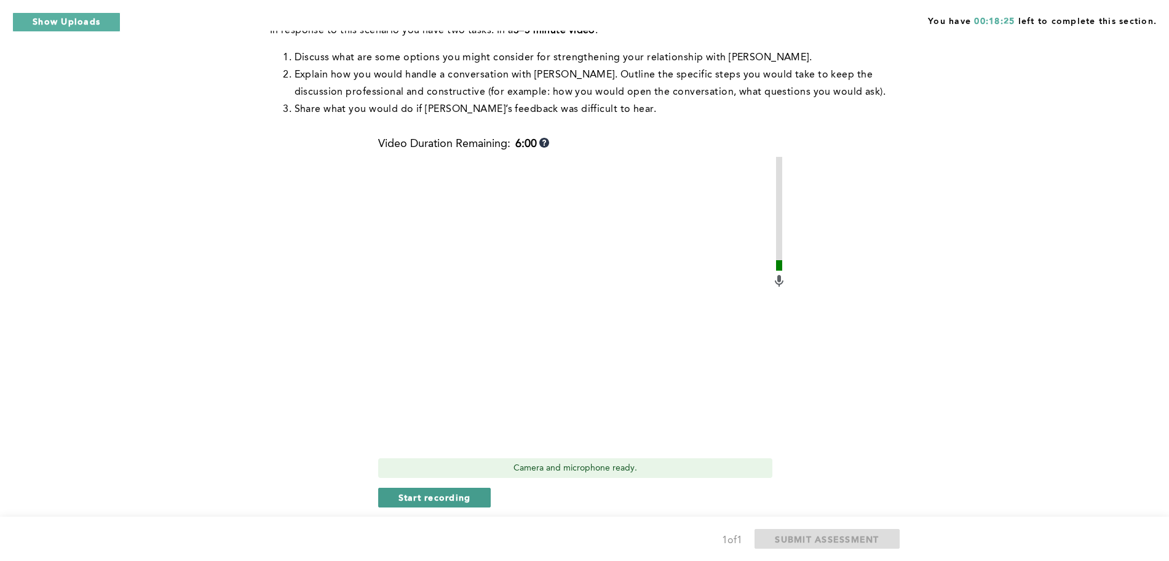
click at [465, 487] on button "Start recording" at bounding box center [434, 497] width 113 height 20
click at [430, 491] on span "Stop recording" at bounding box center [434, 497] width 72 height 12
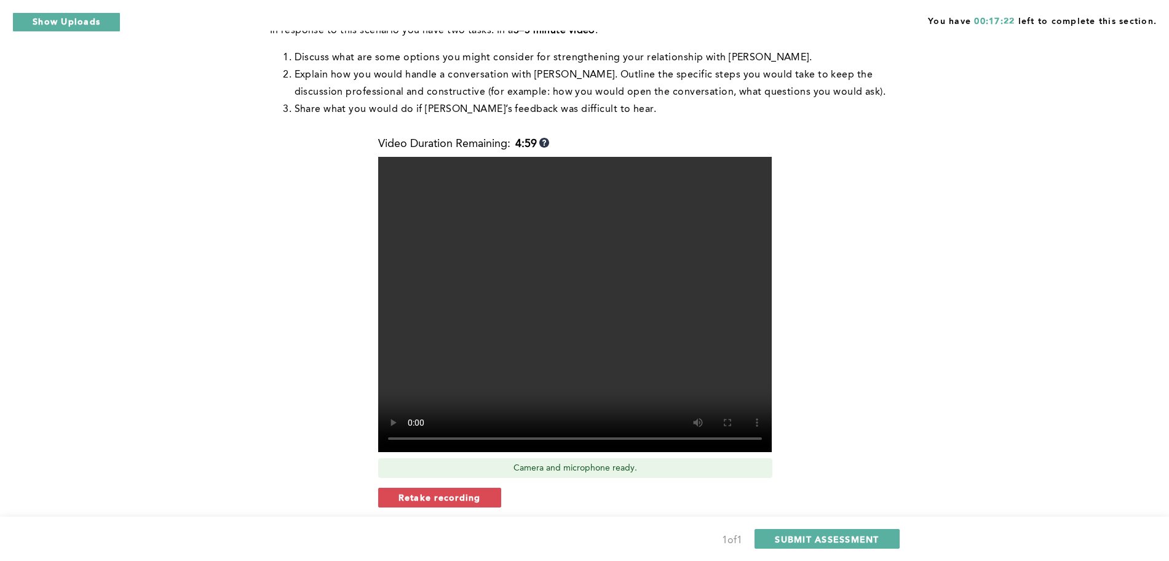
click at [430, 491] on span "Retake recording" at bounding box center [439, 497] width 82 height 12
click at [613, 498] on span "Yes, retake video" at bounding box center [615, 538] width 82 height 12
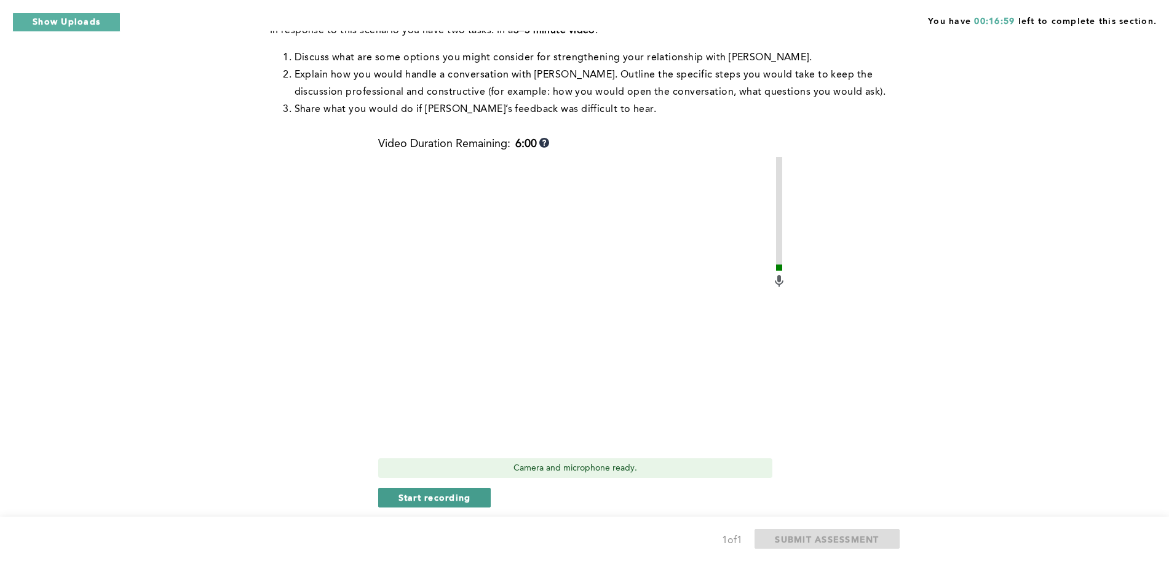
click at [433, 491] on span "Start recording" at bounding box center [434, 497] width 73 height 12
click at [433, 491] on span "Stop recording" at bounding box center [434, 497] width 72 height 12
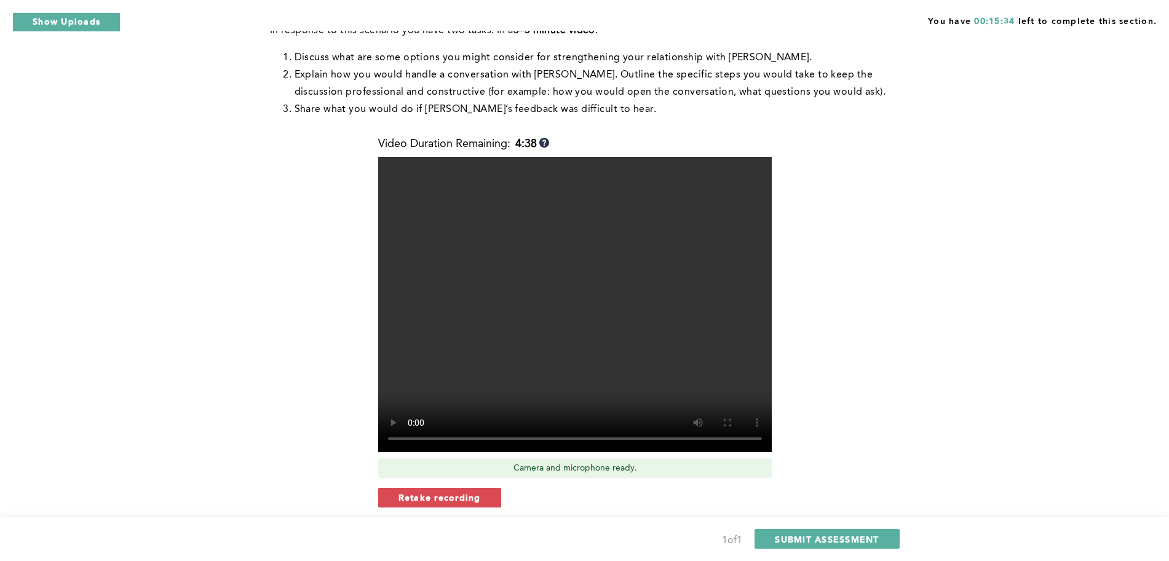
click at [433, 491] on span "Retake recording" at bounding box center [439, 497] width 82 height 12
click at [580, 498] on button "Yes, retake video" at bounding box center [615, 539] width 123 height 20
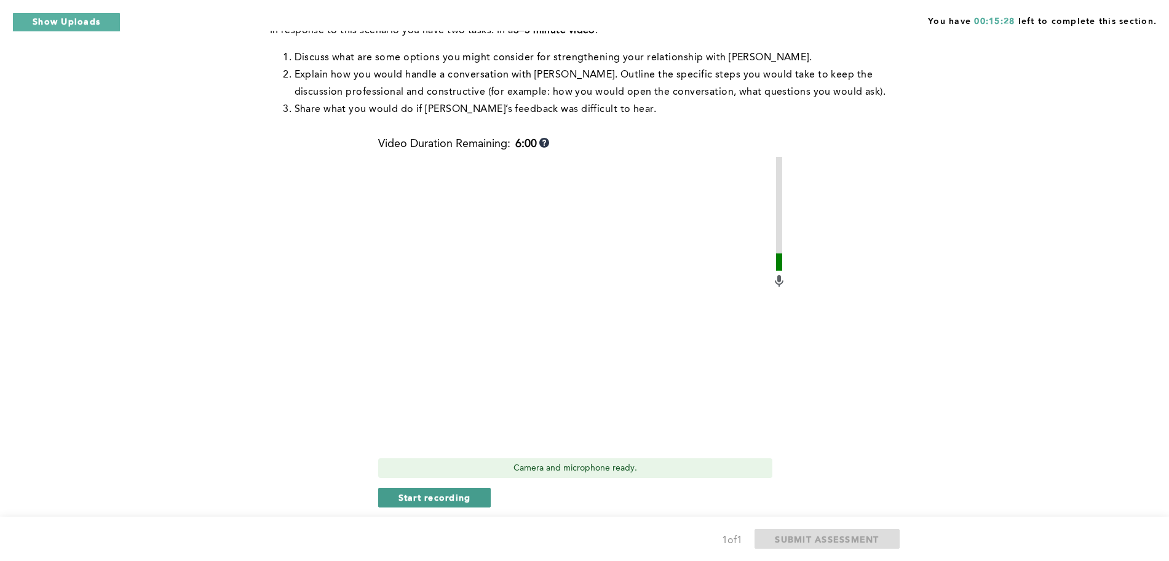
click at [439, 491] on span "Start recording" at bounding box center [434, 497] width 73 height 12
click at [439, 491] on span "Stop recording" at bounding box center [434, 497] width 72 height 12
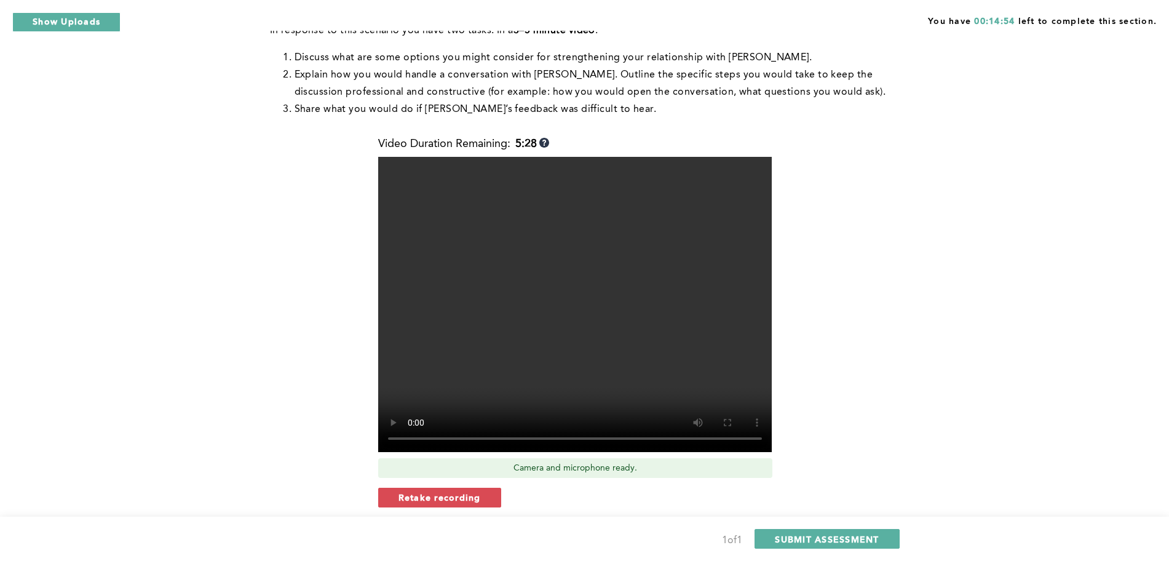
click at [439, 491] on span "Retake recording" at bounding box center [439, 497] width 82 height 12
click at [580, 498] on button "Yes, retake video" at bounding box center [615, 539] width 123 height 20
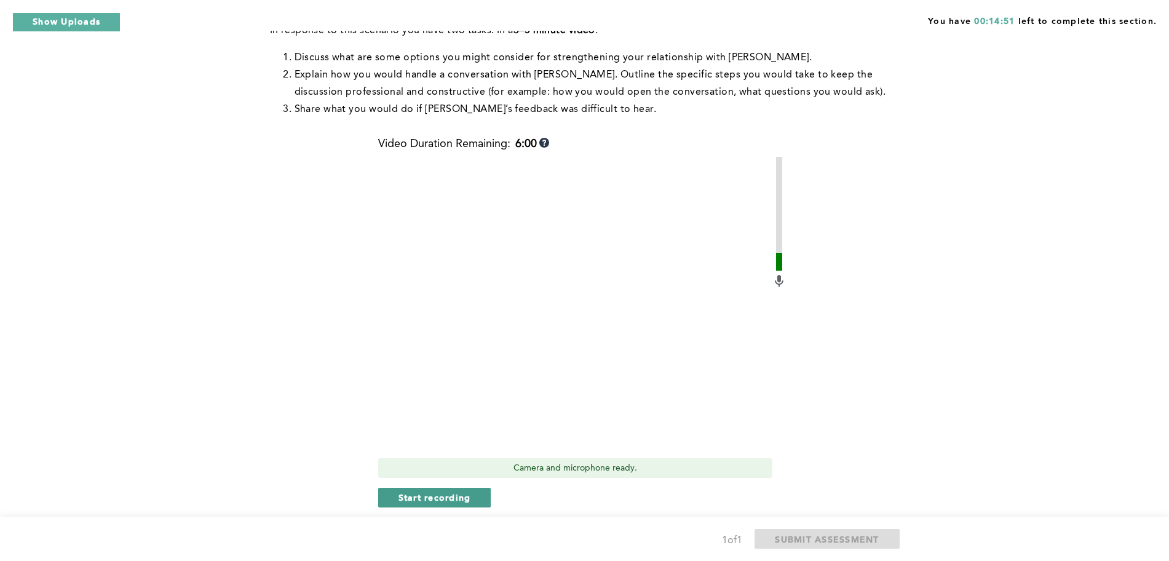
click at [467, 491] on span "Start recording" at bounding box center [434, 497] width 73 height 12
click at [456, 491] on span "Stop recording" at bounding box center [434, 497] width 72 height 12
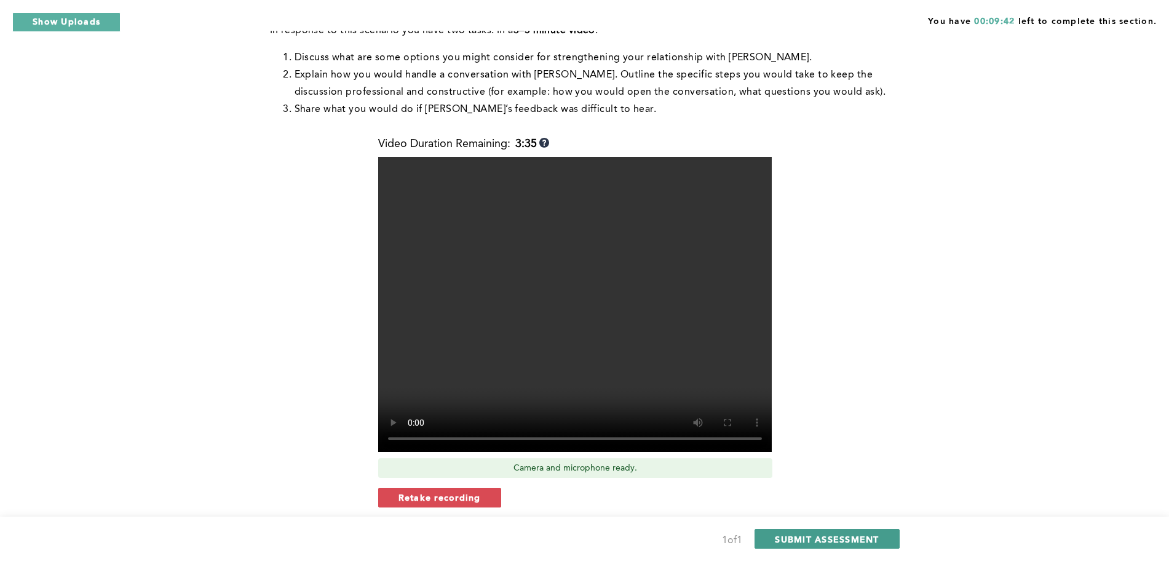
click at [820, 498] on span "SUBMIT ASSESSMENT" at bounding box center [827, 539] width 104 height 12
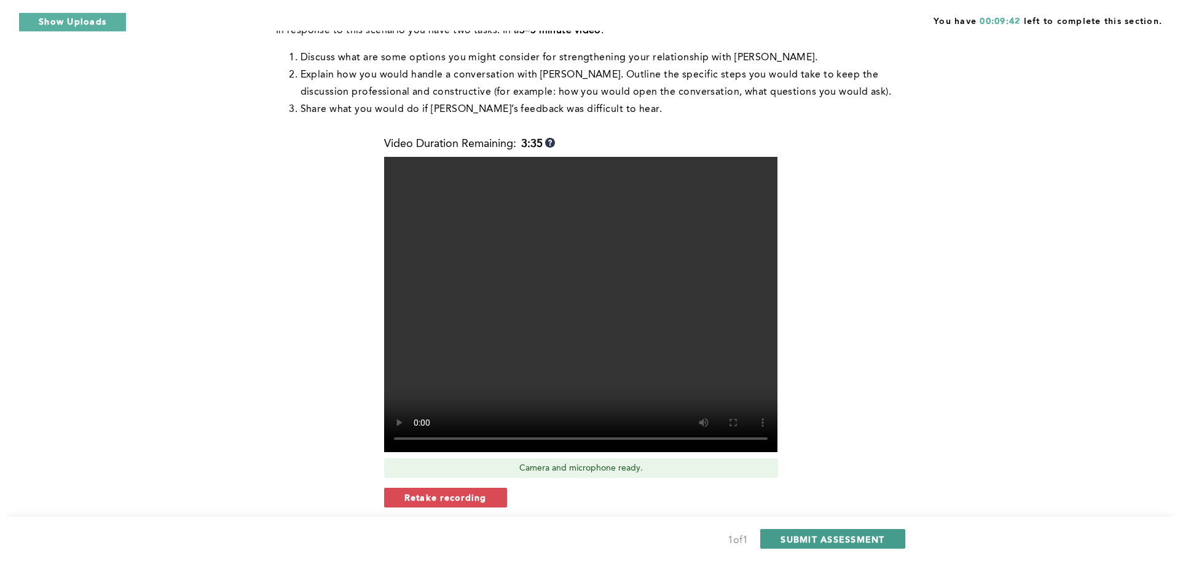
scroll to position [0, 0]
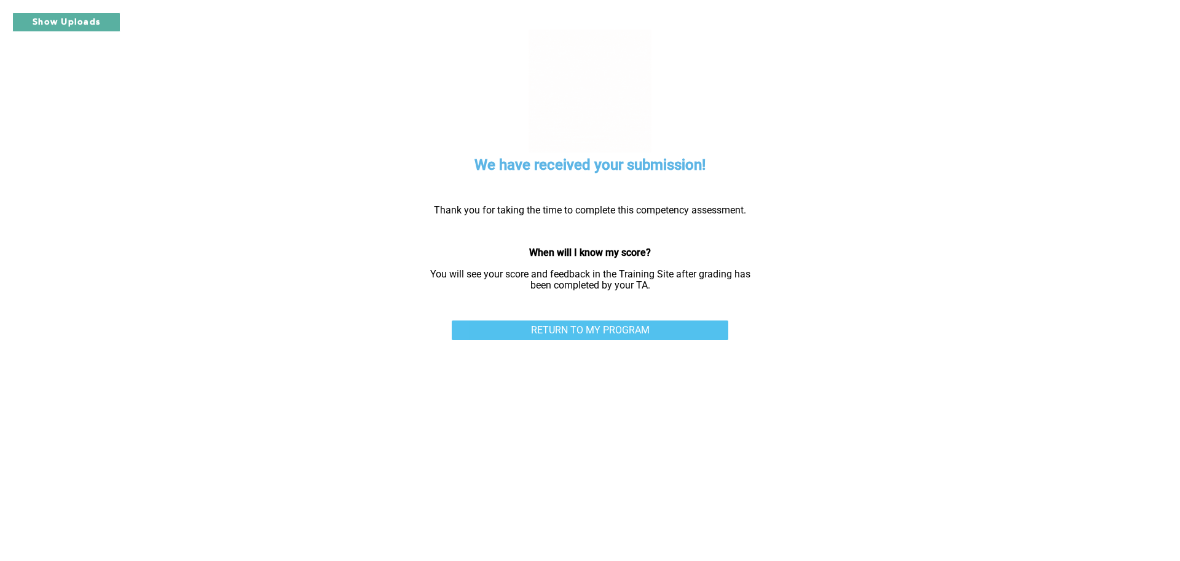
click at [645, 324] on link "RETURN TO MY PROGRAM" at bounding box center [590, 330] width 277 height 20
